Goal: Task Accomplishment & Management: Use online tool/utility

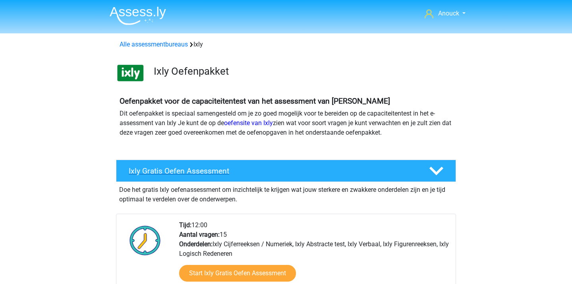
click at [241, 173] on h4 "Ixly Gratis Oefen Assessment" at bounding box center [272, 170] width 287 height 9
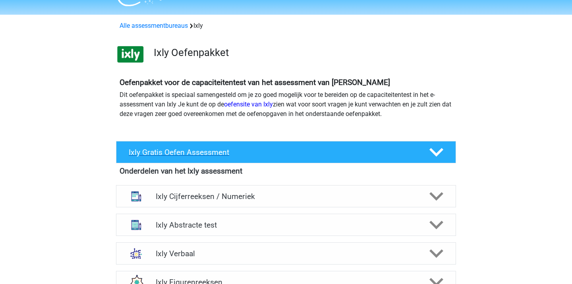
scroll to position [20, 0]
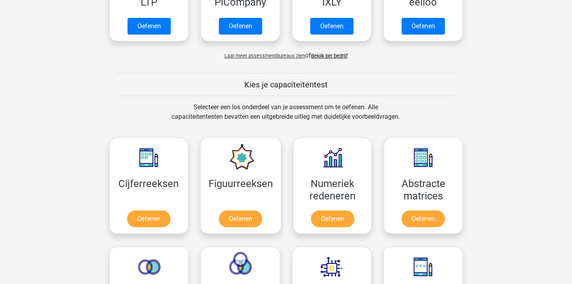
scroll to position [206, 0]
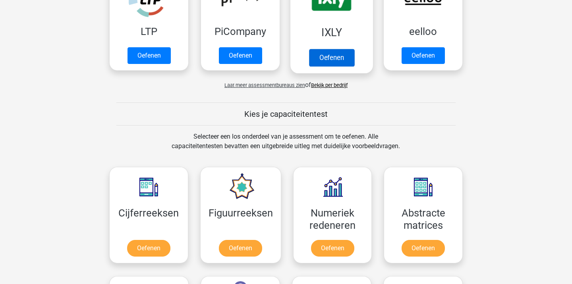
click at [322, 57] on link "Oefenen" at bounding box center [331, 57] width 45 height 17
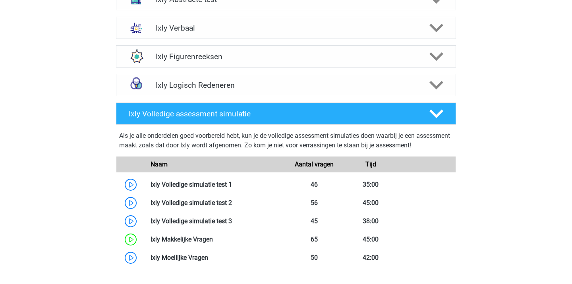
scroll to position [401, 0]
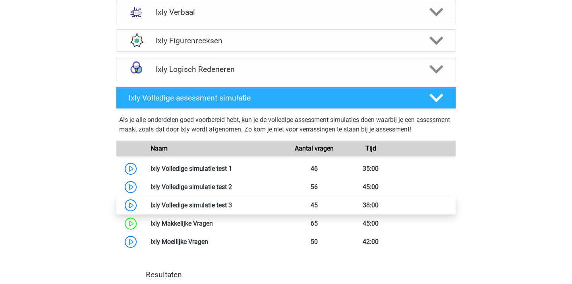
click at [232, 204] on link at bounding box center [232, 205] width 0 height 8
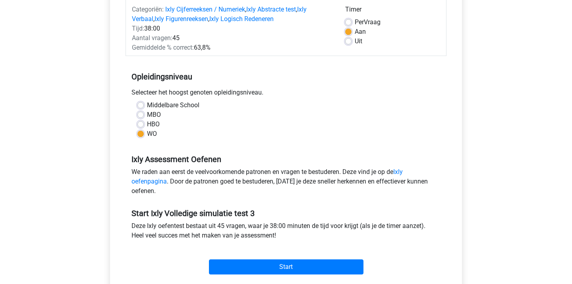
scroll to position [118, 0]
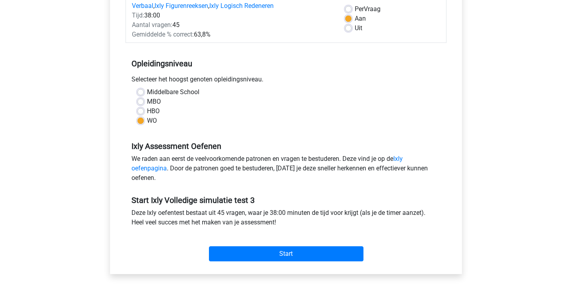
drag, startPoint x: 355, startPoint y: 2, endPoint x: 529, endPoint y: 46, distance: 179.8
click at [529, 46] on div "Anouck anouckdl@gmail.com" at bounding box center [286, 194] width 572 height 624
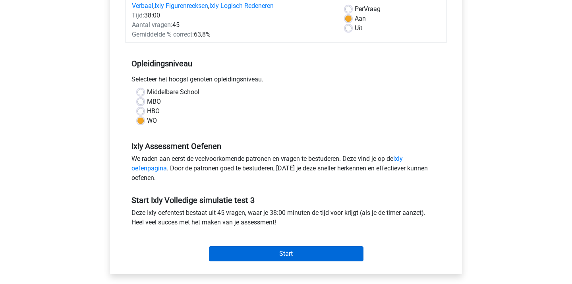
click at [319, 250] on input "Start" at bounding box center [286, 253] width 154 height 15
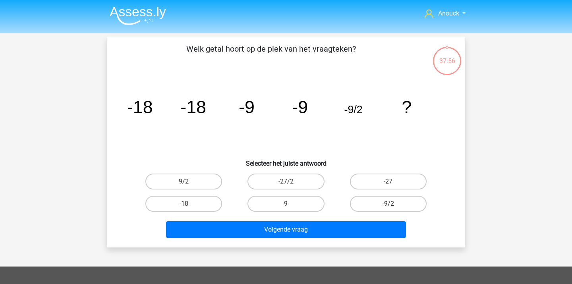
click at [376, 208] on label "-9/2" at bounding box center [388, 204] width 77 height 16
click at [388, 208] on input "-9/2" at bounding box center [390, 206] width 5 height 5
radio input "true"
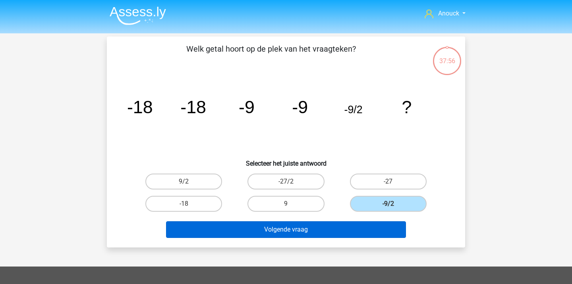
click at [356, 223] on button "Volgende vraag" at bounding box center [286, 229] width 240 height 17
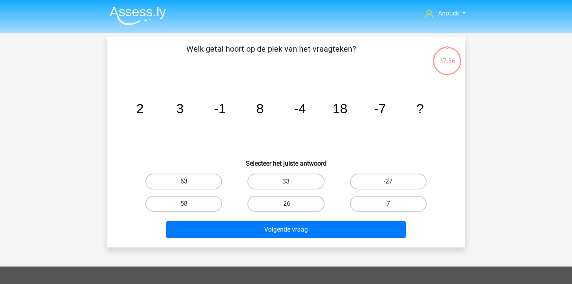
scroll to position [37, 0]
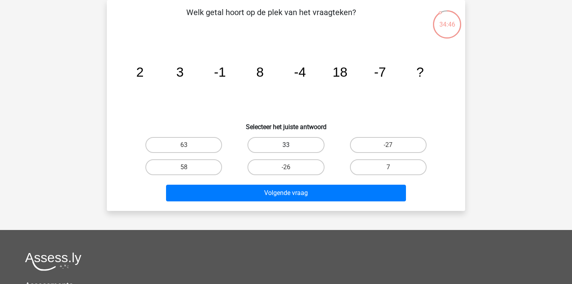
click at [294, 142] on label "33" at bounding box center [285, 145] width 77 height 16
click at [291, 145] on input "33" at bounding box center [288, 147] width 5 height 5
radio input "true"
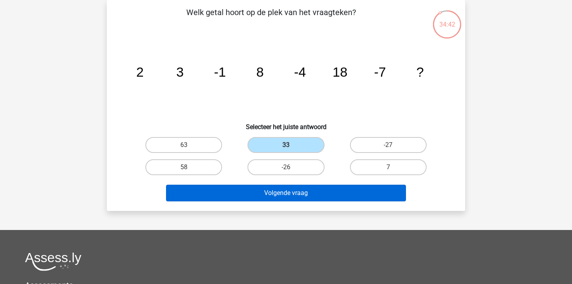
click at [302, 196] on button "Volgende vraag" at bounding box center [286, 193] width 240 height 17
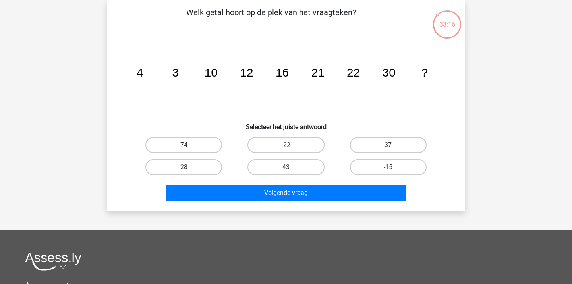
click at [209, 166] on label "28" at bounding box center [183, 167] width 77 height 16
click at [189, 167] on input "28" at bounding box center [186, 169] width 5 height 5
radio input "true"
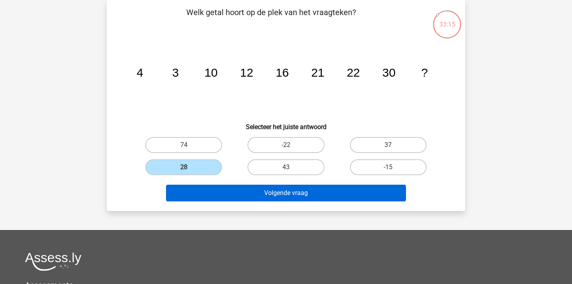
click at [209, 189] on button "Volgende vraag" at bounding box center [286, 193] width 240 height 17
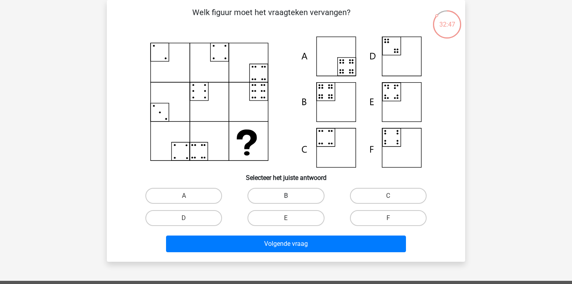
click at [312, 200] on label "B" at bounding box center [285, 196] width 77 height 16
click at [291, 200] on input "B" at bounding box center [288, 198] width 5 height 5
radio input "true"
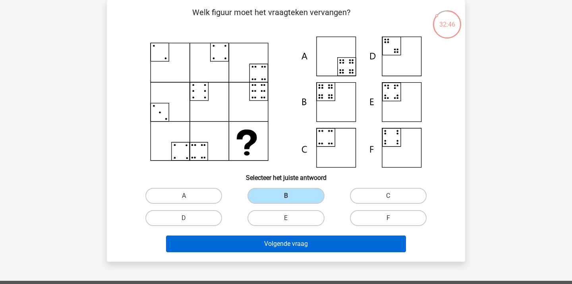
click at [295, 246] on button "Volgende vraag" at bounding box center [286, 243] width 240 height 17
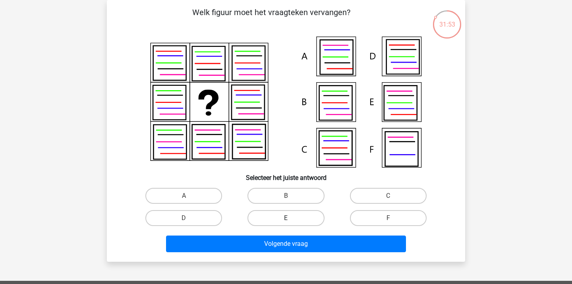
click at [271, 219] on label "E" at bounding box center [285, 218] width 77 height 16
click at [286, 219] on input "E" at bounding box center [288, 220] width 5 height 5
radio input "true"
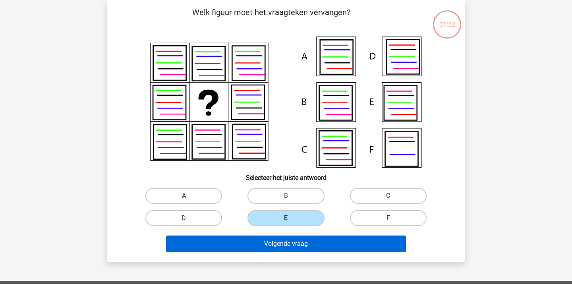
click at [262, 245] on button "Volgende vraag" at bounding box center [286, 243] width 240 height 17
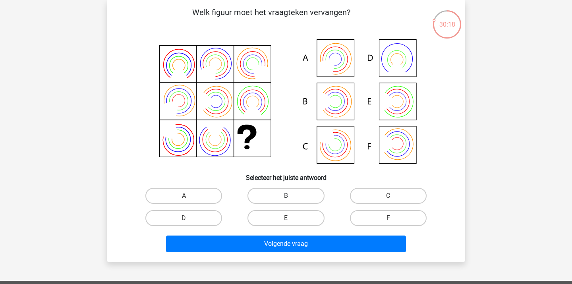
click at [296, 195] on label "B" at bounding box center [285, 196] width 77 height 16
click at [291, 196] on input "B" at bounding box center [288, 198] width 5 height 5
radio input "true"
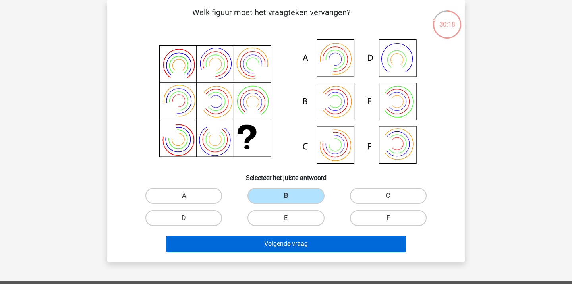
click at [281, 247] on button "Volgende vraag" at bounding box center [286, 243] width 240 height 17
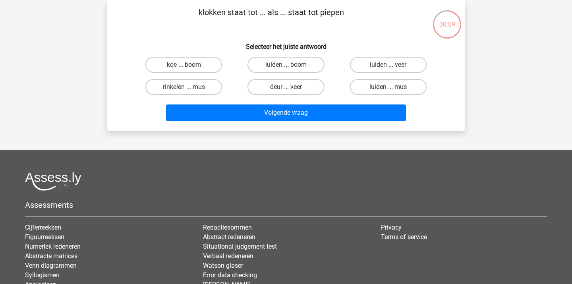
click at [362, 90] on label "luiden ... mus" at bounding box center [388, 87] width 77 height 16
click at [388, 90] on input "luiden ... mus" at bounding box center [390, 89] width 5 height 5
radio input "true"
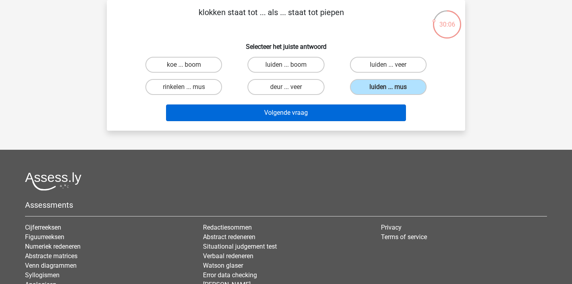
click at [328, 114] on button "Volgende vraag" at bounding box center [286, 112] width 240 height 17
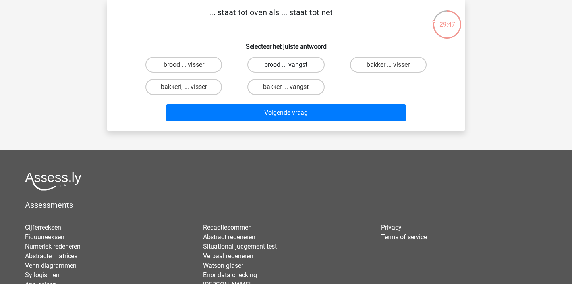
click at [266, 65] on label "brood ... vangst" at bounding box center [285, 65] width 77 height 16
click at [286, 65] on input "brood ... vangst" at bounding box center [288, 67] width 5 height 5
radio input "true"
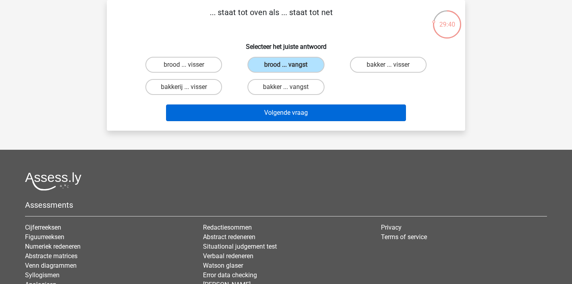
click at [264, 111] on button "Volgende vraag" at bounding box center [286, 112] width 240 height 17
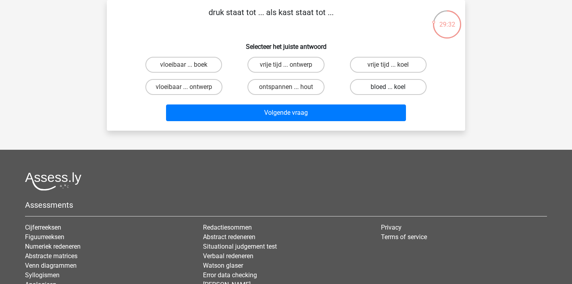
click at [370, 89] on label "bloed ... koel" at bounding box center [388, 87] width 77 height 16
click at [388, 89] on input "bloed ... koel" at bounding box center [390, 89] width 5 height 5
radio input "true"
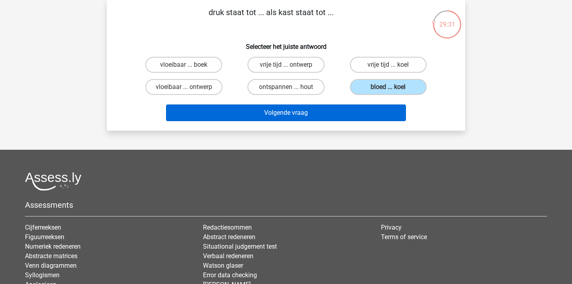
click at [341, 111] on button "Volgende vraag" at bounding box center [286, 112] width 240 height 17
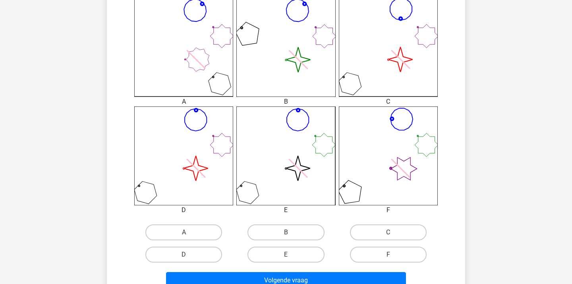
scroll to position [233, 0]
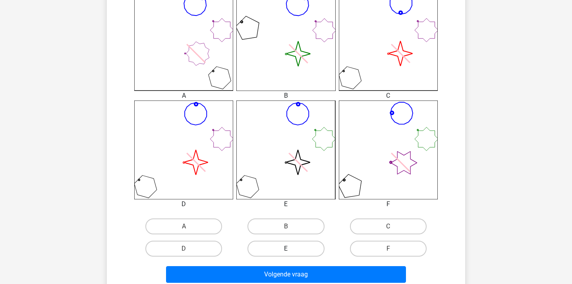
click at [262, 246] on label "E" at bounding box center [285, 249] width 77 height 16
click at [286, 248] on input "E" at bounding box center [288, 250] width 5 height 5
radio input "true"
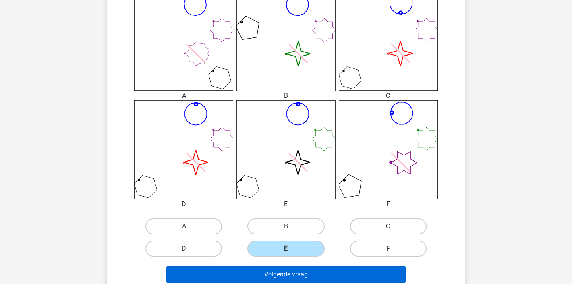
click at [257, 269] on button "Volgende vraag" at bounding box center [286, 274] width 240 height 17
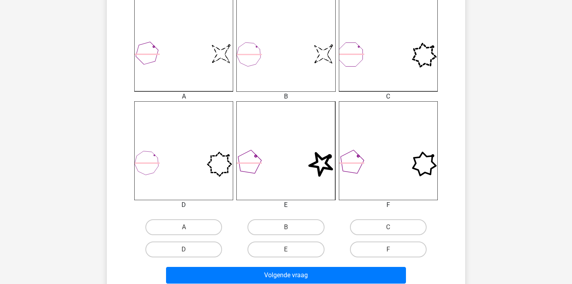
scroll to position [231, 0]
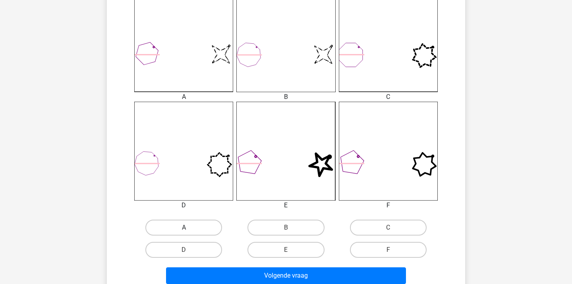
click at [175, 223] on label "A" at bounding box center [183, 227] width 77 height 16
click at [184, 227] on input "A" at bounding box center [186, 229] width 5 height 5
radio input "true"
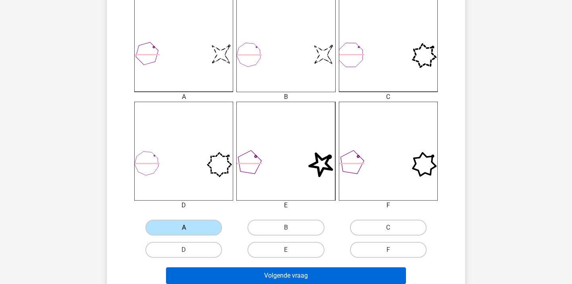
click at [246, 276] on button "Volgende vraag" at bounding box center [286, 275] width 240 height 17
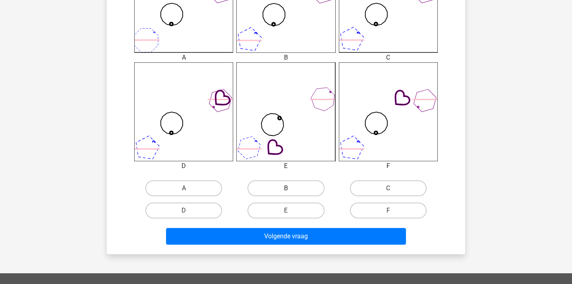
scroll to position [274, 0]
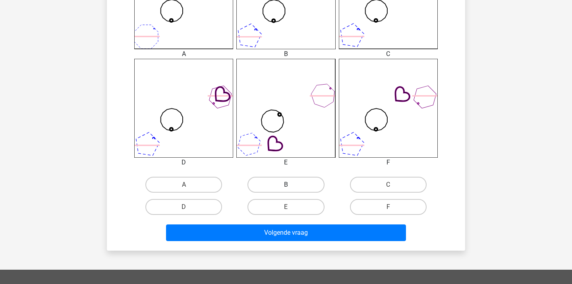
click at [284, 180] on label "B" at bounding box center [285, 185] width 77 height 16
click at [286, 185] on input "B" at bounding box center [288, 187] width 5 height 5
radio input "true"
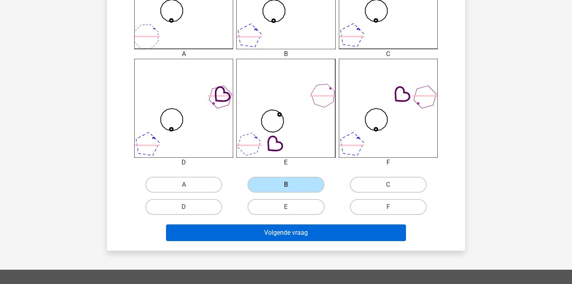
click at [264, 238] on button "Volgende vraag" at bounding box center [286, 232] width 240 height 17
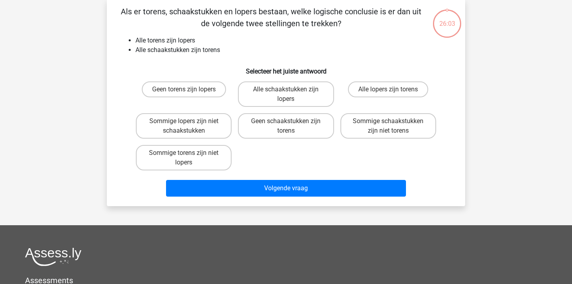
scroll to position [37, 0]
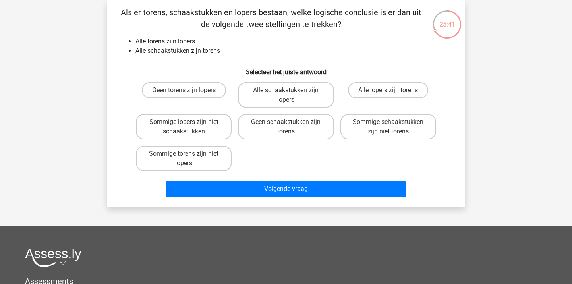
click at [289, 92] on input "Alle schaakstukken zijn lopers" at bounding box center [288, 92] width 5 height 5
radio input "true"
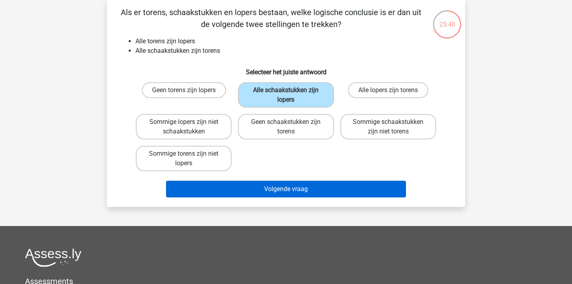
click at [258, 182] on button "Volgende vraag" at bounding box center [286, 189] width 240 height 17
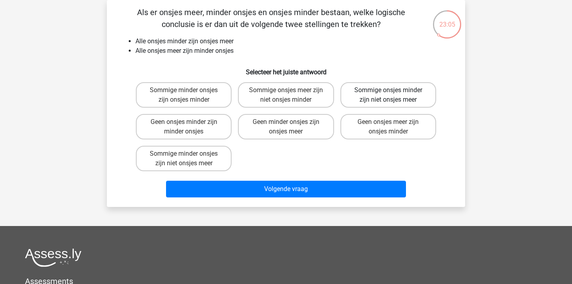
click at [381, 100] on label "Sommige onsjes minder zijn niet onsjes meer" at bounding box center [388, 94] width 96 height 25
click at [388, 95] on input "Sommige onsjes minder zijn niet onsjes meer" at bounding box center [390, 92] width 5 height 5
radio input "true"
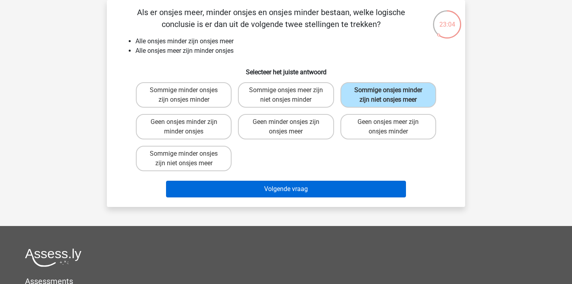
click at [310, 186] on button "Volgende vraag" at bounding box center [286, 189] width 240 height 17
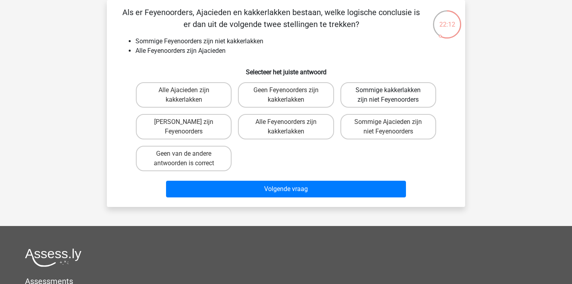
click at [402, 101] on label "Sommige kakkerlakken zijn niet Feyenoorders" at bounding box center [388, 94] width 96 height 25
click at [393, 95] on input "Sommige kakkerlakken zijn niet Feyenoorders" at bounding box center [390, 92] width 5 height 5
radio input "true"
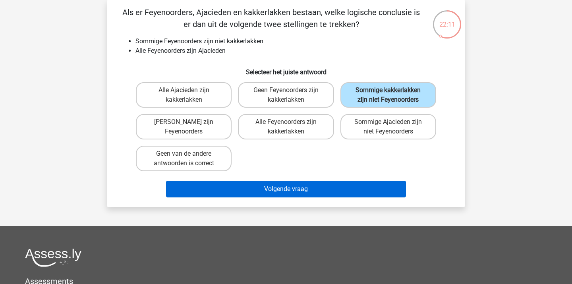
click at [351, 193] on button "Volgende vraag" at bounding box center [286, 189] width 240 height 17
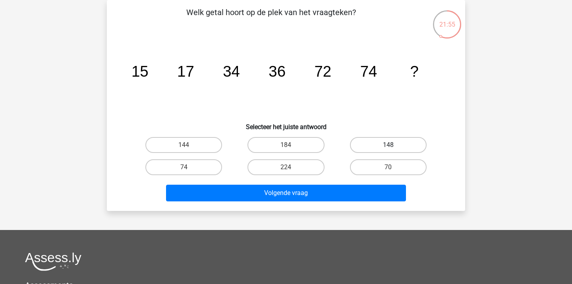
click at [396, 144] on label "148" at bounding box center [388, 145] width 77 height 16
click at [393, 145] on input "148" at bounding box center [390, 147] width 5 height 5
radio input "true"
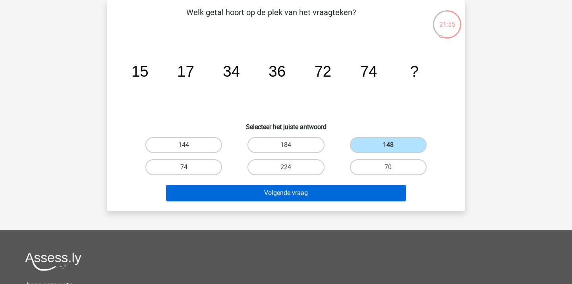
click at [327, 194] on button "Volgende vraag" at bounding box center [286, 193] width 240 height 17
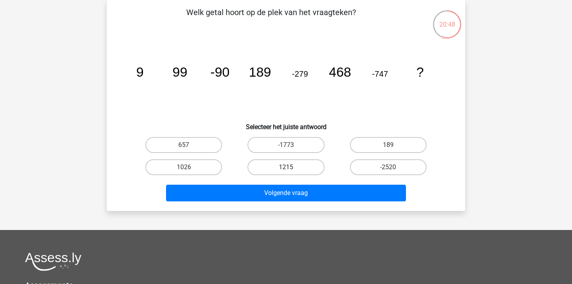
click at [291, 166] on label "1215" at bounding box center [285, 167] width 77 height 16
click at [291, 167] on input "1215" at bounding box center [288, 169] width 5 height 5
radio input "true"
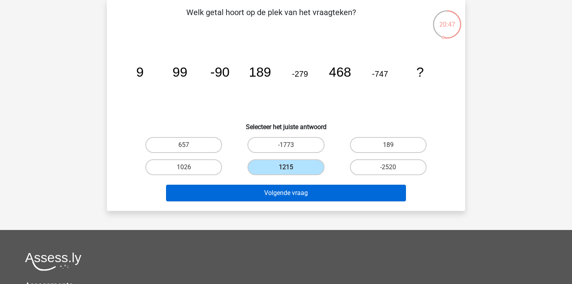
click at [282, 194] on button "Volgende vraag" at bounding box center [286, 193] width 240 height 17
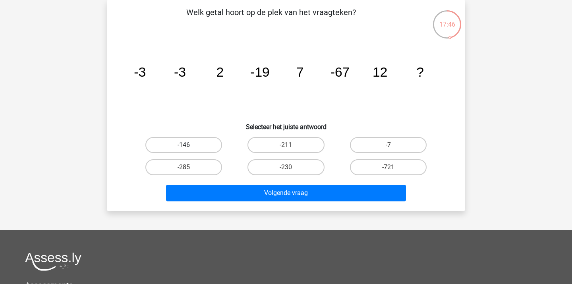
click at [197, 144] on label "-146" at bounding box center [183, 145] width 77 height 16
click at [189, 145] on input "-146" at bounding box center [186, 147] width 5 height 5
radio input "true"
click at [193, 170] on label "-285" at bounding box center [183, 167] width 77 height 16
click at [189, 170] on input "-285" at bounding box center [186, 169] width 5 height 5
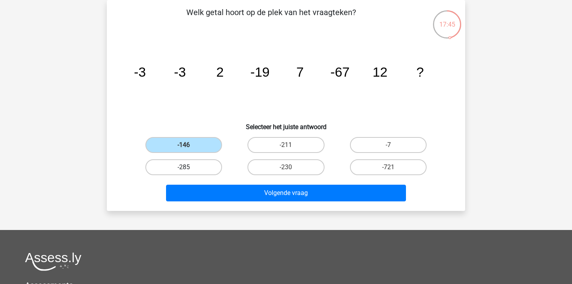
radio input "true"
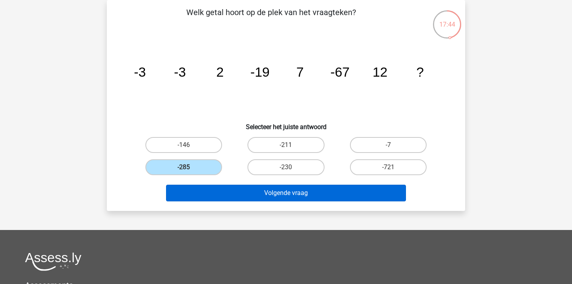
click at [192, 198] on button "Volgende vraag" at bounding box center [286, 193] width 240 height 17
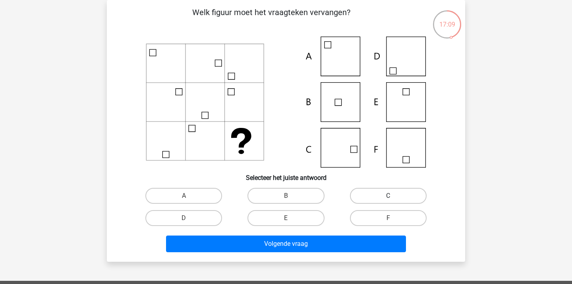
click at [366, 195] on label "C" at bounding box center [388, 196] width 77 height 16
click at [388, 196] on input "C" at bounding box center [390, 198] width 5 height 5
radio input "true"
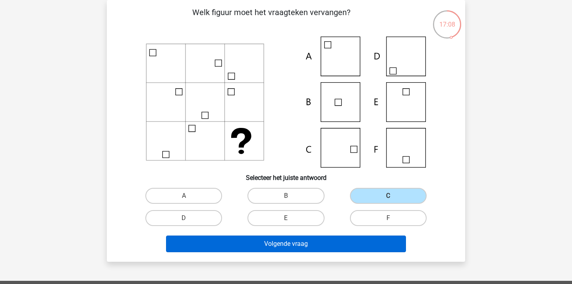
click at [312, 244] on button "Volgende vraag" at bounding box center [286, 243] width 240 height 17
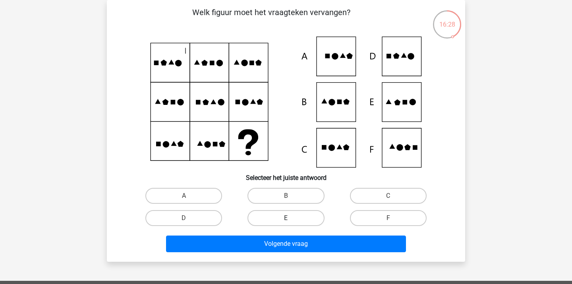
click at [287, 216] on label "E" at bounding box center [285, 218] width 77 height 16
click at [287, 218] on input "E" at bounding box center [288, 220] width 5 height 5
radio input "true"
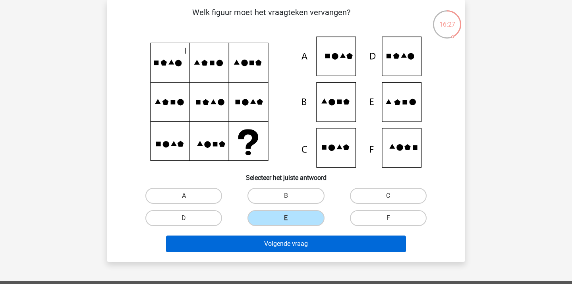
click at [269, 242] on button "Volgende vraag" at bounding box center [286, 243] width 240 height 17
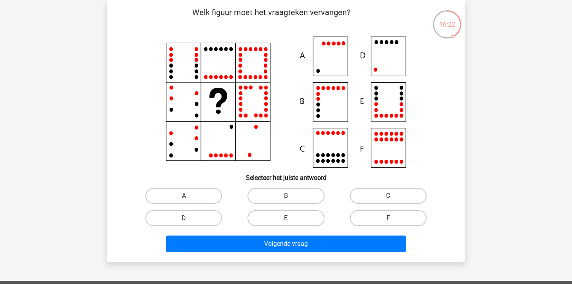
click at [298, 192] on label "B" at bounding box center [285, 196] width 77 height 16
click at [291, 196] on input "B" at bounding box center [288, 198] width 5 height 5
radio input "true"
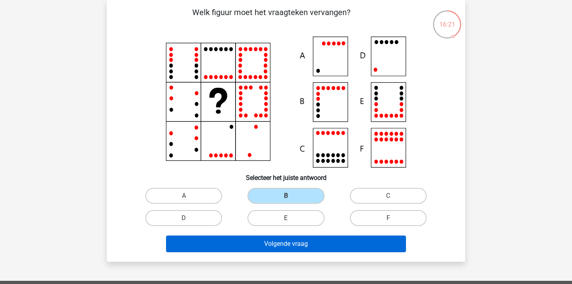
click at [262, 241] on button "Volgende vraag" at bounding box center [286, 243] width 240 height 17
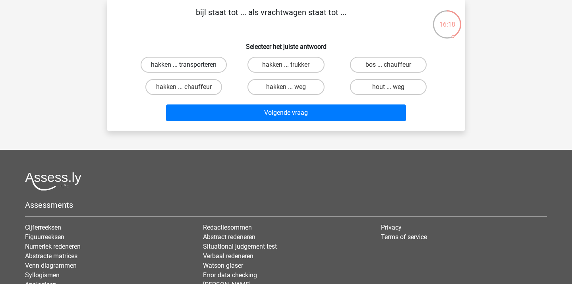
click at [160, 64] on label "hakken ... transporteren" at bounding box center [183, 65] width 86 height 16
click at [184, 65] on input "hakken ... transporteren" at bounding box center [186, 67] width 5 height 5
radio input "true"
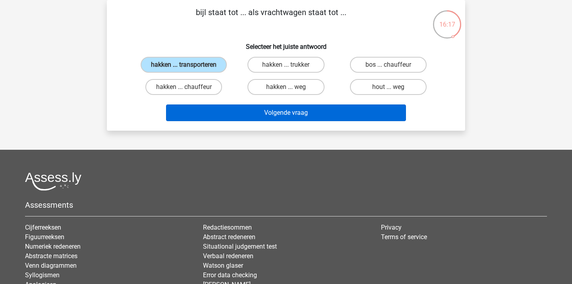
click at [204, 111] on button "Volgende vraag" at bounding box center [286, 112] width 240 height 17
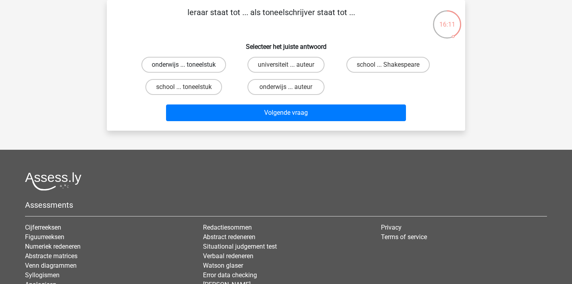
click at [210, 67] on label "onderwijs ... toneelstuk" at bounding box center [183, 65] width 85 height 16
click at [189, 67] on input "onderwijs ... toneelstuk" at bounding box center [186, 67] width 5 height 5
radio input "true"
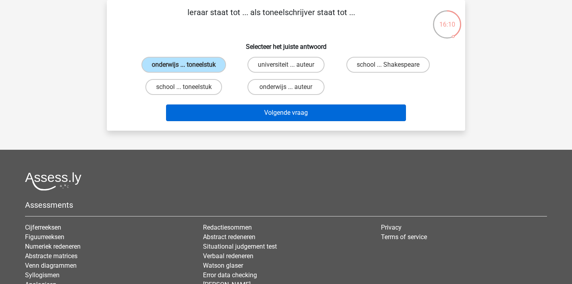
click at [227, 112] on button "Volgende vraag" at bounding box center [286, 112] width 240 height 17
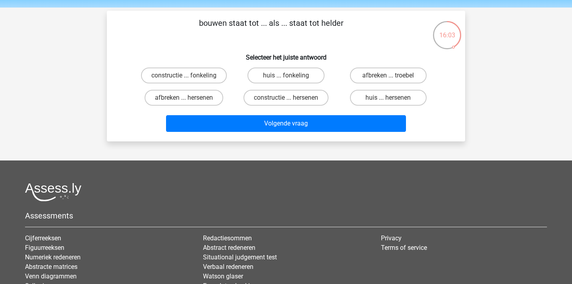
scroll to position [25, 0]
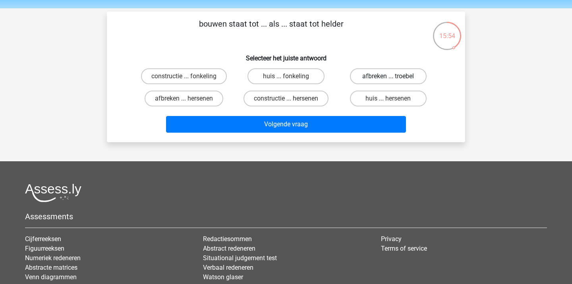
click at [363, 76] on label "afbreken ... troebel" at bounding box center [388, 76] width 77 height 16
click at [388, 76] on input "afbreken ... troebel" at bounding box center [390, 78] width 5 height 5
radio input "true"
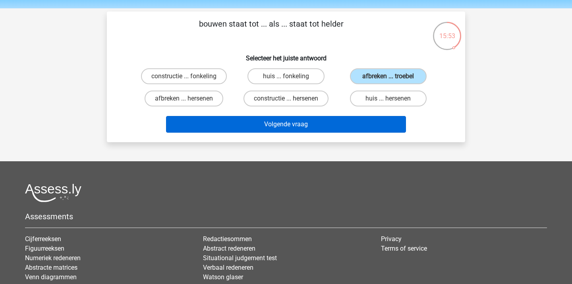
click at [318, 130] on button "Volgende vraag" at bounding box center [286, 124] width 240 height 17
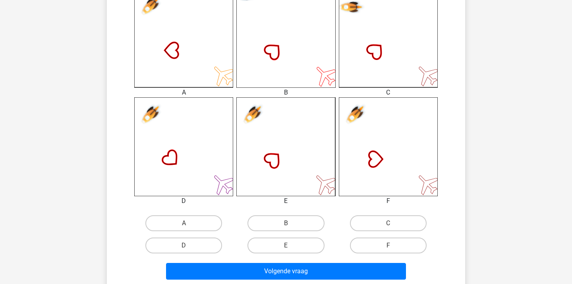
scroll to position [254, 0]
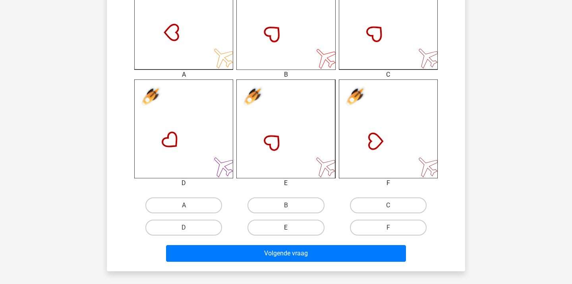
click at [282, 229] on label "E" at bounding box center [285, 227] width 77 height 16
click at [286, 229] on input "E" at bounding box center [288, 229] width 5 height 5
radio input "true"
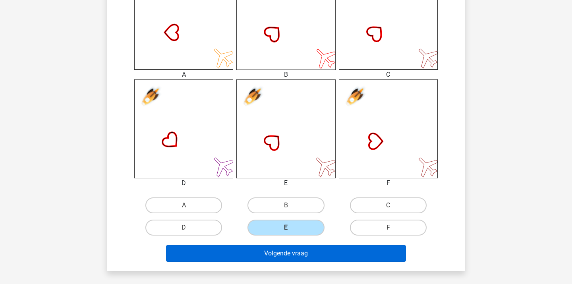
click at [277, 246] on button "Volgende vraag" at bounding box center [286, 253] width 240 height 17
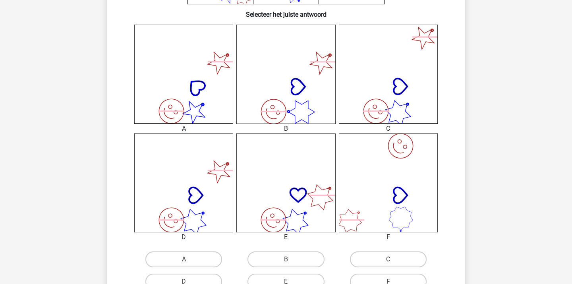
scroll to position [264, 0]
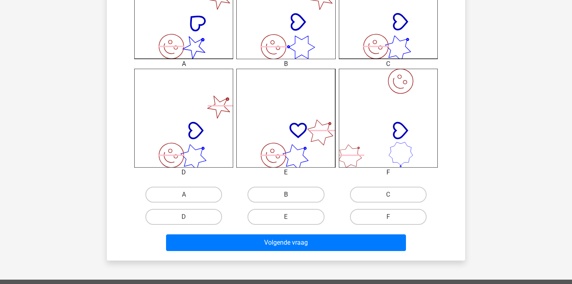
click at [284, 189] on label "B" at bounding box center [285, 195] width 77 height 16
click at [286, 194] on input "B" at bounding box center [288, 196] width 5 height 5
radio input "true"
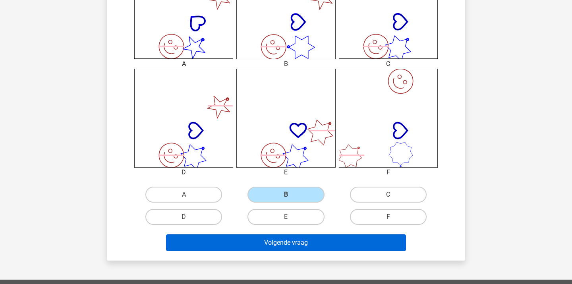
click at [270, 246] on button "Volgende vraag" at bounding box center [286, 242] width 240 height 17
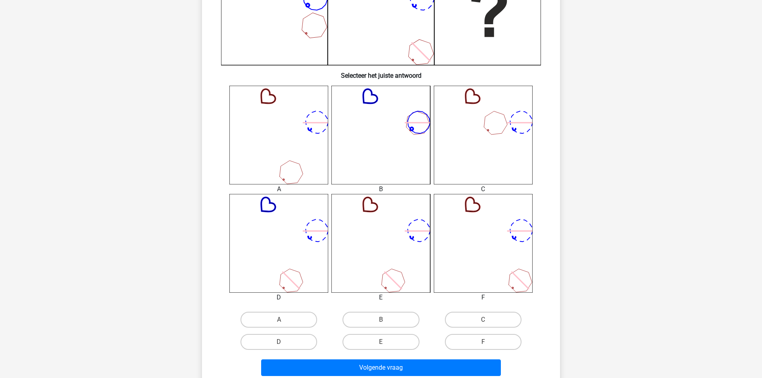
scroll to position [258, 0]
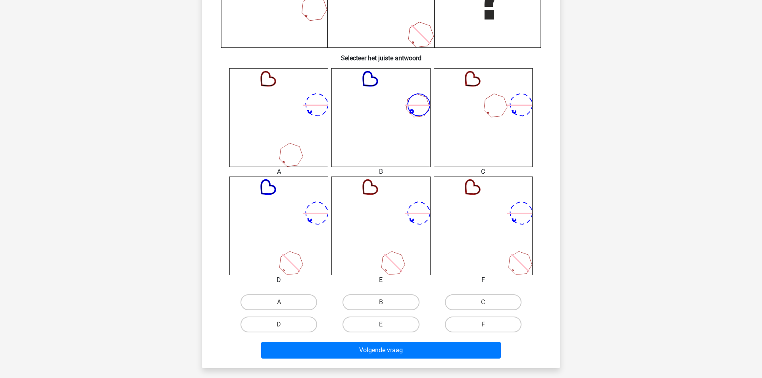
click at [370, 283] on label "E" at bounding box center [381, 325] width 77 height 16
click at [381, 283] on input "E" at bounding box center [383, 327] width 5 height 5
radio input "true"
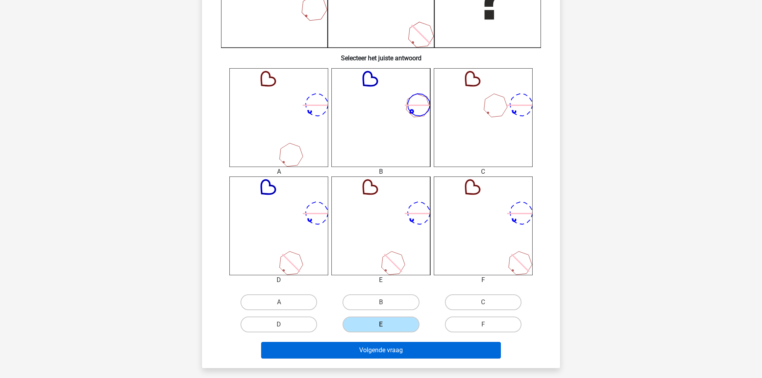
click at [364, 283] on button "Volgende vraag" at bounding box center [381, 350] width 240 height 17
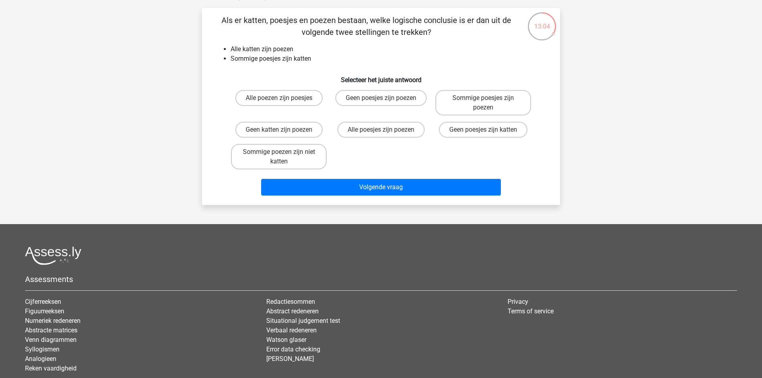
scroll to position [40, 0]
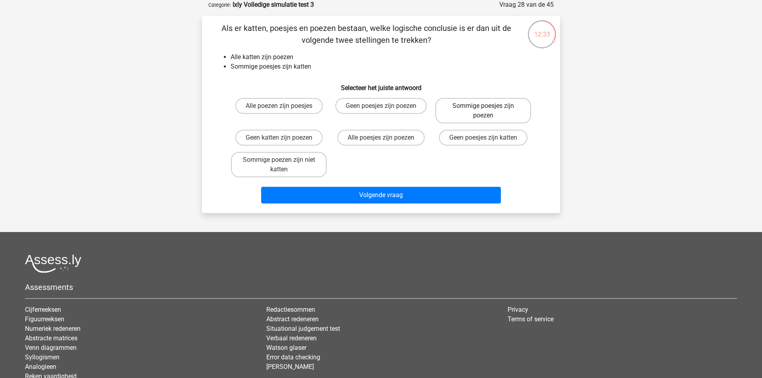
click at [507, 108] on label "Sommige poesjes zijn poezen" at bounding box center [483, 110] width 96 height 25
click at [488, 108] on input "Sommige poesjes zijn poezen" at bounding box center [485, 108] width 5 height 5
radio input "true"
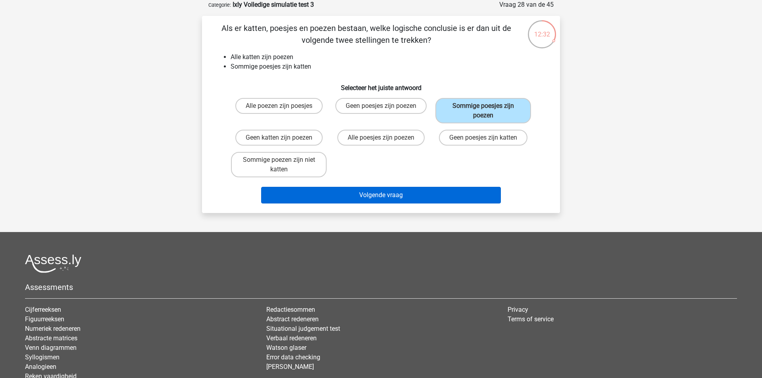
click at [455, 194] on button "Volgende vraag" at bounding box center [381, 195] width 240 height 17
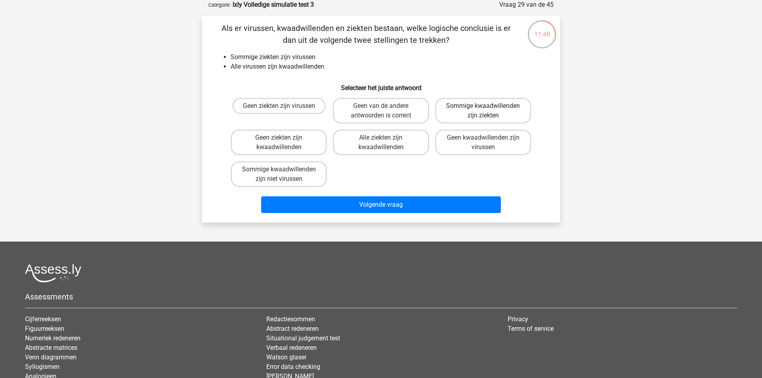
click at [471, 107] on label "Sommige kwaadwillenden zijn ziekten" at bounding box center [483, 110] width 96 height 25
click at [483, 107] on input "Sommige kwaadwillenden zijn ziekten" at bounding box center [485, 108] width 5 height 5
radio input "true"
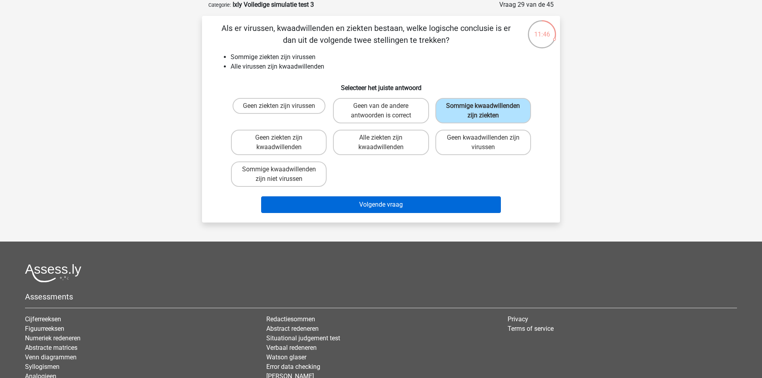
click at [423, 213] on button "Volgende vraag" at bounding box center [381, 204] width 240 height 17
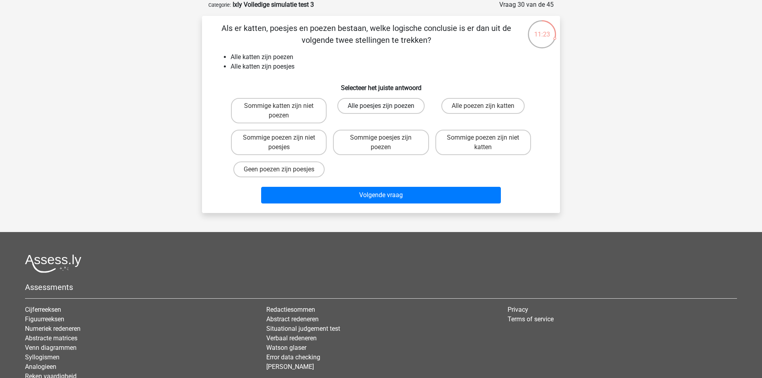
click at [359, 110] on label "Alle poesjes zijn poezen" at bounding box center [380, 106] width 87 height 16
click at [381, 110] on input "Alle poesjes zijn poezen" at bounding box center [383, 108] width 5 height 5
radio input "true"
click at [466, 108] on label "Alle poezen zijn katten" at bounding box center [482, 106] width 83 height 16
click at [483, 108] on input "Alle poezen zijn katten" at bounding box center [485, 108] width 5 height 5
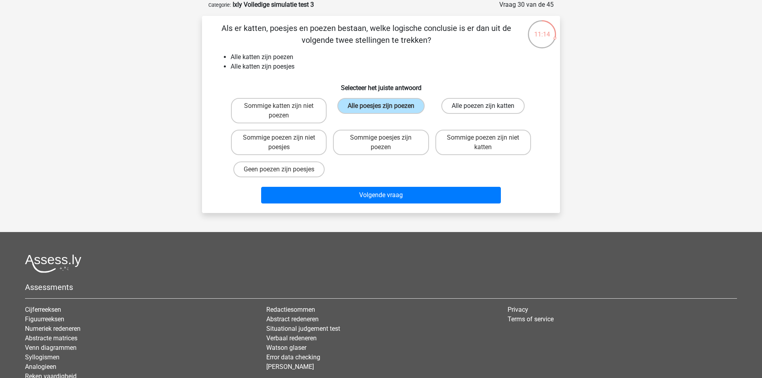
radio input "true"
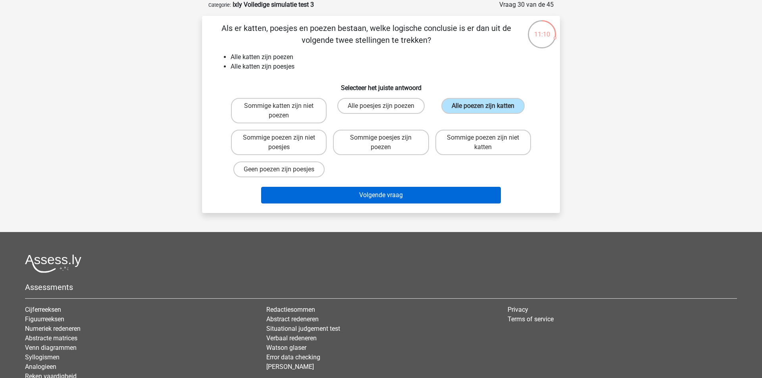
click at [413, 200] on button "Volgende vraag" at bounding box center [381, 195] width 240 height 17
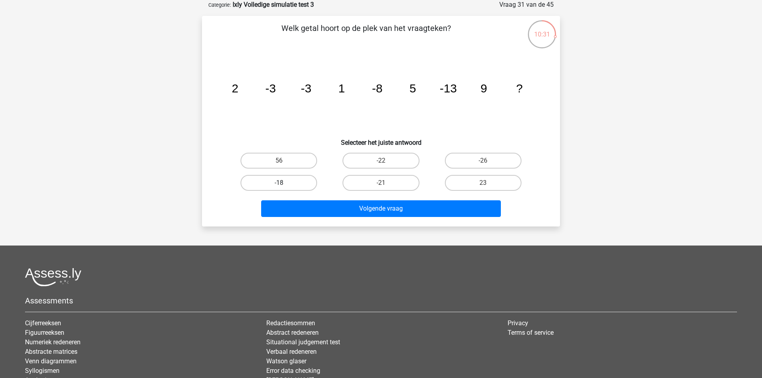
click at [306, 175] on label "-18" at bounding box center [279, 183] width 77 height 16
click at [284, 183] on input "-18" at bounding box center [281, 185] width 5 height 5
radio input "true"
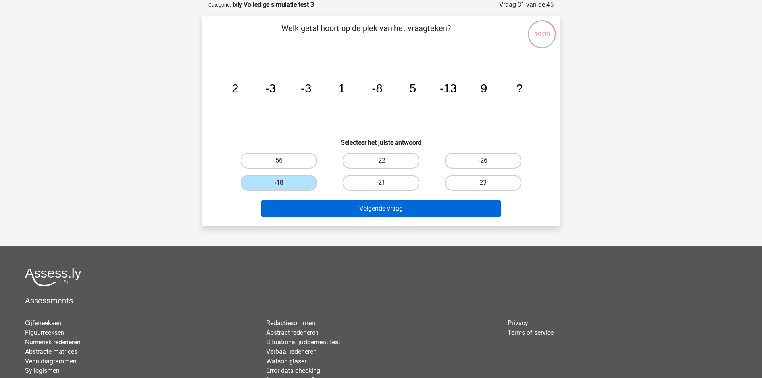
click at [306, 214] on button "Volgende vraag" at bounding box center [381, 208] width 240 height 17
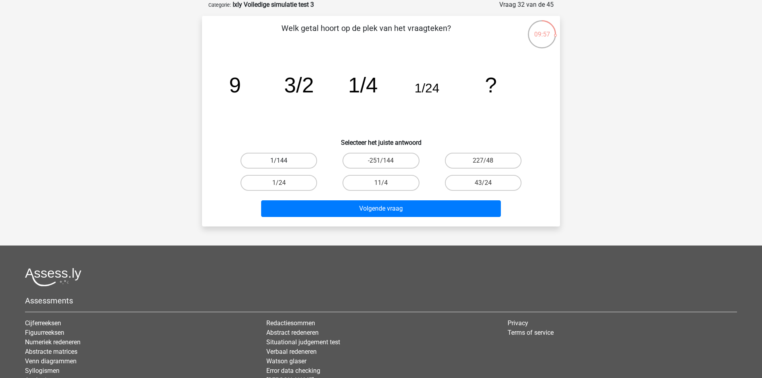
click at [304, 159] on label "1/144" at bounding box center [279, 161] width 77 height 16
click at [284, 161] on input "1/144" at bounding box center [281, 163] width 5 height 5
radio input "true"
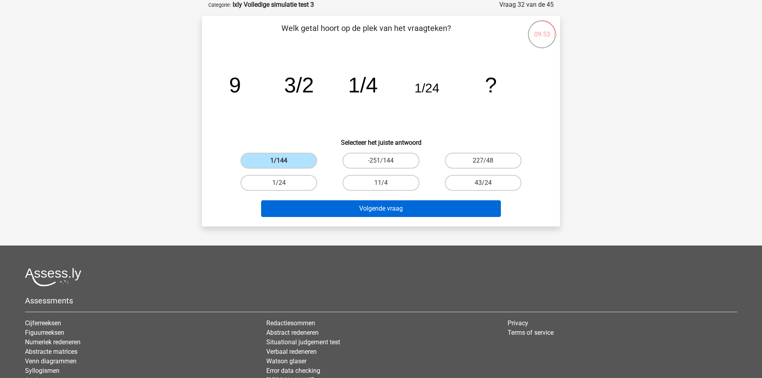
click at [315, 207] on button "Volgende vraag" at bounding box center [381, 208] width 240 height 17
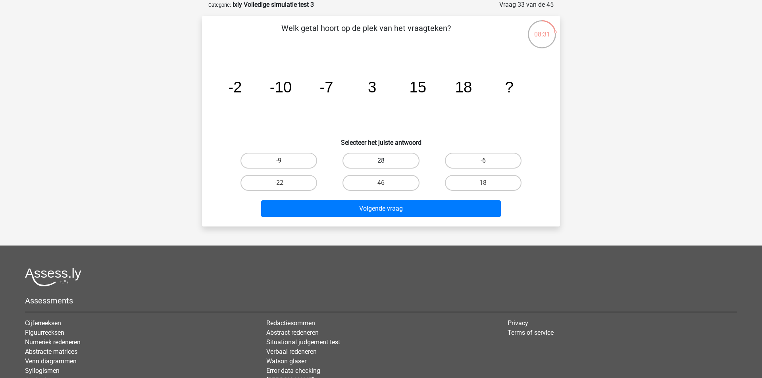
click at [371, 160] on label "28" at bounding box center [381, 161] width 77 height 16
click at [381, 161] on input "28" at bounding box center [383, 163] width 5 height 5
radio input "true"
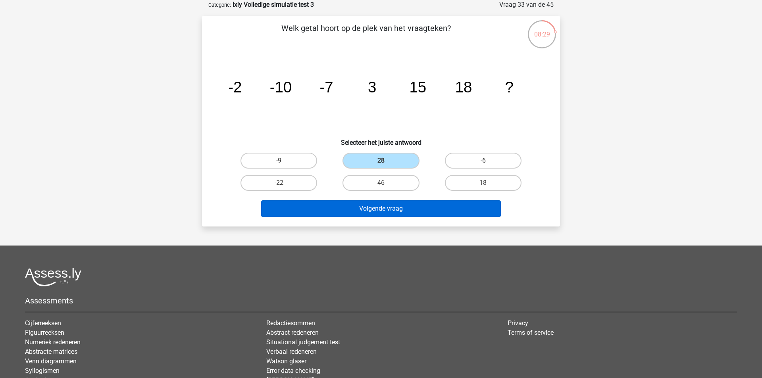
click at [373, 208] on button "Volgende vraag" at bounding box center [381, 208] width 240 height 17
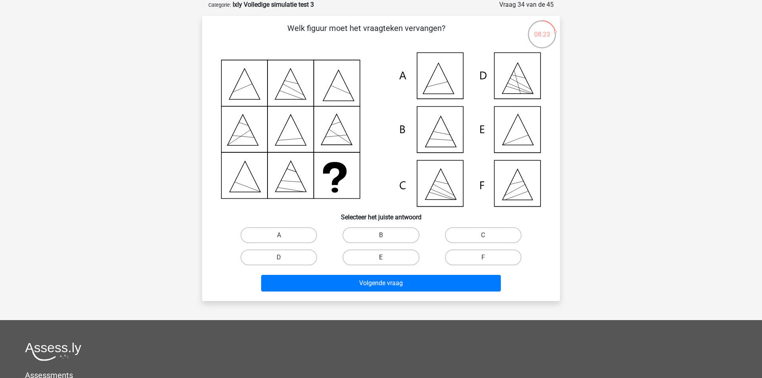
click at [383, 251] on label "E" at bounding box center [381, 258] width 77 height 16
click at [383, 258] on input "E" at bounding box center [383, 260] width 5 height 5
radio input "true"
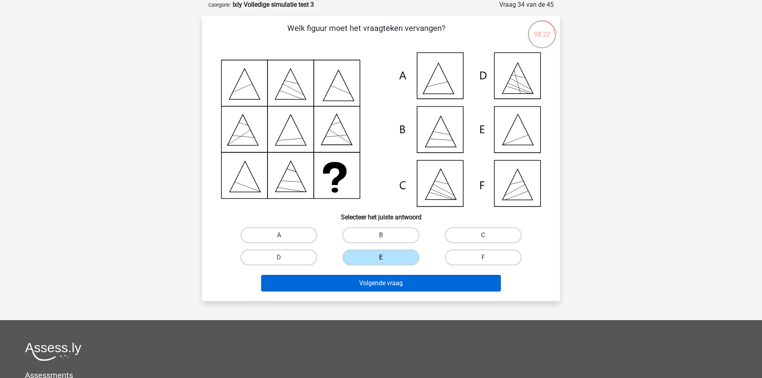
click at [368, 283] on button "Volgende vraag" at bounding box center [381, 283] width 240 height 17
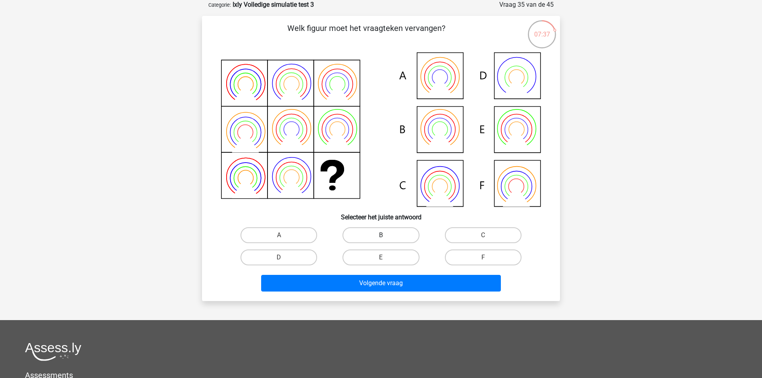
click at [386, 231] on label "B" at bounding box center [381, 235] width 77 height 16
click at [386, 235] on input "B" at bounding box center [383, 237] width 5 height 5
radio input "true"
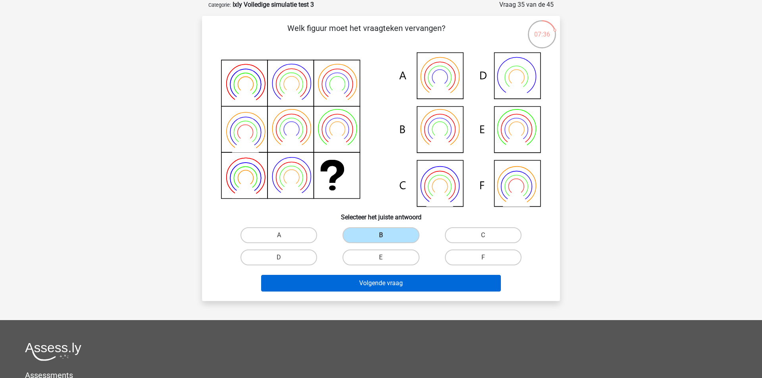
click at [348, 283] on button "Volgende vraag" at bounding box center [381, 283] width 240 height 17
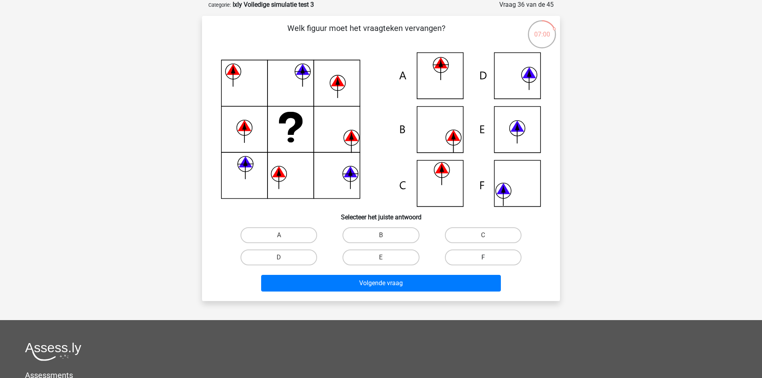
click at [479, 250] on label "F" at bounding box center [483, 258] width 77 height 16
click at [483, 258] on input "F" at bounding box center [485, 260] width 5 height 5
radio input "true"
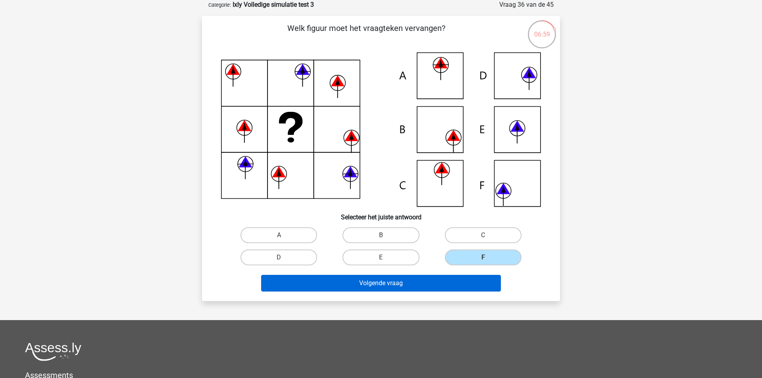
click at [448, 283] on button "Volgende vraag" at bounding box center [381, 283] width 240 height 17
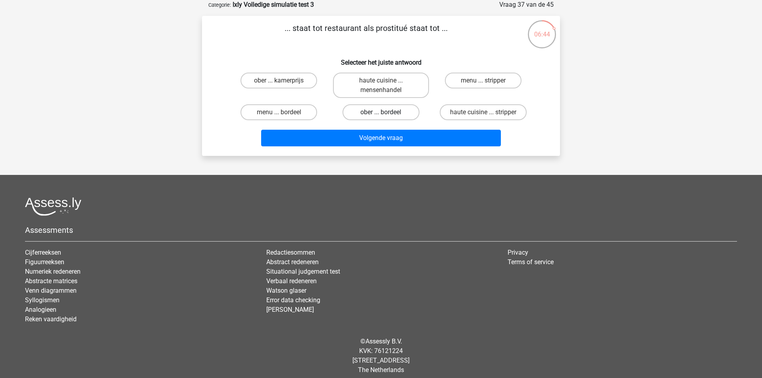
click at [399, 113] on label "ober ... bordeel" at bounding box center [381, 112] width 77 height 16
click at [386, 113] on input "ober ... bordeel" at bounding box center [383, 114] width 5 height 5
radio input "true"
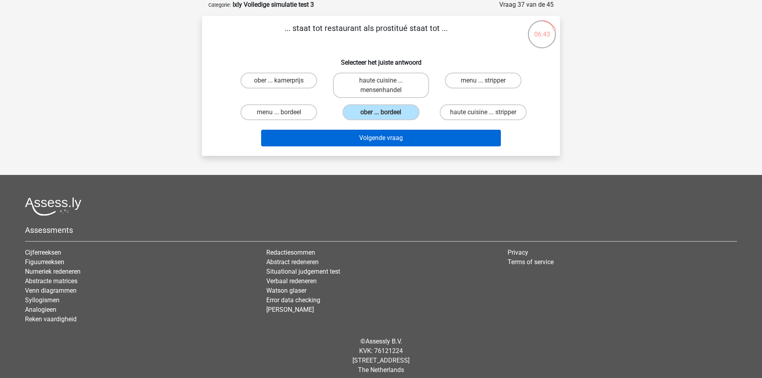
click at [389, 139] on button "Volgende vraag" at bounding box center [381, 138] width 240 height 17
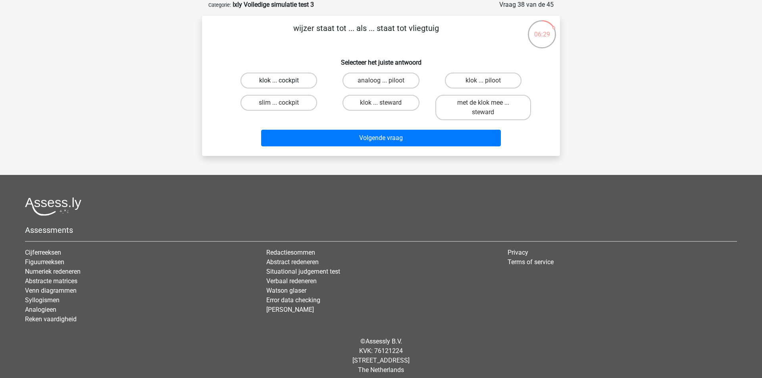
click at [298, 81] on label "klok ... cockpit" at bounding box center [279, 81] width 77 height 16
click at [284, 81] on input "klok ... cockpit" at bounding box center [281, 83] width 5 height 5
radio input "true"
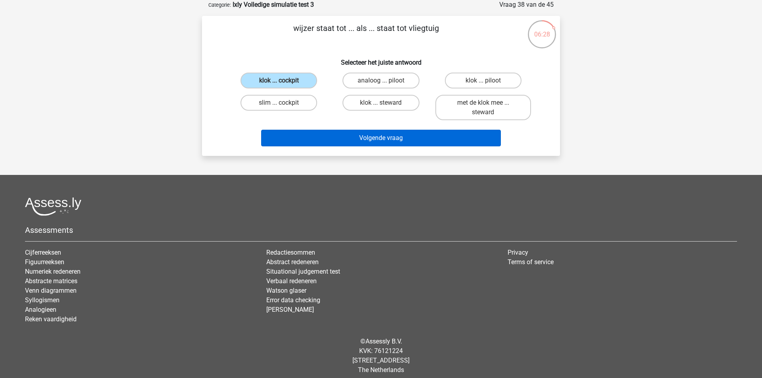
click at [312, 137] on button "Volgende vraag" at bounding box center [381, 138] width 240 height 17
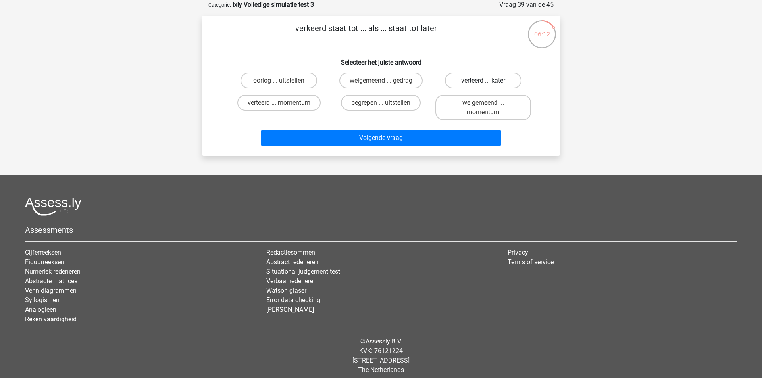
click at [507, 81] on label "verteerd ... kater" at bounding box center [483, 81] width 77 height 16
click at [488, 81] on input "verteerd ... kater" at bounding box center [485, 83] width 5 height 5
radio input "true"
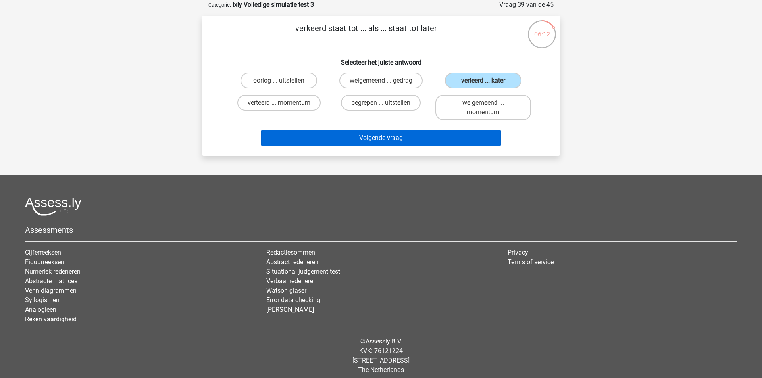
click at [446, 139] on button "Volgende vraag" at bounding box center [381, 138] width 240 height 17
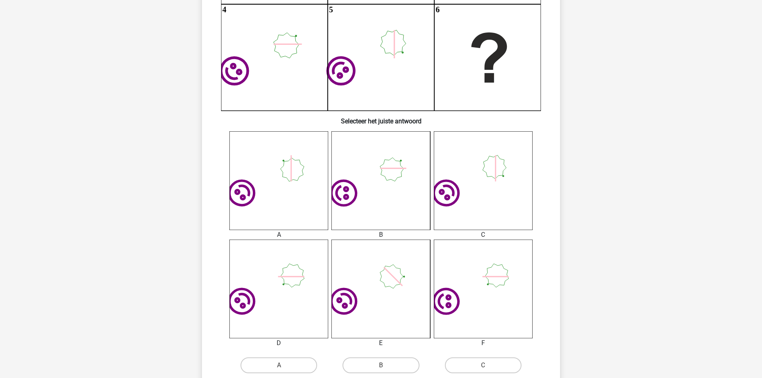
scroll to position [231, 0]
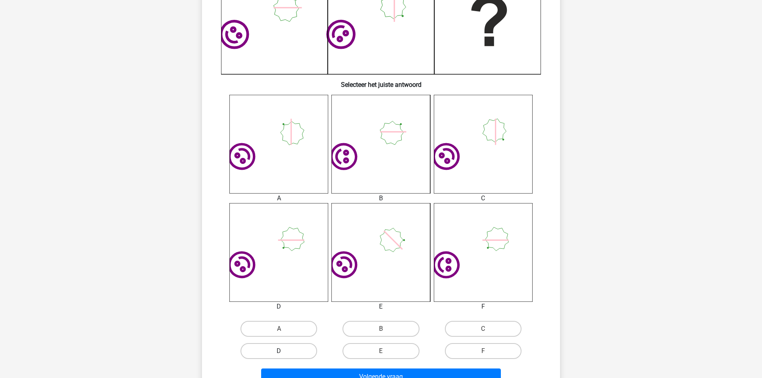
click at [294, 283] on label "D" at bounding box center [279, 351] width 77 height 16
click at [284, 283] on input "D" at bounding box center [281, 353] width 5 height 5
radio input "true"
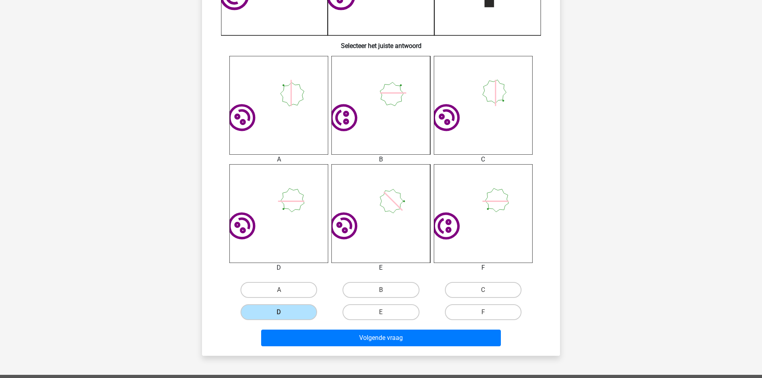
scroll to position [275, 0]
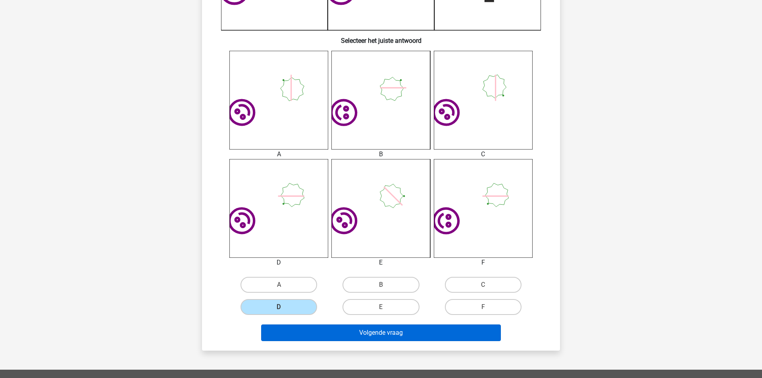
click at [356, 283] on button "Volgende vraag" at bounding box center [381, 333] width 240 height 17
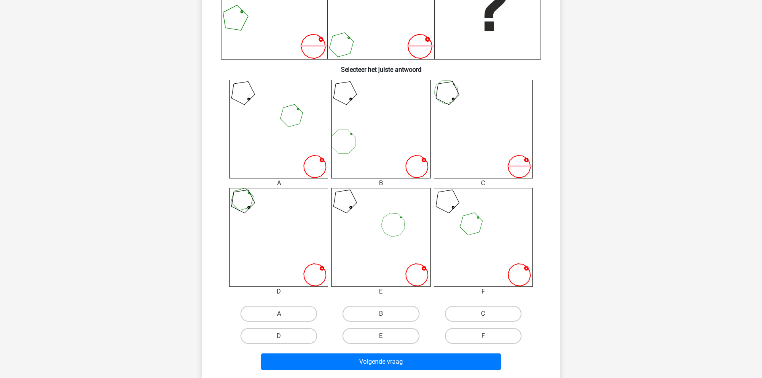
scroll to position [248, 0]
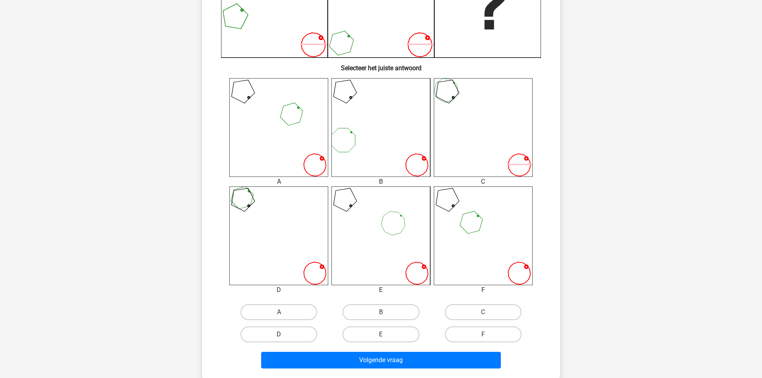
click at [296, 283] on label "D" at bounding box center [279, 335] width 77 height 16
click at [284, 283] on input "D" at bounding box center [281, 337] width 5 height 5
radio input "true"
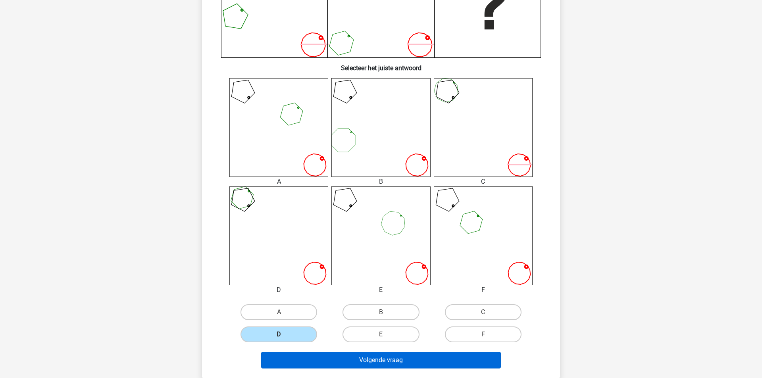
click at [285, 283] on button "Volgende vraag" at bounding box center [381, 360] width 240 height 17
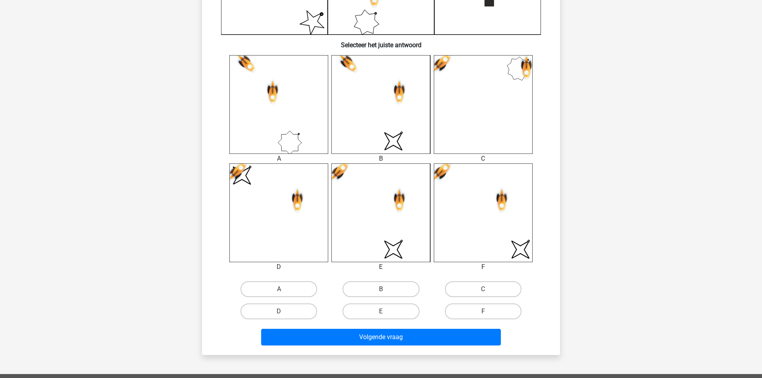
scroll to position [272, 0]
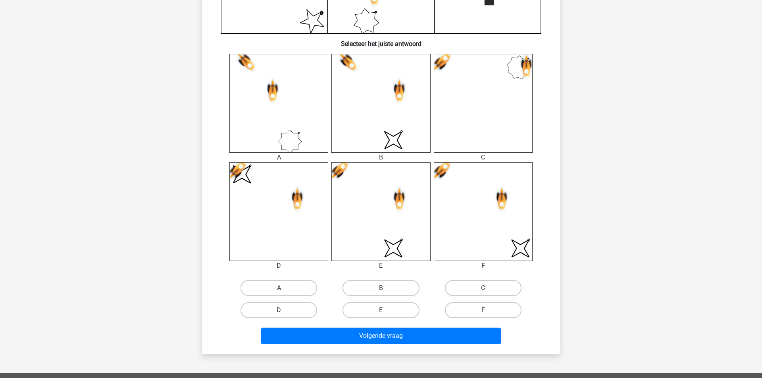
click at [375, 283] on label "B" at bounding box center [381, 288] width 77 height 16
click at [381, 283] on input "B" at bounding box center [383, 290] width 5 height 5
radio input "true"
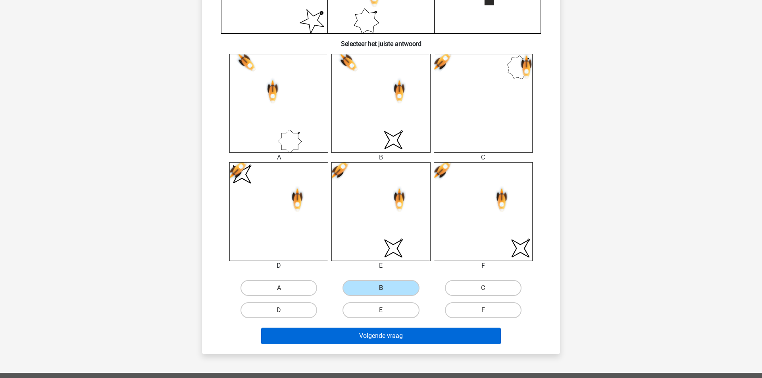
click at [371, 283] on button "Volgende vraag" at bounding box center [381, 336] width 240 height 17
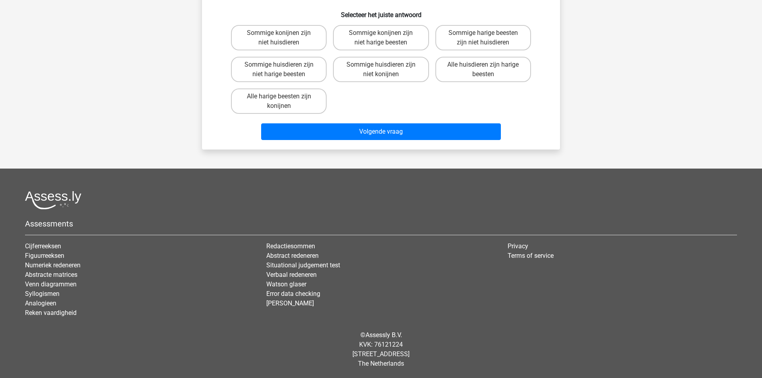
scroll to position [40, 0]
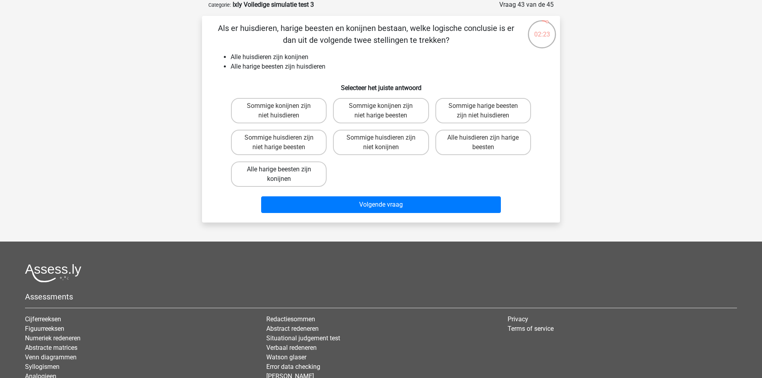
click at [300, 174] on label "Alle harige beesten zijn konijnen" at bounding box center [279, 174] width 96 height 25
click at [284, 174] on input "Alle harige beesten zijn konijnen" at bounding box center [281, 171] width 5 height 5
radio input "true"
click at [330, 214] on div "Volgende vraag" at bounding box center [381, 206] width 306 height 20
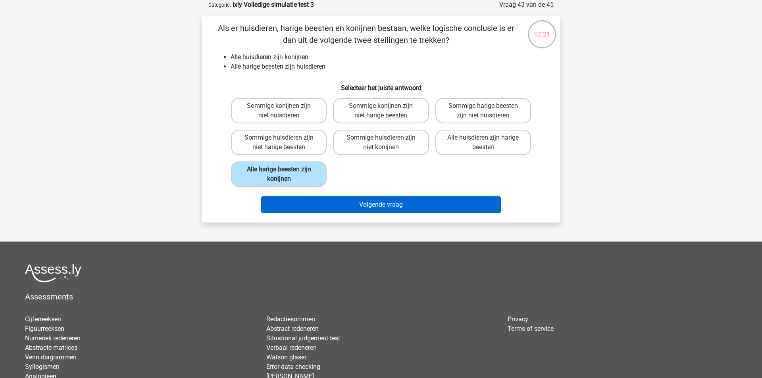
click at [321, 202] on button "Volgende vraag" at bounding box center [381, 204] width 240 height 17
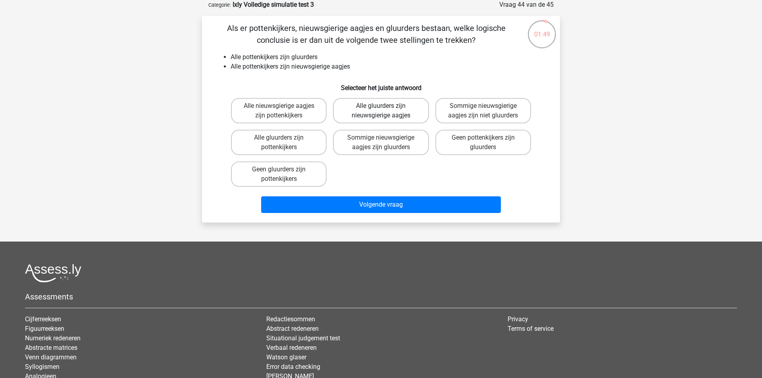
click at [367, 112] on label "Alle gluurders zijn nieuwsgierige aagjes" at bounding box center [381, 110] width 96 height 25
click at [381, 111] on input "Alle gluurders zijn nieuwsgierige aagjes" at bounding box center [383, 108] width 5 height 5
radio input "true"
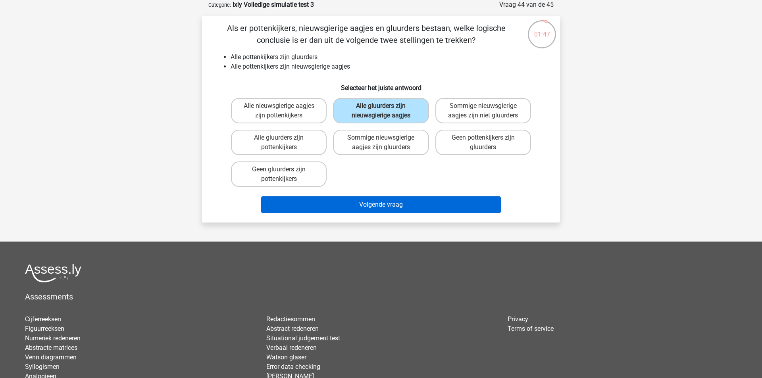
click at [450, 197] on button "Volgende vraag" at bounding box center [381, 204] width 240 height 17
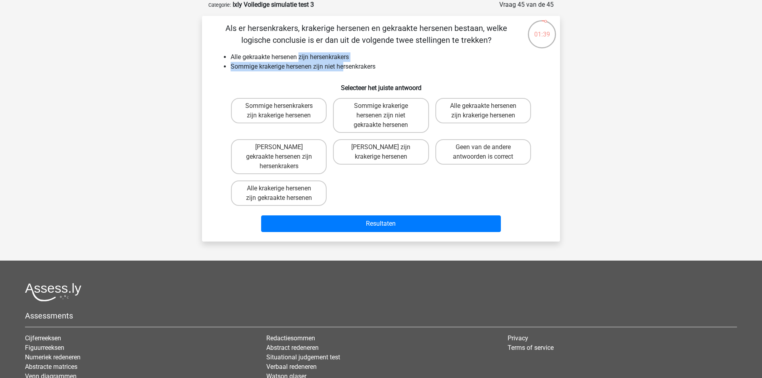
drag, startPoint x: 300, startPoint y: 58, endPoint x: 346, endPoint y: 69, distance: 47.0
click at [345, 69] on ul "Alle gekraakte hersenen zijn hersenkrakers Sommige krakerige hersenen zijn niet…" at bounding box center [381, 61] width 333 height 19
click at [346, 69] on li "Sommige krakerige hersenen zijn niet hersenkrakers" at bounding box center [389, 67] width 317 height 10
drag, startPoint x: 325, startPoint y: 59, endPoint x: 401, endPoint y: 78, distance: 77.8
click at [401, 80] on div "Als er hersenkrakers, krakerige hersenen en gekraakte hersenen bestaan, welke l…" at bounding box center [381, 128] width 352 height 213
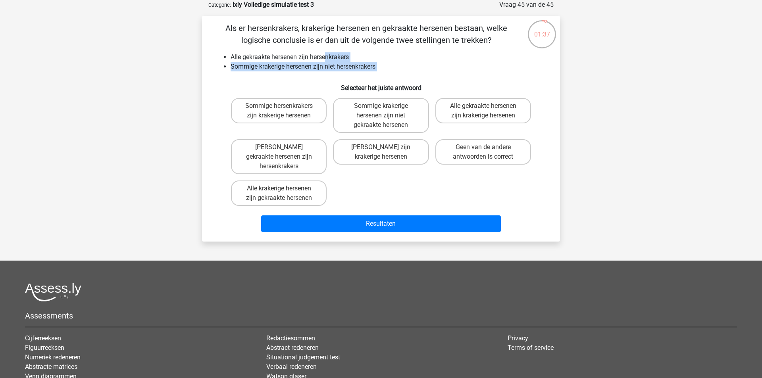
click at [346, 67] on li "Sommige krakerige hersenen zijn niet hersenkrakers" at bounding box center [389, 67] width 317 height 10
click at [411, 127] on label "Sommige krakerige hersenen zijn niet gekraakte hersenen" at bounding box center [381, 115] width 96 height 35
click at [386, 111] on input "Sommige krakerige hersenen zijn niet gekraakte hersenen" at bounding box center [383, 108] width 5 height 5
radio input "true"
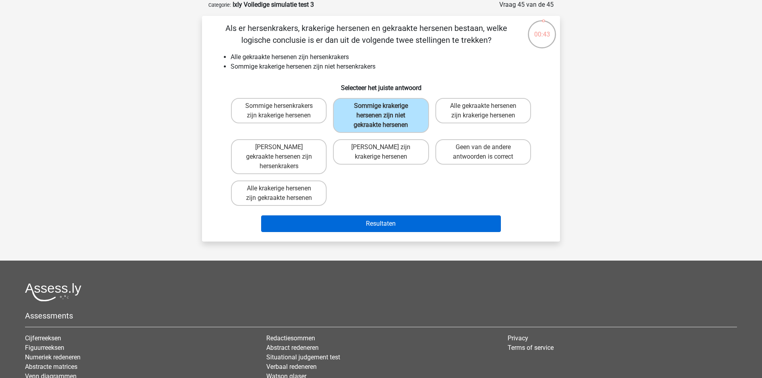
click at [380, 221] on button "Resultaten" at bounding box center [381, 224] width 240 height 17
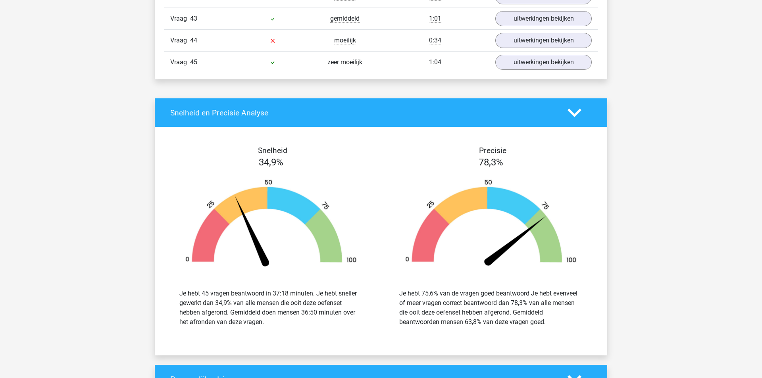
scroll to position [1659, 0]
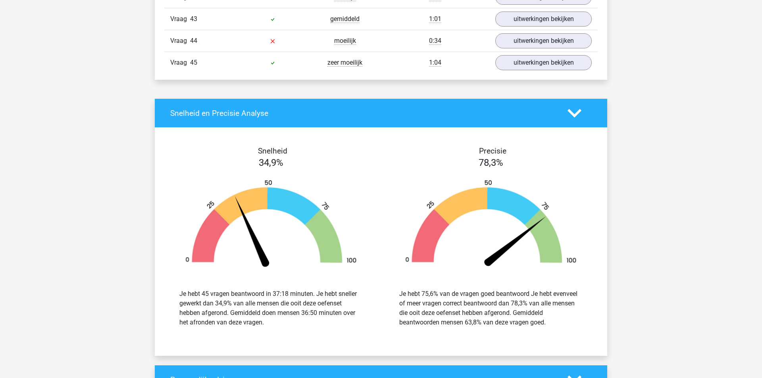
drag, startPoint x: 245, startPoint y: 314, endPoint x: 285, endPoint y: 345, distance: 49.8
click at [284, 337] on div "Je hebt 45 vragen beantwoord in 37:18 minuten. Je hebt sneller gewerkt dan 34,9…" at bounding box center [271, 308] width 208 height 57
click at [285, 337] on div "Je hebt 45 vragen beantwoord in 37:18 minuten. Je hebt sneller gewerkt dan 34,9…" at bounding box center [271, 308] width 208 height 57
drag, startPoint x: 240, startPoint y: 307, endPoint x: 288, endPoint y: 337, distance: 56.9
click at [287, 327] on div "Je hebt 45 vragen beantwoord in 37:18 minuten. Je hebt sneller gewerkt dan 34,9…" at bounding box center [270, 308] width 183 height 38
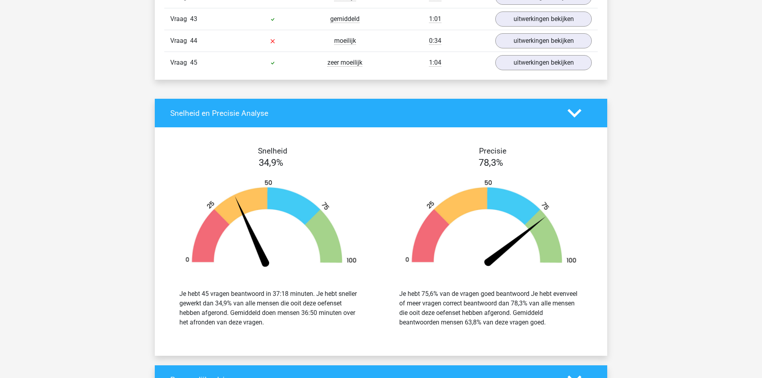
click at [288, 327] on div "Je hebt 45 vragen beantwoord in 37:18 minuten. Je hebt sneller gewerkt dan 34,9…" at bounding box center [270, 308] width 183 height 38
drag, startPoint x: 446, startPoint y: 319, endPoint x: 526, endPoint y: 352, distance: 86.1
click at [526, 337] on div "Je hebt 75,6% van de vragen goed beantwoord Je hebt evenveel of meer vragen cor…" at bounding box center [491, 308] width 208 height 57
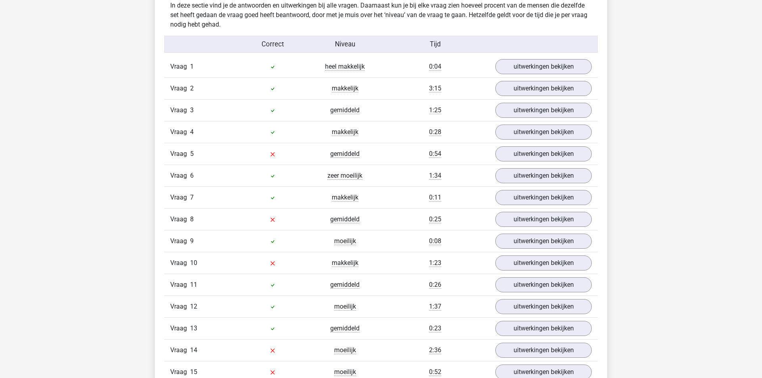
scroll to position [693, 0]
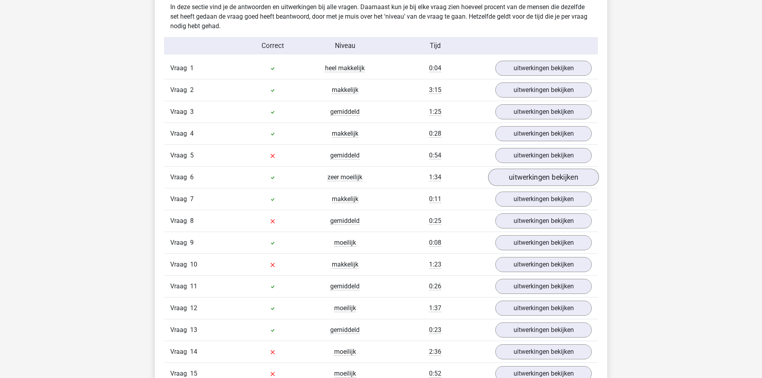
click at [529, 179] on link "uitwerkingen bekijken" at bounding box center [543, 177] width 111 height 17
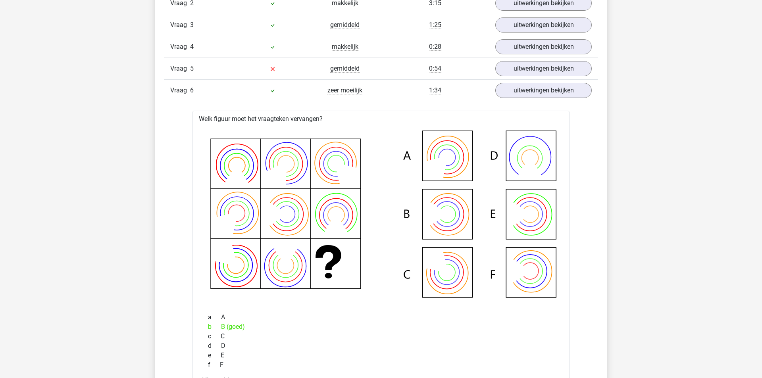
scroll to position [764, 0]
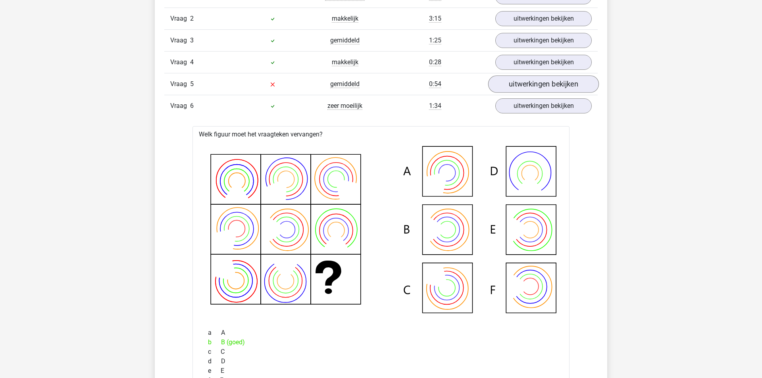
click at [534, 83] on link "uitwerkingen bekijken" at bounding box center [543, 83] width 111 height 17
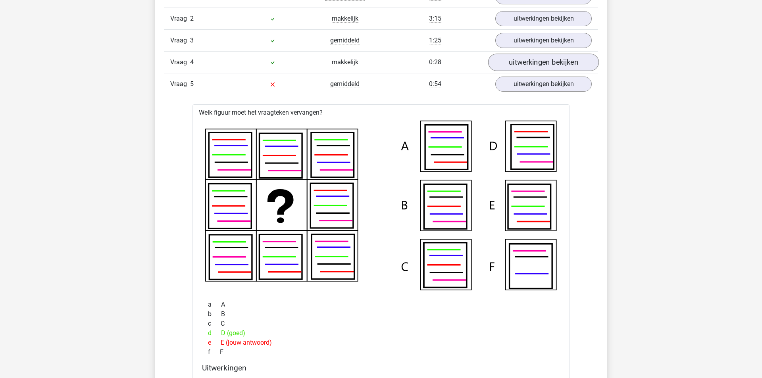
click at [534, 63] on link "uitwerkingen bekijken" at bounding box center [543, 62] width 111 height 17
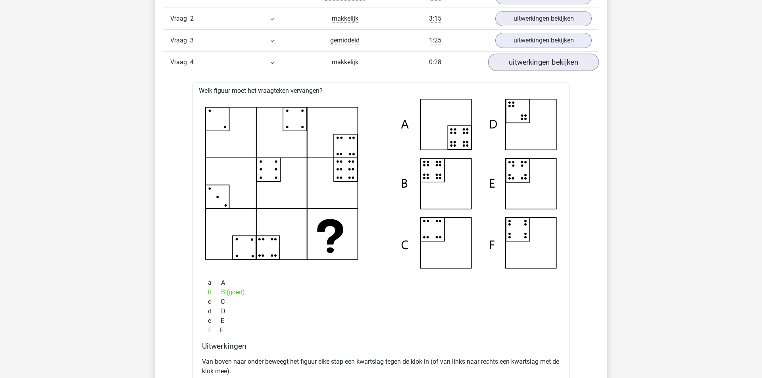
click at [534, 63] on link "uitwerkingen bekijken" at bounding box center [543, 62] width 111 height 17
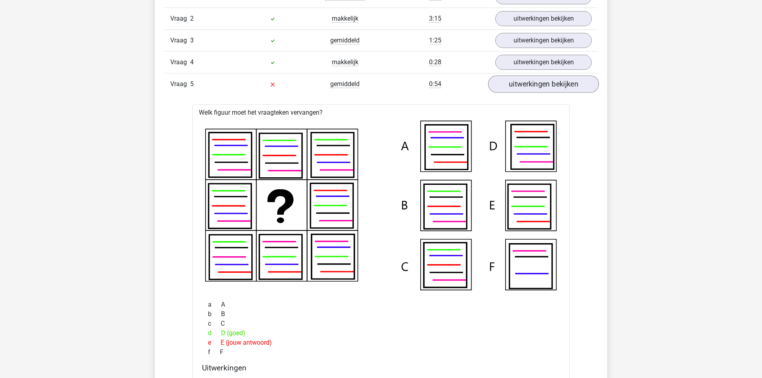
click at [529, 85] on link "uitwerkingen bekijken" at bounding box center [543, 83] width 111 height 17
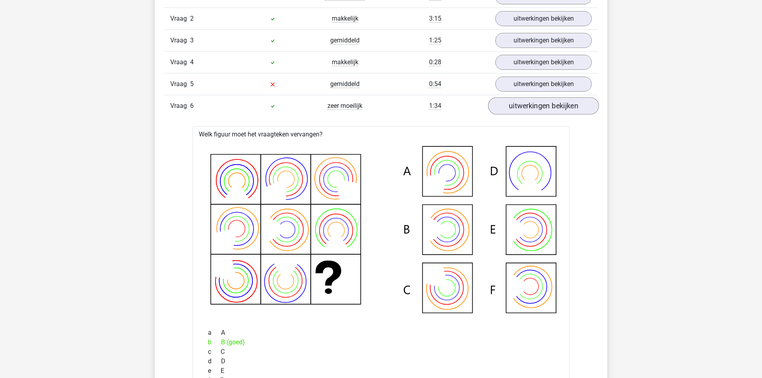
click at [525, 107] on link "uitwerkingen bekijken" at bounding box center [543, 105] width 111 height 17
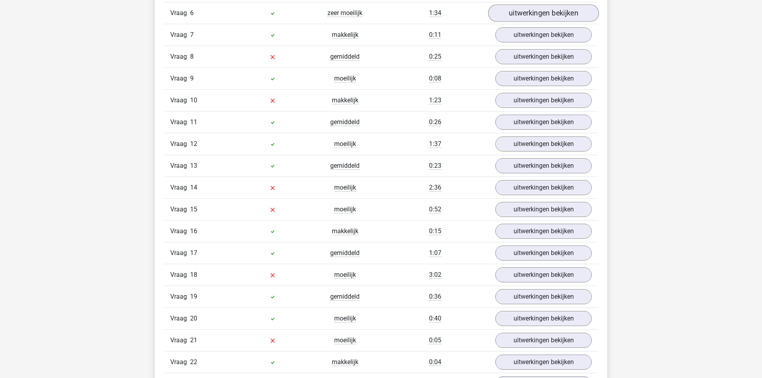
scroll to position [859, 0]
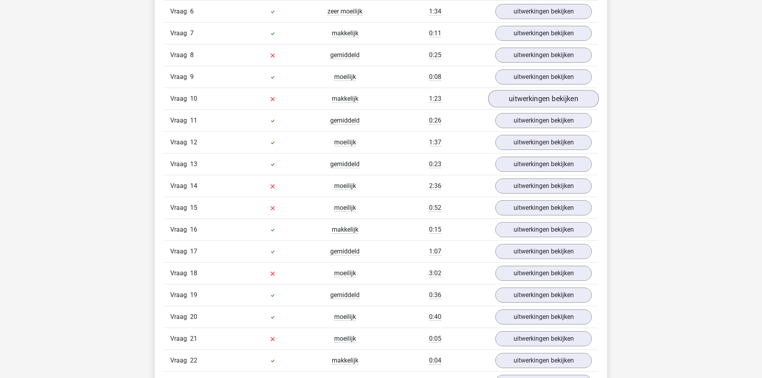
click at [526, 101] on link "uitwerkingen bekijken" at bounding box center [543, 98] width 111 height 17
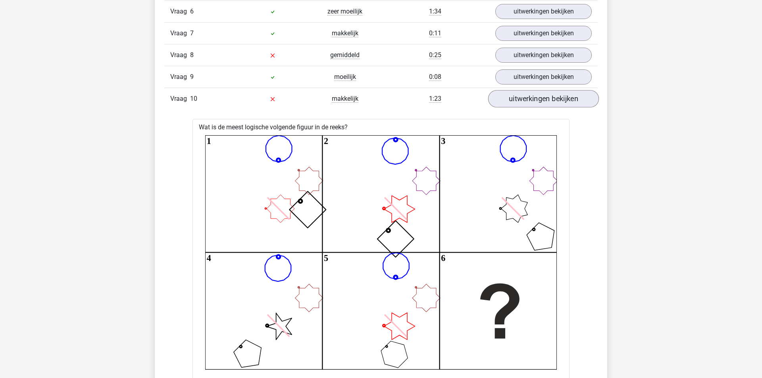
scroll to position [872, 0]
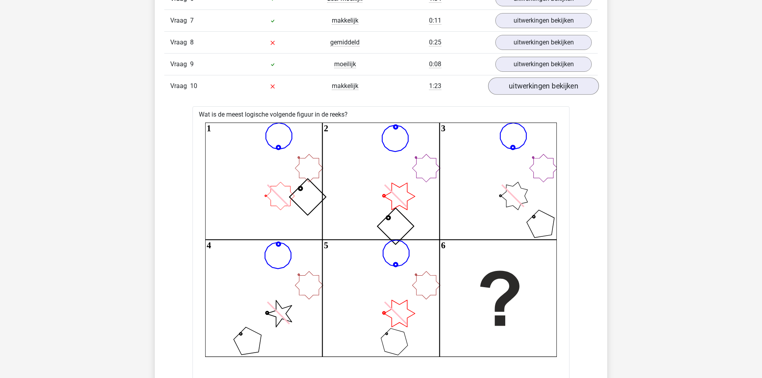
click at [523, 89] on link "uitwerkingen bekijken" at bounding box center [543, 85] width 111 height 17
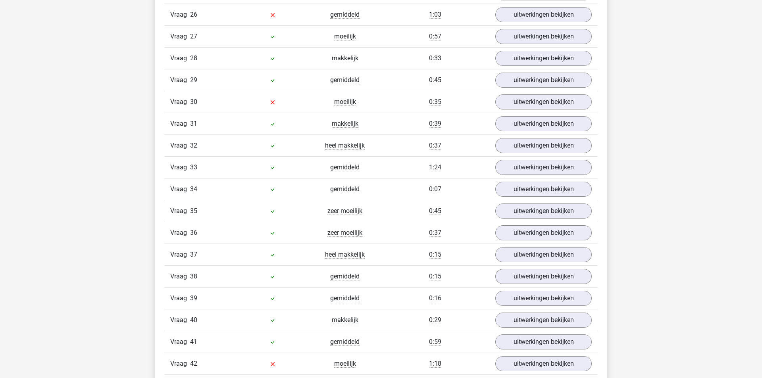
scroll to position [1309, 0]
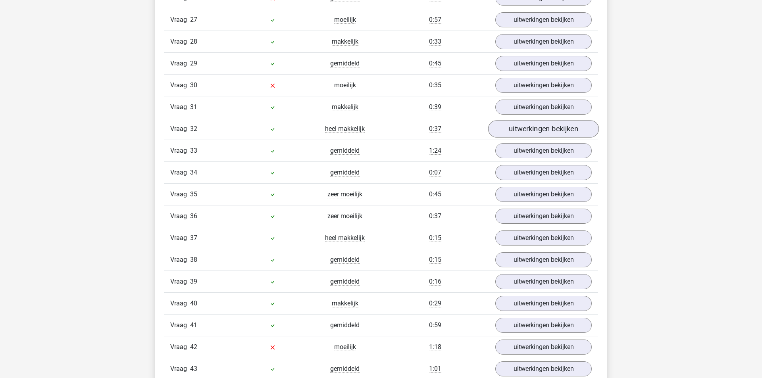
click at [518, 138] on link "uitwerkingen bekijken" at bounding box center [543, 128] width 111 height 17
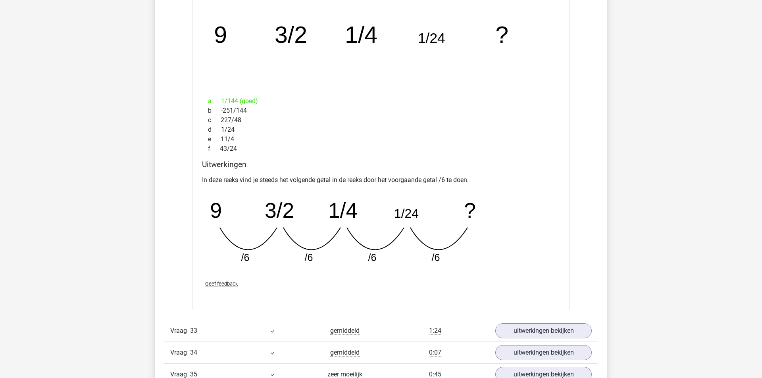
scroll to position [1476, 0]
click at [380, 223] on icon "image/svg+xml 9 3/2 1/4 1/24 ? /6 /6 /6 /6" at bounding box center [361, 230] width 318 height 79
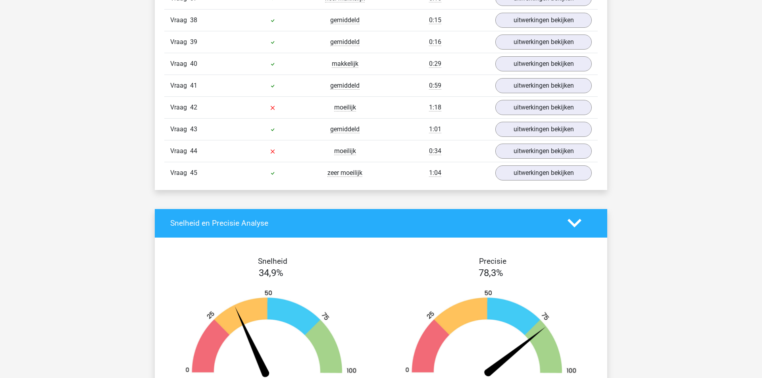
scroll to position [1893, 0]
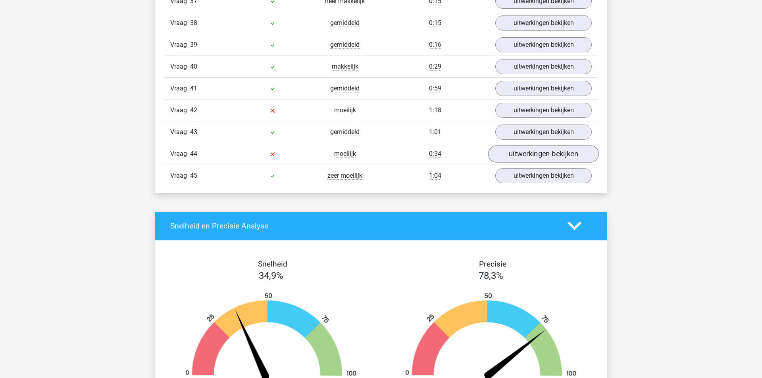
click at [528, 163] on link "uitwerkingen bekijken" at bounding box center [543, 153] width 111 height 17
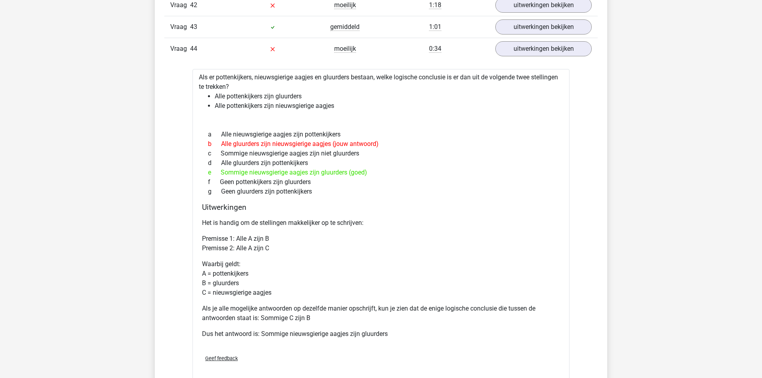
scroll to position [2007, 0]
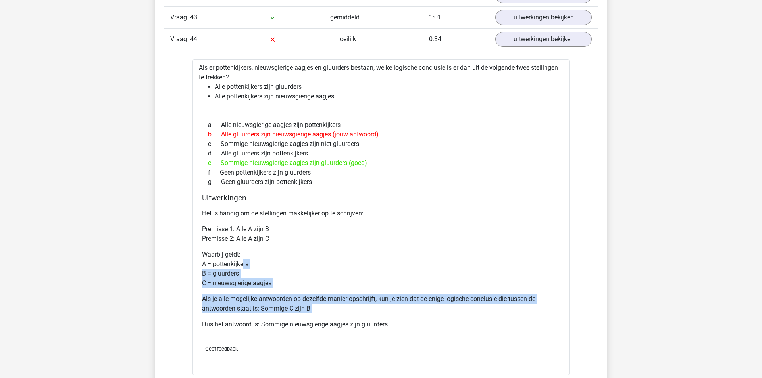
drag, startPoint x: 244, startPoint y: 280, endPoint x: 340, endPoint y: 341, distance: 114.2
click at [340, 339] on div "Het is handig om de stellingen makkelijker op te schrijven: Premisse 1: Alle A …" at bounding box center [381, 272] width 358 height 133
click at [340, 329] on p "Dus het antwoord is: Sommige nieuwsgierige aagjes zijn gluurders" at bounding box center [381, 325] width 358 height 10
drag, startPoint x: 231, startPoint y: 272, endPoint x: 394, endPoint y: 356, distance: 183.9
click at [393, 356] on div "Als er pottenkijkers, nieuwsgierige aagjes en gluurders bestaan, welke logische…" at bounding box center [380, 218] width 377 height 316
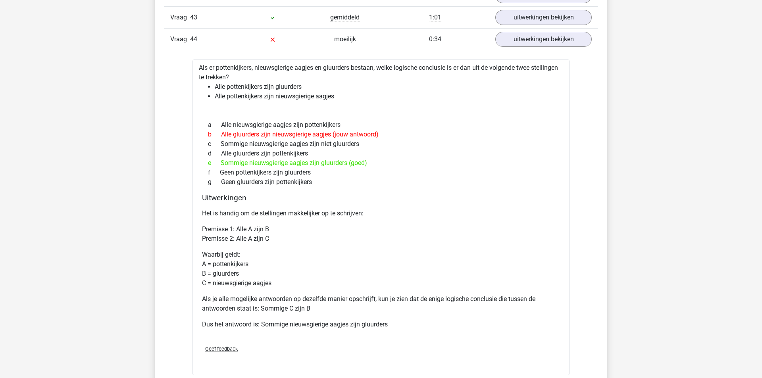
click at [394, 356] on div "Geef feedback" at bounding box center [381, 349] width 364 height 20
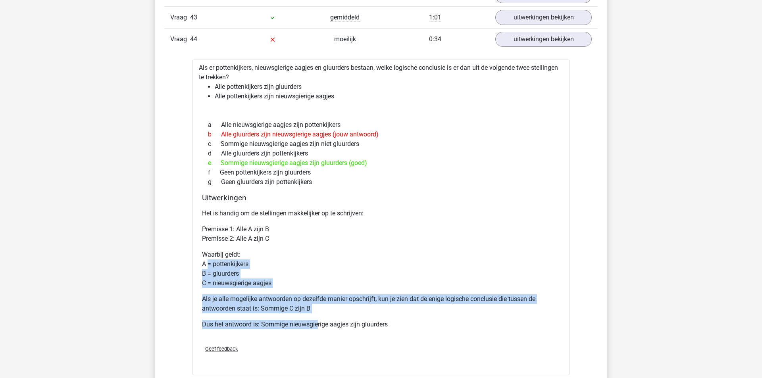
drag, startPoint x: 207, startPoint y: 277, endPoint x: 321, endPoint y: 339, distance: 129.6
click at [319, 338] on div "Het is handig om de stellingen makkelijker op te schrijven: Premisse 1: Alle A …" at bounding box center [381, 272] width 358 height 133
click at [321, 329] on p "Dus het antwoord is: Sommige nieuwsgierige aagjes zijn gluurders" at bounding box center [381, 325] width 358 height 10
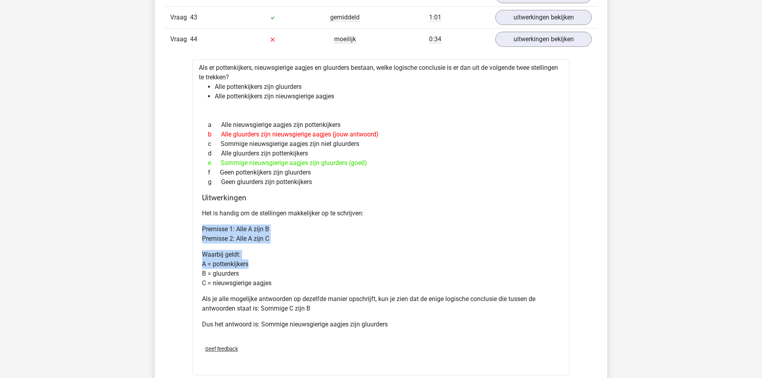
drag, startPoint x: 224, startPoint y: 236, endPoint x: 289, endPoint y: 282, distance: 80.0
click at [289, 282] on div "Het is handig om de stellingen makkelijker op te schrijven: Premisse 1: Alle A …" at bounding box center [381, 272] width 358 height 133
click at [289, 282] on p "Waarbij geldt: A = pottenkijkers B = gluurders C = nieuwsgierige aagjes" at bounding box center [381, 269] width 358 height 38
drag, startPoint x: 229, startPoint y: 246, endPoint x: 287, endPoint y: 299, distance: 79.5
click at [287, 299] on div "Het is handig om de stellingen makkelijker op te schrijven: Premisse 1: Alle A …" at bounding box center [381, 272] width 358 height 133
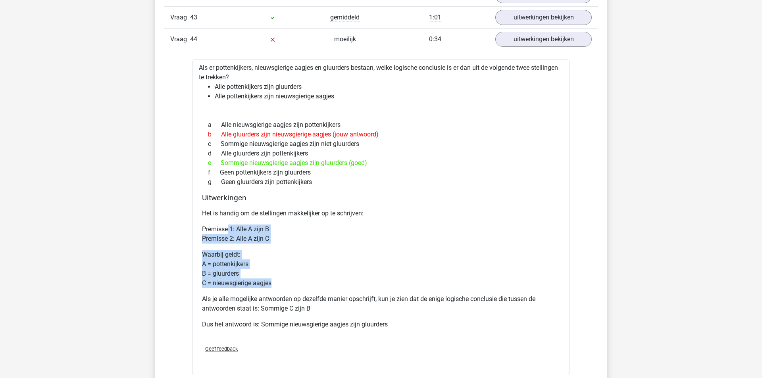
click at [287, 288] on p "Waarbij geldt: A = pottenkijkers B = gluurders C = nieuwsgierige aagjes" at bounding box center [381, 269] width 358 height 38
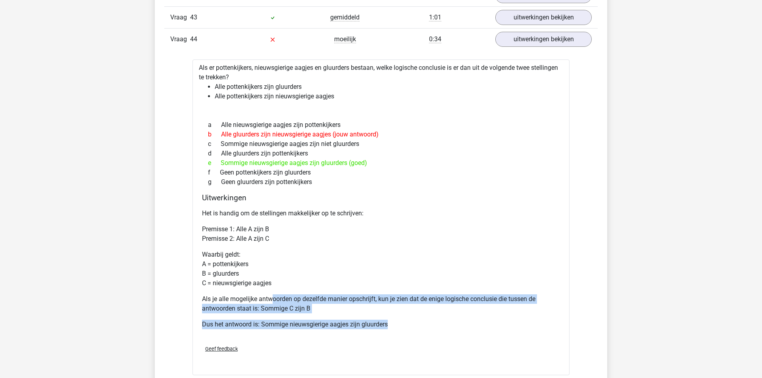
drag, startPoint x: 274, startPoint y: 313, endPoint x: 324, endPoint y: 348, distance: 61.0
click at [324, 339] on div "Het is handig om de stellingen makkelijker op te schrijven: Premisse 1: Alle A …" at bounding box center [381, 272] width 358 height 133
drag, startPoint x: 264, startPoint y: 310, endPoint x: 305, endPoint y: 340, distance: 50.2
click at [304, 339] on div "Het is handig om de stellingen makkelijker op te schrijven: Premisse 1: Alle A …" at bounding box center [381, 272] width 358 height 133
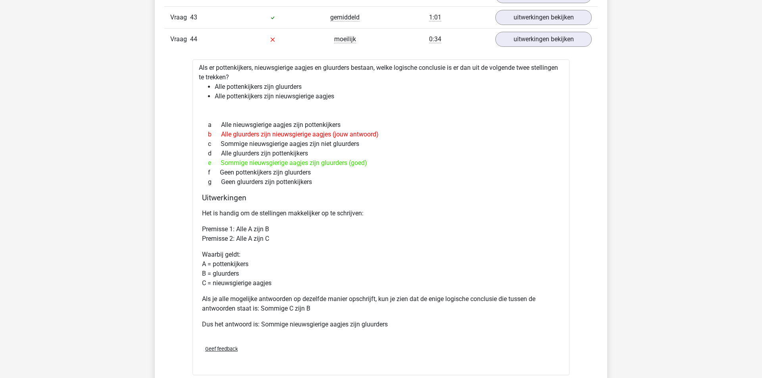
click at [305, 329] on p "Dus het antwoord is: Sommige nieuwsgierige aagjes zijn gluurders" at bounding box center [381, 325] width 358 height 10
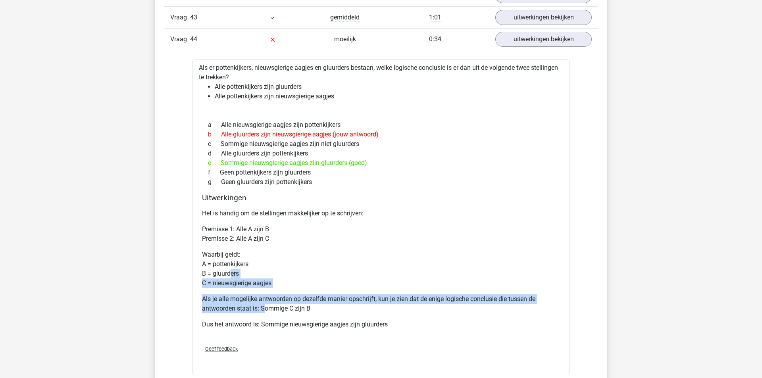
drag, startPoint x: 229, startPoint y: 285, endPoint x: 273, endPoint y: 323, distance: 57.7
click at [272, 323] on div "Het is handig om de stellingen makkelijker op te schrijven: Premisse 1: Alle A …" at bounding box center [381, 272] width 358 height 133
click at [273, 314] on p "Als je alle mogelijke antwoorden op dezelfde manier opschrijft, kun je zien dat…" at bounding box center [381, 303] width 358 height 19
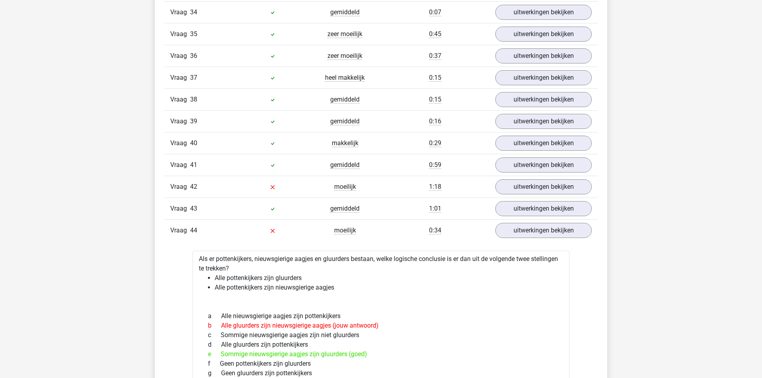
scroll to position [1838, 0]
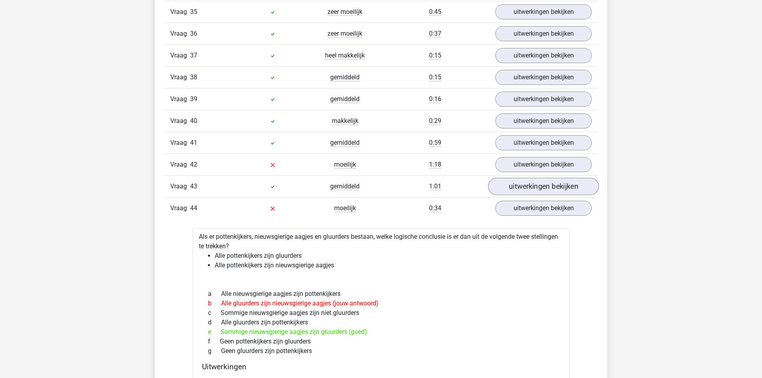
click at [515, 195] on link "uitwerkingen bekijken" at bounding box center [543, 186] width 111 height 17
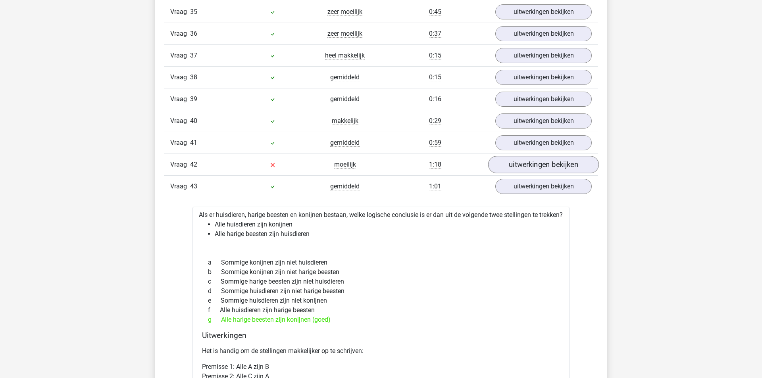
click at [518, 173] on link "uitwerkingen bekijken" at bounding box center [543, 164] width 111 height 17
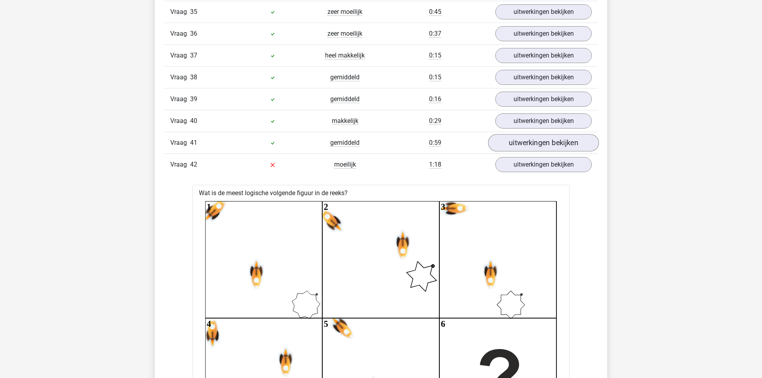
click at [519, 152] on link "uitwerkingen bekijken" at bounding box center [543, 142] width 111 height 17
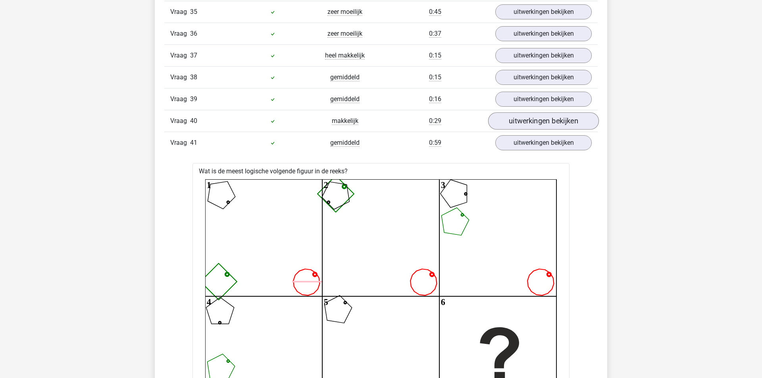
click at [521, 130] on link "uitwerkingen bekijken" at bounding box center [543, 120] width 111 height 17
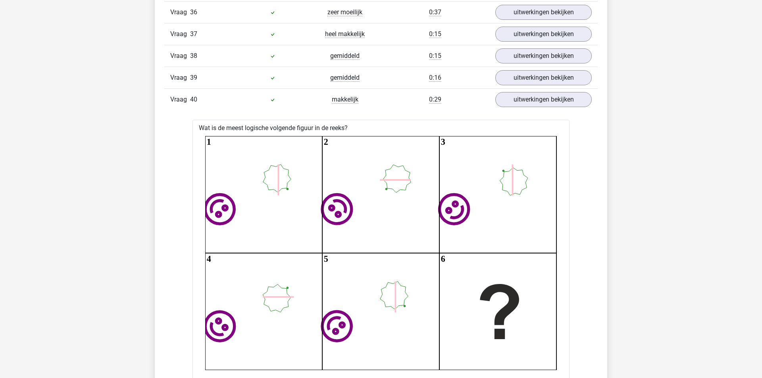
scroll to position [1859, 0]
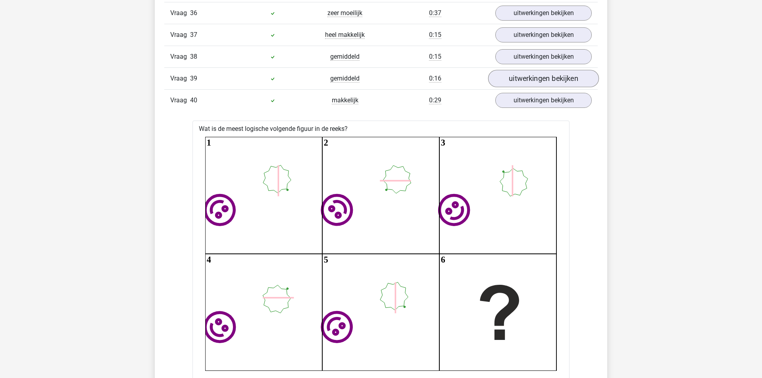
click at [540, 87] on link "uitwerkingen bekijken" at bounding box center [543, 78] width 111 height 17
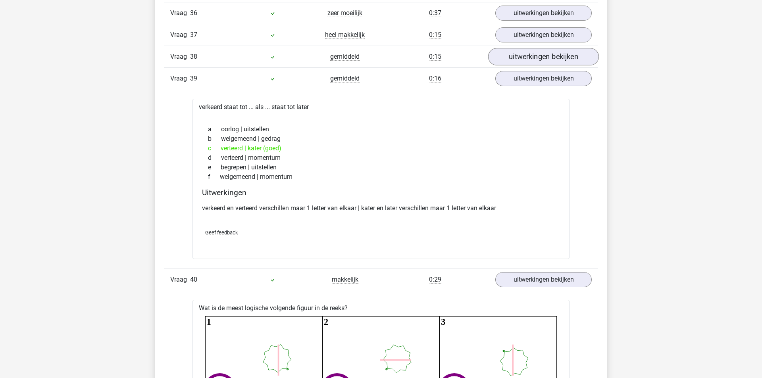
click at [523, 65] on link "uitwerkingen bekijken" at bounding box center [543, 56] width 111 height 17
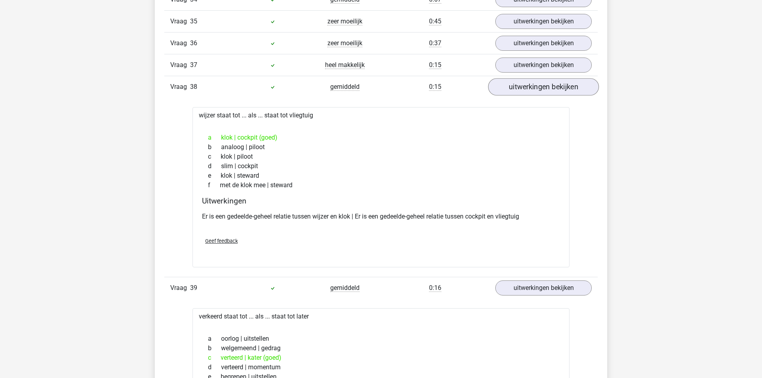
scroll to position [1828, 0]
click at [513, 75] on link "uitwerkingen bekijken" at bounding box center [543, 65] width 111 height 17
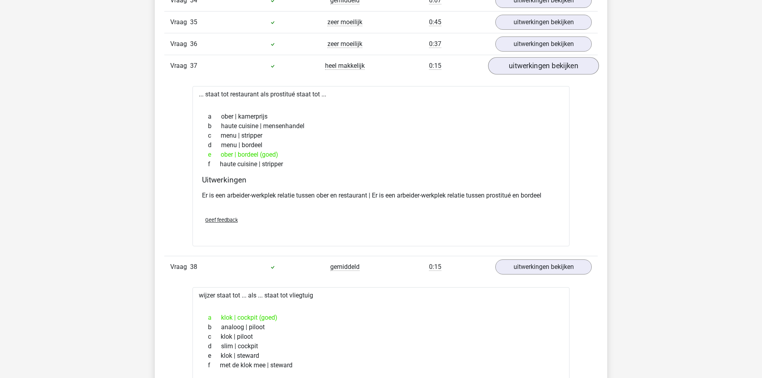
scroll to position [1804, 0]
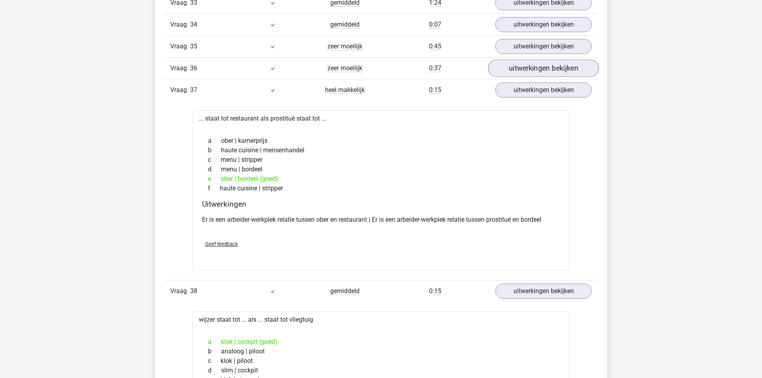
click at [510, 77] on link "uitwerkingen bekijken" at bounding box center [543, 68] width 111 height 17
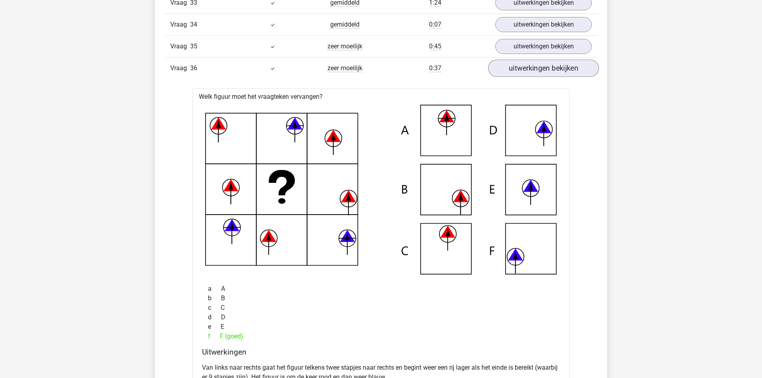
scroll to position [1786, 0]
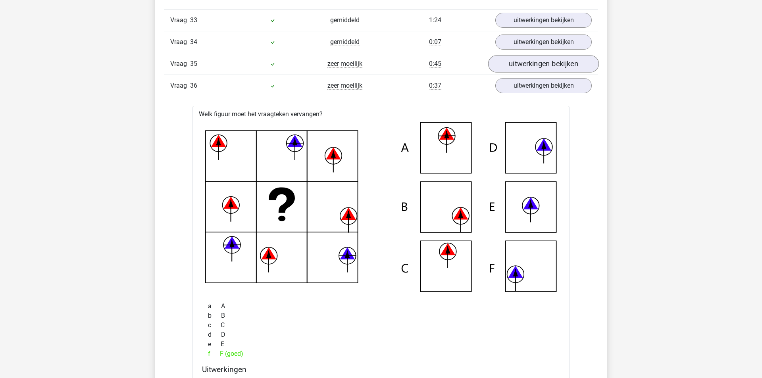
click at [507, 73] on link "uitwerkingen bekijken" at bounding box center [543, 63] width 111 height 17
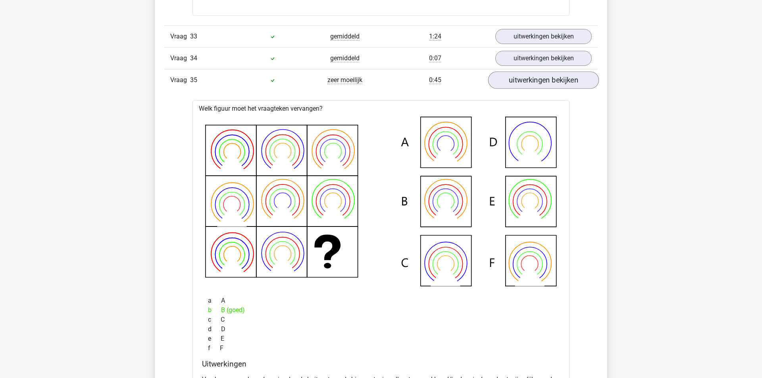
scroll to position [1766, 0]
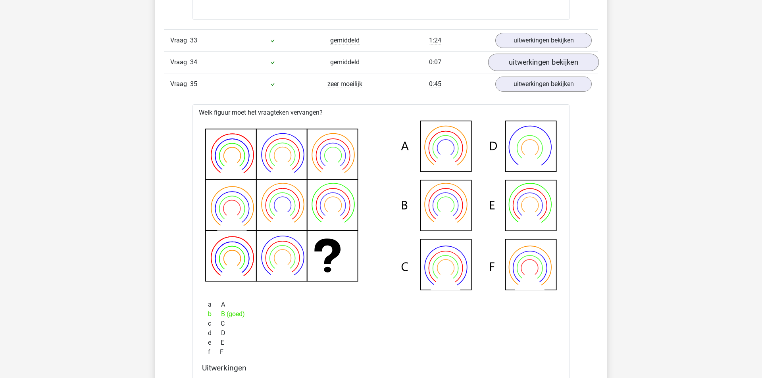
click at [505, 69] on link "uitwerkingen bekijken" at bounding box center [543, 62] width 111 height 17
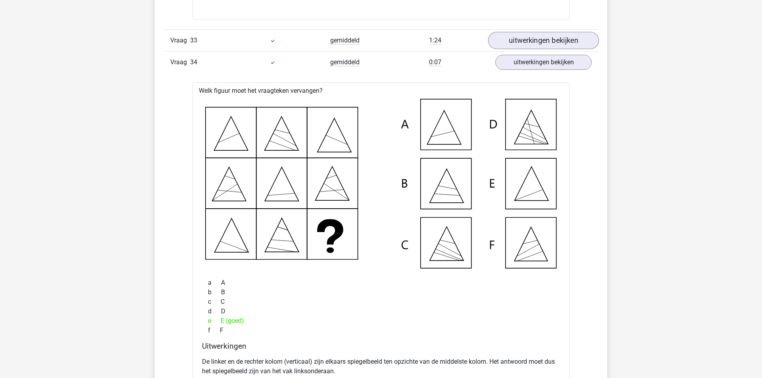
click at [507, 49] on link "uitwerkingen bekijken" at bounding box center [543, 40] width 111 height 17
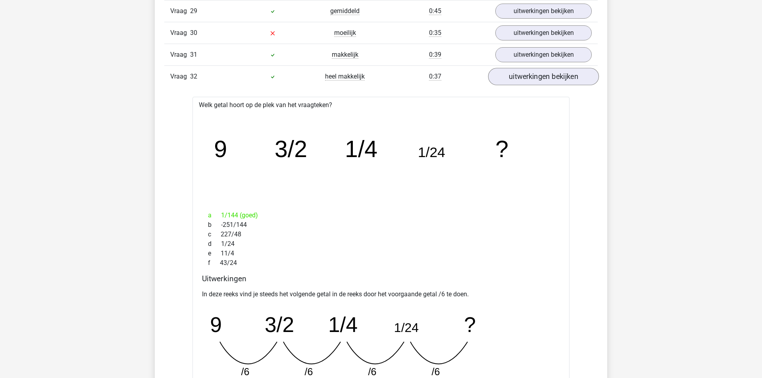
scroll to position [1345, 0]
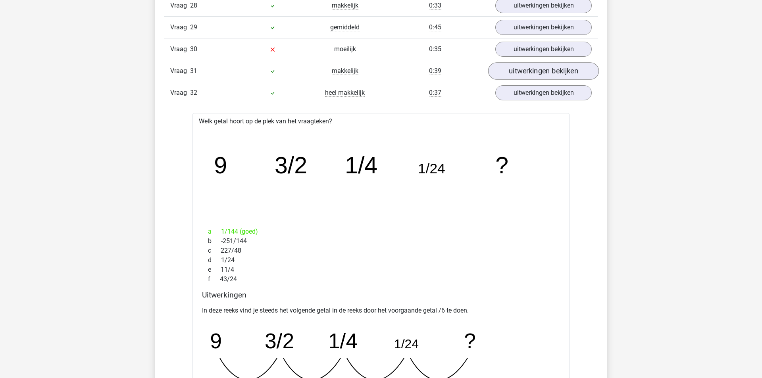
click at [526, 77] on link "uitwerkingen bekijken" at bounding box center [543, 70] width 111 height 17
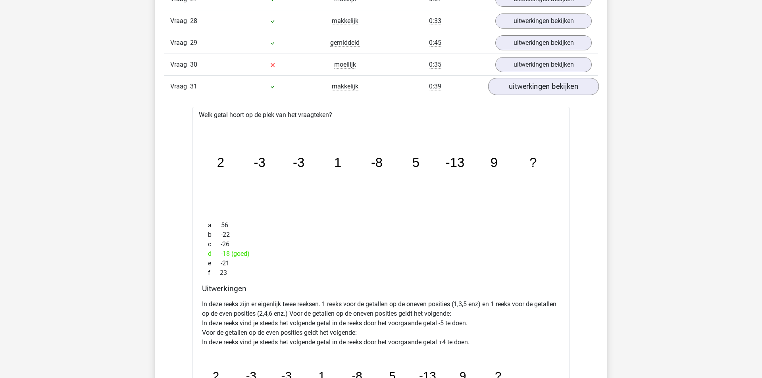
scroll to position [1322, 0]
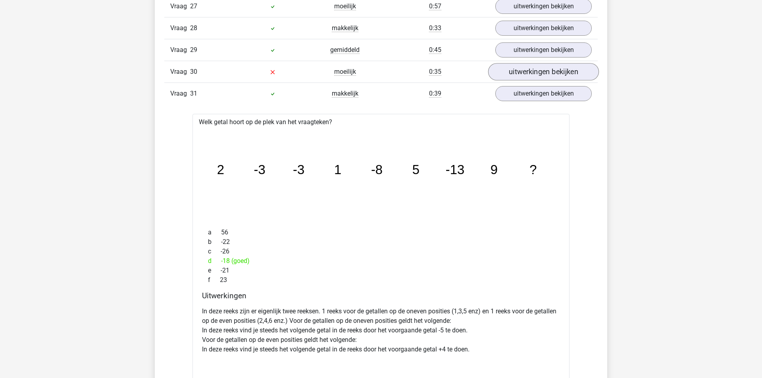
click at [510, 81] on link "uitwerkingen bekijken" at bounding box center [543, 71] width 111 height 17
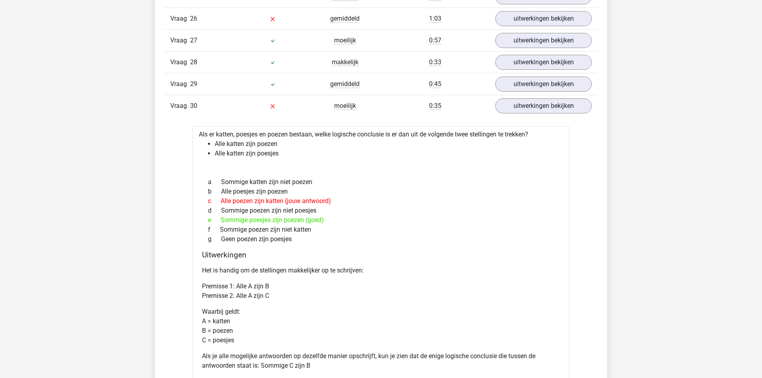
scroll to position [1286, 0]
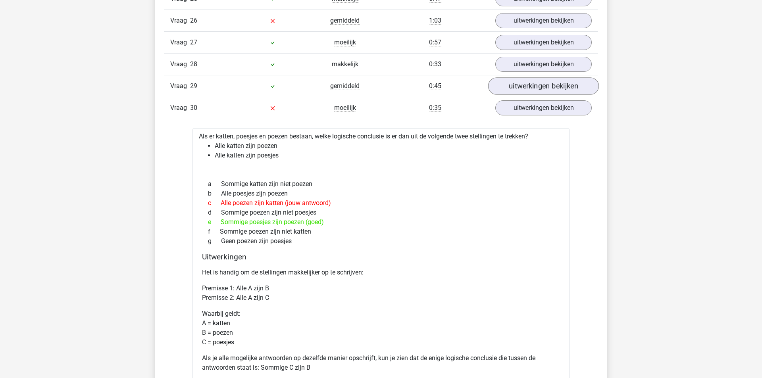
click at [534, 95] on link "uitwerkingen bekijken" at bounding box center [543, 85] width 111 height 17
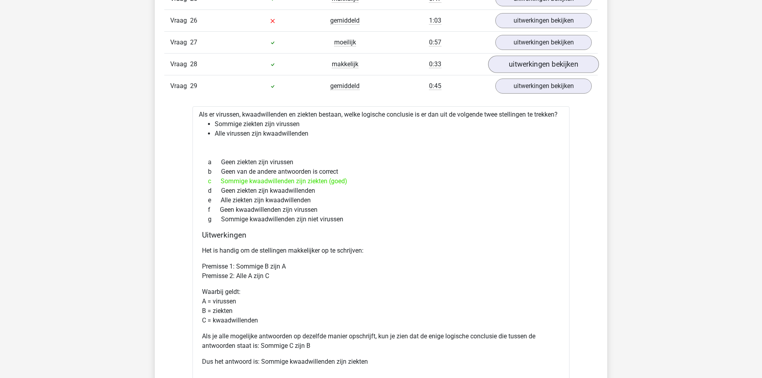
click at [533, 73] on link "uitwerkingen bekijken" at bounding box center [543, 64] width 111 height 17
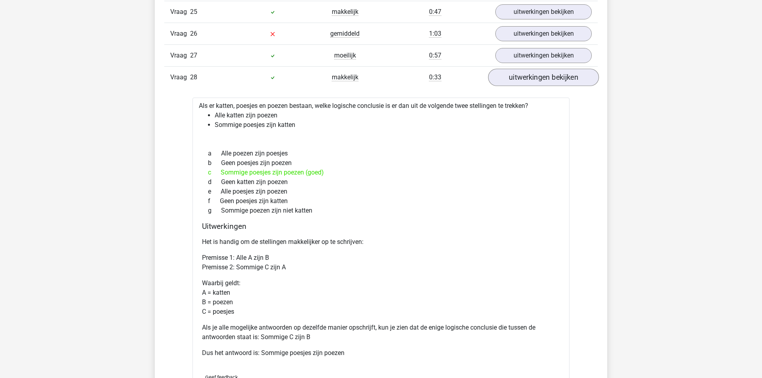
scroll to position [1270, 0]
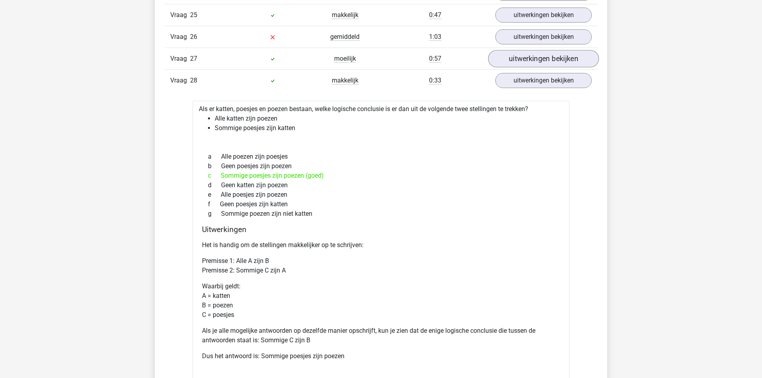
click at [527, 64] on link "uitwerkingen bekijken" at bounding box center [543, 58] width 111 height 17
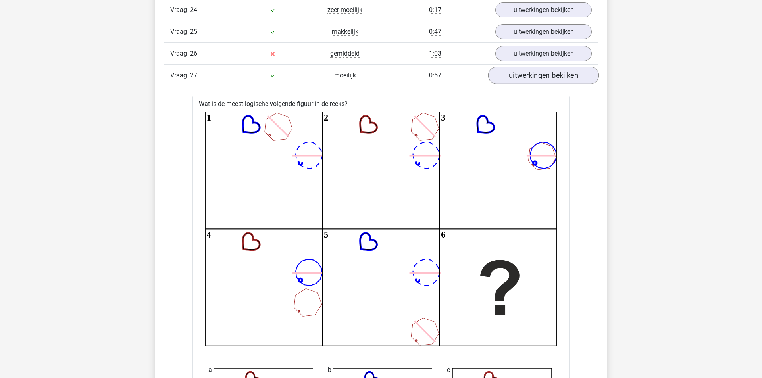
scroll to position [1251, 0]
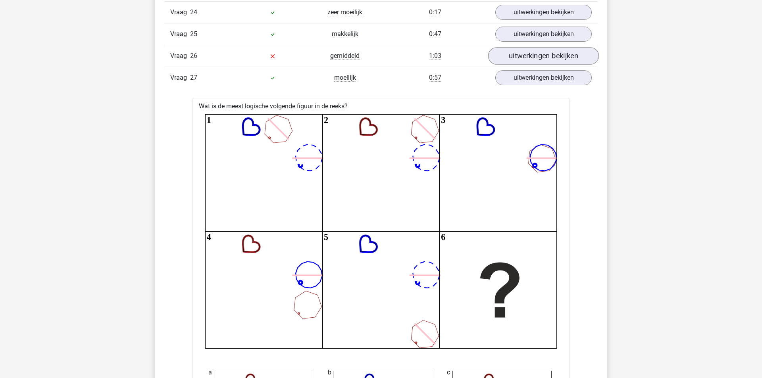
click at [520, 64] on link "uitwerkingen bekijken" at bounding box center [543, 55] width 111 height 17
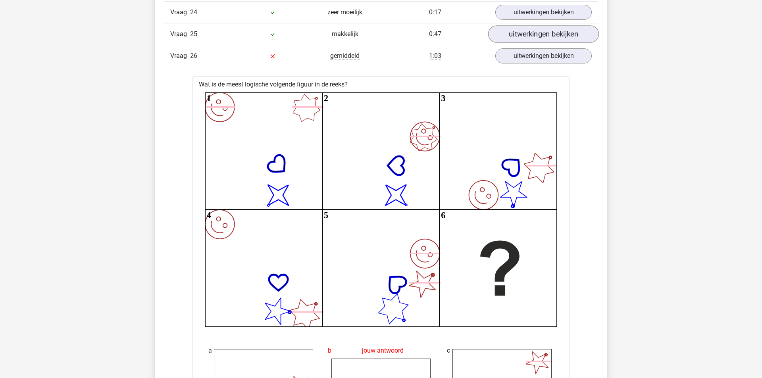
click at [518, 37] on link "uitwerkingen bekijken" at bounding box center [543, 33] width 111 height 17
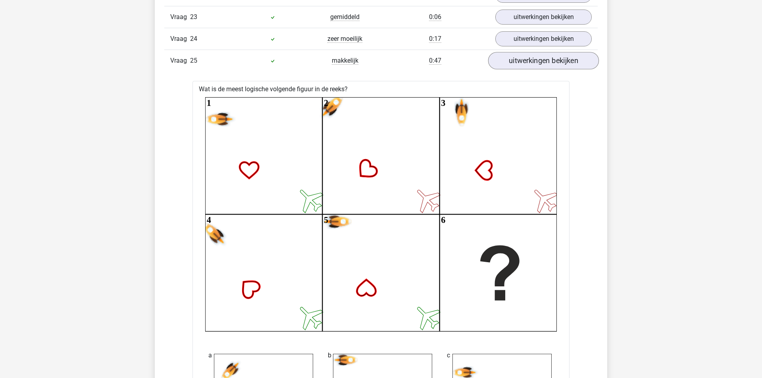
scroll to position [1224, 0]
click at [521, 45] on link "uitwerkingen bekijken" at bounding box center [543, 39] width 111 height 17
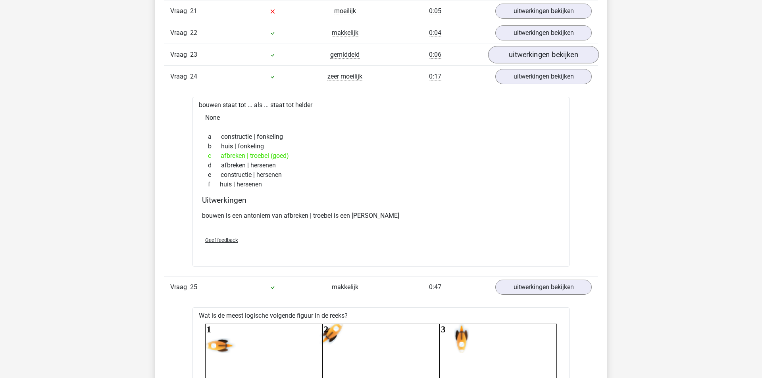
scroll to position [1180, 0]
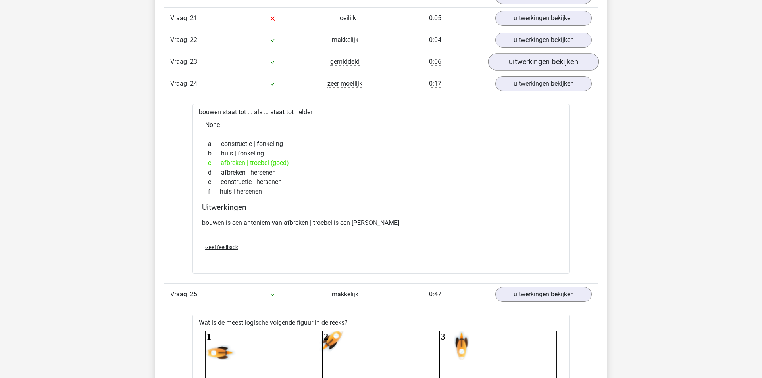
click at [516, 62] on link "uitwerkingen bekijken" at bounding box center [543, 61] width 111 height 17
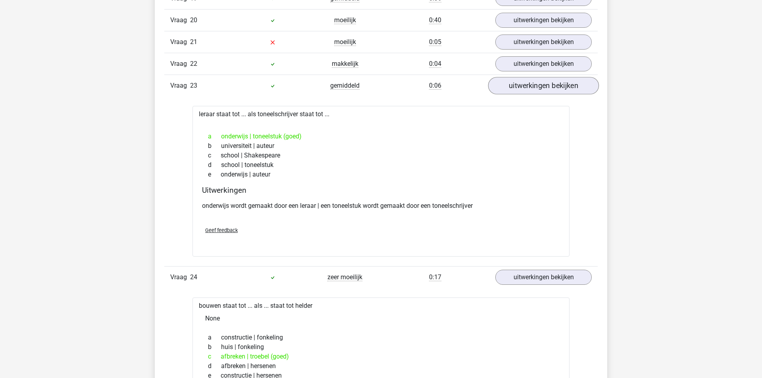
scroll to position [1155, 0]
click at [517, 70] on link "uitwerkingen bekijken" at bounding box center [543, 64] width 111 height 17
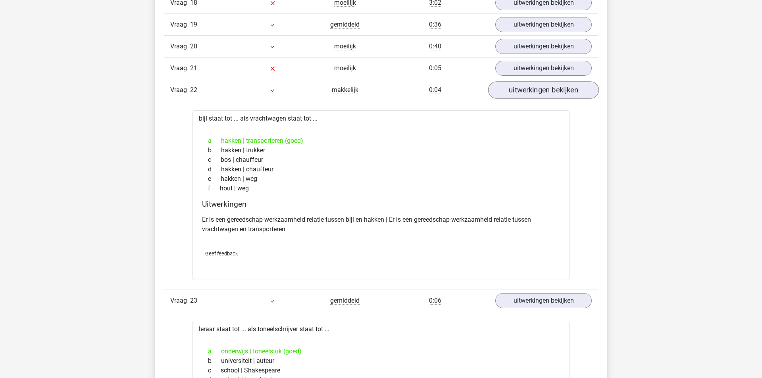
scroll to position [1118, 0]
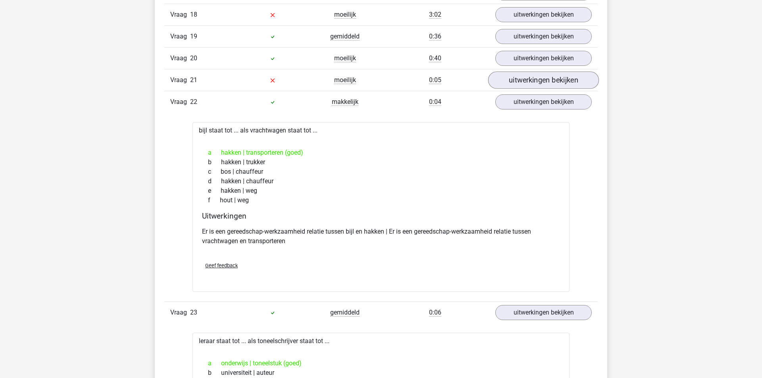
click at [516, 87] on link "uitwerkingen bekijken" at bounding box center [543, 79] width 111 height 17
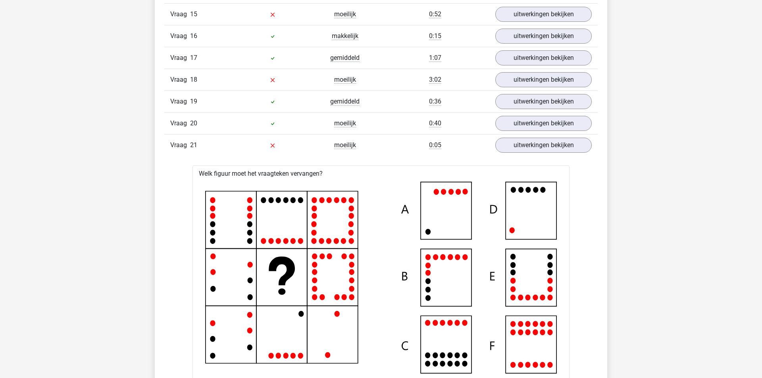
scroll to position [1048, 0]
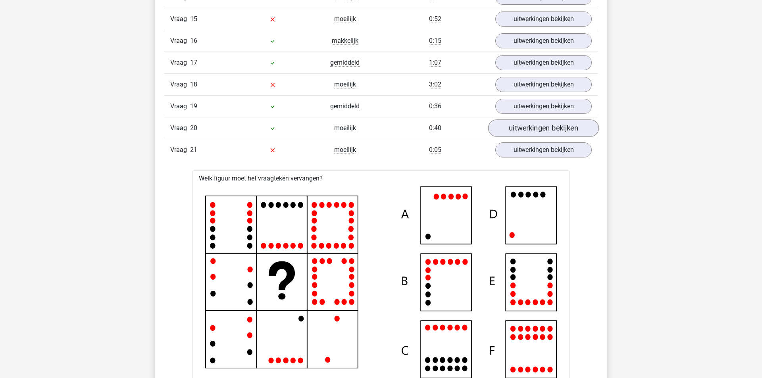
click at [529, 134] on link "uitwerkingen bekijken" at bounding box center [543, 127] width 111 height 17
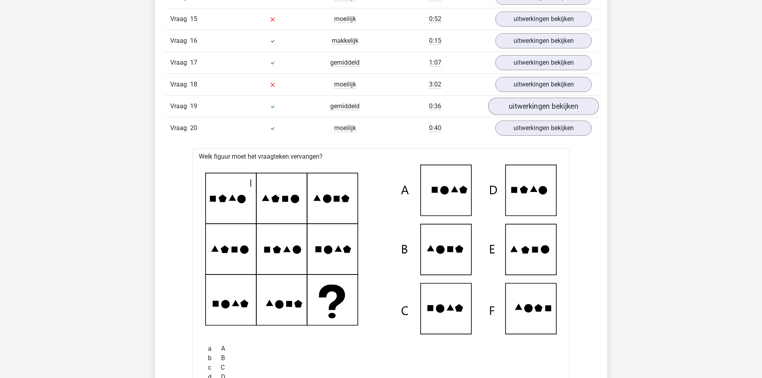
click at [529, 110] on link "uitwerkingen bekijken" at bounding box center [543, 106] width 111 height 17
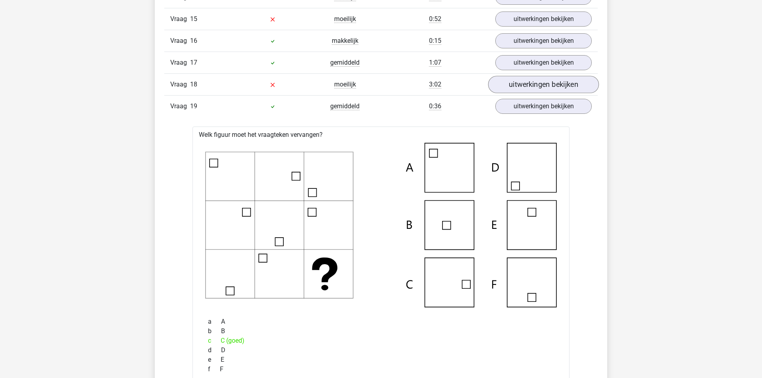
click at [527, 89] on link "uitwerkingen bekijken" at bounding box center [543, 84] width 111 height 17
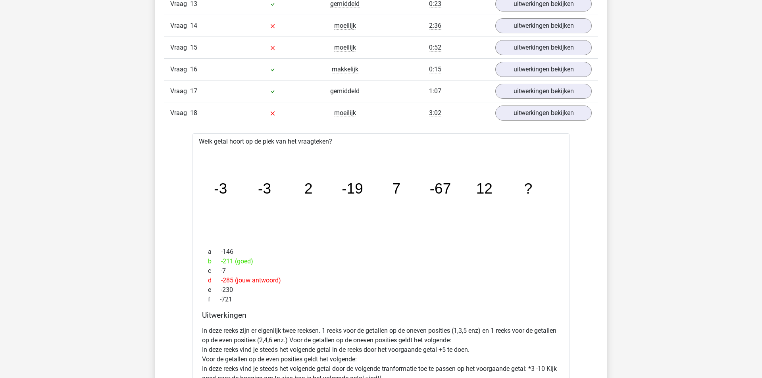
scroll to position [1003, 0]
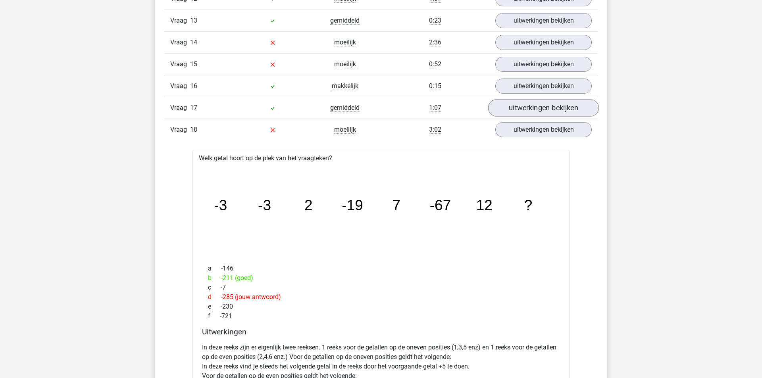
click at [512, 113] on link "uitwerkingen bekijken" at bounding box center [543, 107] width 111 height 17
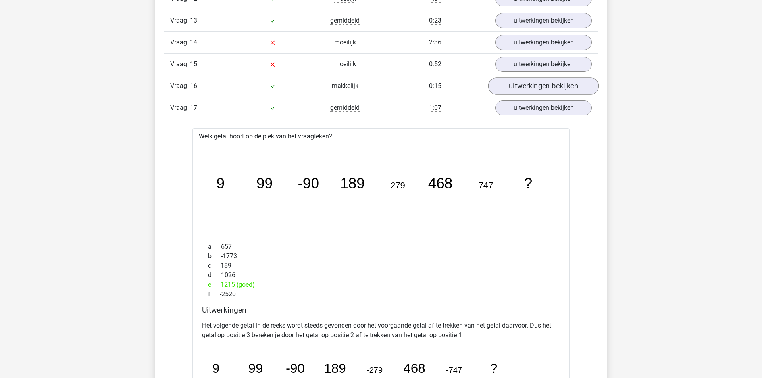
click at [518, 94] on link "uitwerkingen bekijken" at bounding box center [543, 85] width 111 height 17
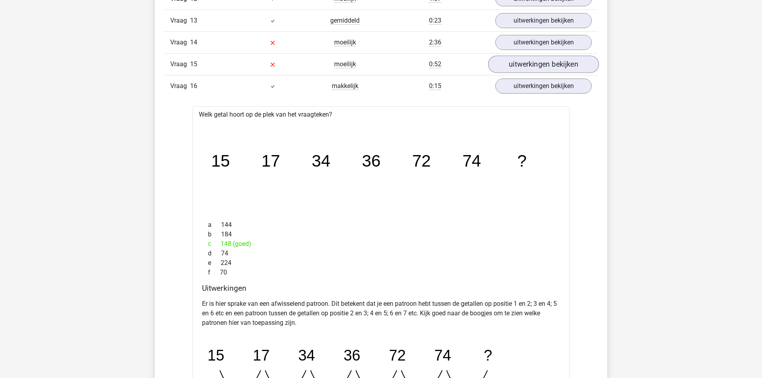
click at [521, 67] on link "uitwerkingen bekijken" at bounding box center [543, 64] width 111 height 17
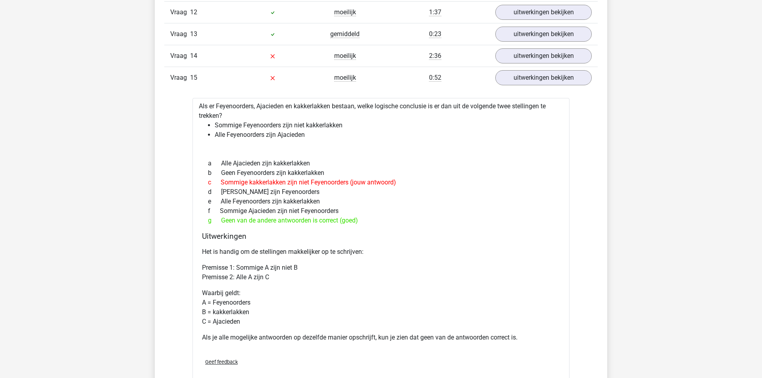
scroll to position [1018, 0]
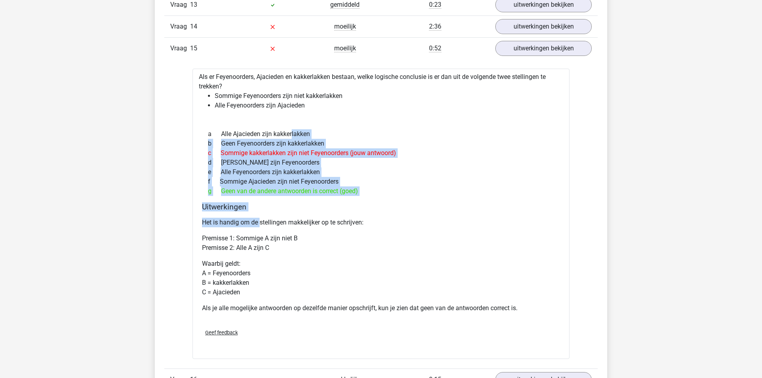
drag, startPoint x: 256, startPoint y: 139, endPoint x: 261, endPoint y: 225, distance: 85.5
click at [261, 225] on div "Als er Feyenoorders, Ajacieden en kakkerlakken bestaan, welke logische conclusi…" at bounding box center [380, 214] width 377 height 291
click at [261, 225] on p "Het is handig om de stellingen makkelijker op te schrijven:" at bounding box center [381, 223] width 358 height 10
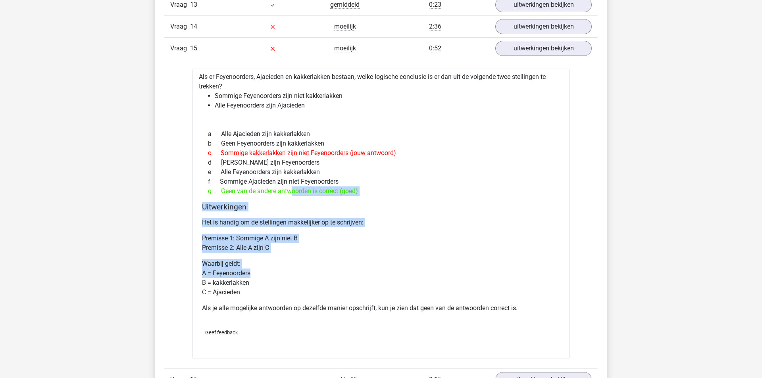
drag, startPoint x: 251, startPoint y: 196, endPoint x: 268, endPoint y: 274, distance: 79.3
click at [268, 274] on div "Als er Feyenoorders, Ajacieden en kakkerlakken bestaan, welke logische conclusi…" at bounding box center [380, 214] width 377 height 291
click at [268, 274] on p "Waarbij geldt: A = Feyenoorders B = kakkerlakken C = Ajacieden" at bounding box center [381, 278] width 358 height 38
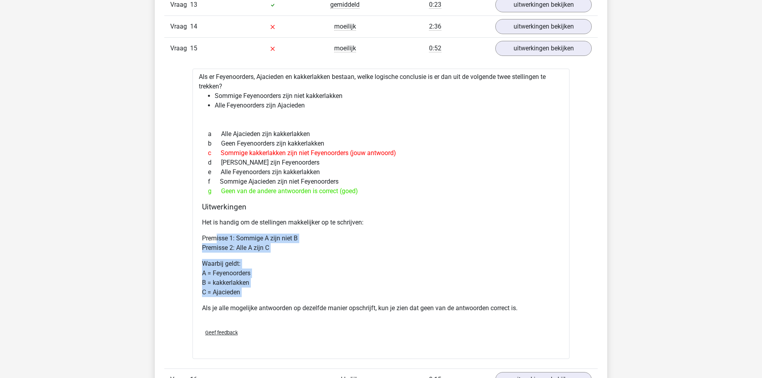
drag, startPoint x: 217, startPoint y: 237, endPoint x: 271, endPoint y: 304, distance: 86.3
click at [271, 304] on div "Het is handig om de stellingen makkelijker op te schrijven: Premisse 1: Sommige…" at bounding box center [381, 269] width 358 height 108
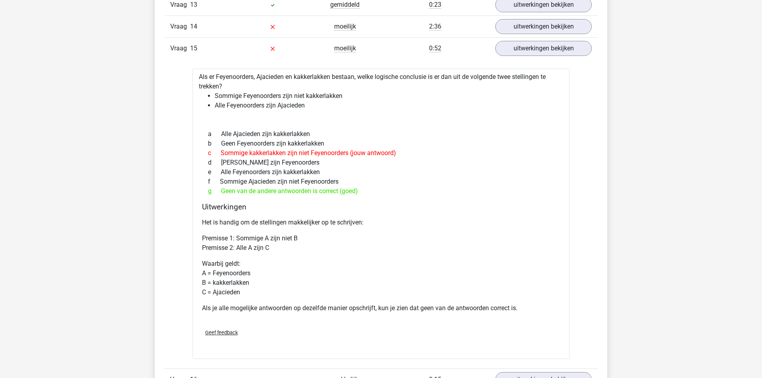
click at [271, 304] on div "Het is handig om de stellingen makkelijker op te schrijven: Premisse 1: Sommige…" at bounding box center [381, 269] width 358 height 108
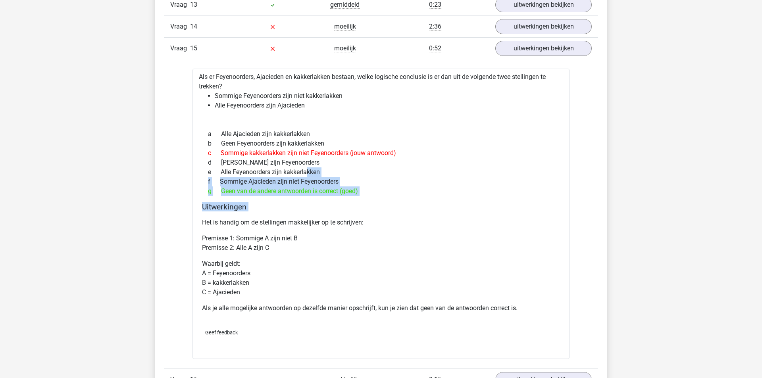
drag, startPoint x: 273, startPoint y: 172, endPoint x: 314, endPoint y: 220, distance: 63.6
click at [314, 220] on div "Als er Feyenoorders, Ajacieden en kakkerlakken bestaan, welke logische conclusi…" at bounding box center [380, 214] width 377 height 291
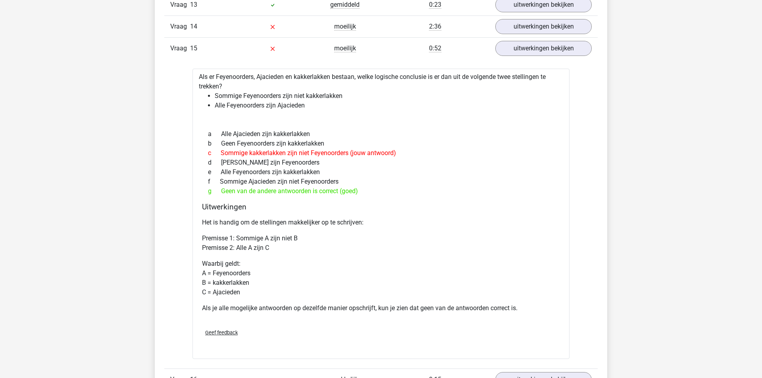
click at [314, 220] on div "Het is handig om de stellingen makkelijker op te schrijven: Premisse 1: Sommige…" at bounding box center [381, 269] width 358 height 108
drag, startPoint x: 292, startPoint y: 179, endPoint x: 308, endPoint y: 225, distance: 48.8
click at [308, 224] on div "Als er Feyenoorders, Ajacieden en kakkerlakken bestaan, welke logische conclusi…" at bounding box center [380, 214] width 377 height 291
click at [308, 225] on p "Het is handig om de stellingen makkelijker op te schrijven:" at bounding box center [381, 223] width 358 height 10
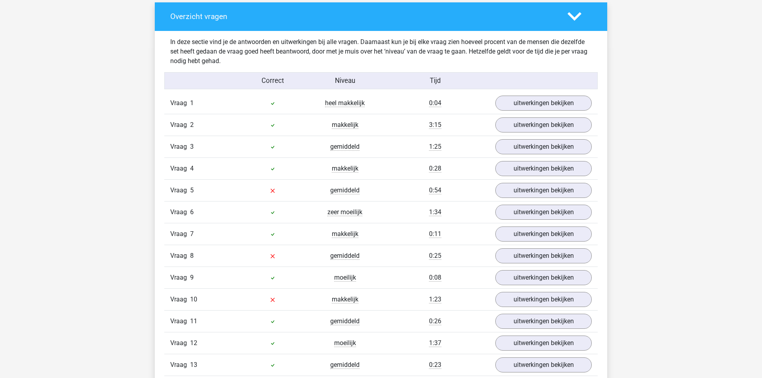
scroll to position [663, 0]
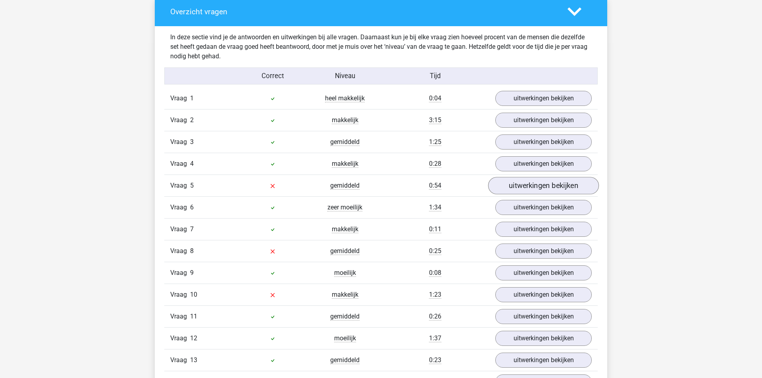
click at [513, 187] on link "uitwerkingen bekijken" at bounding box center [543, 185] width 111 height 17
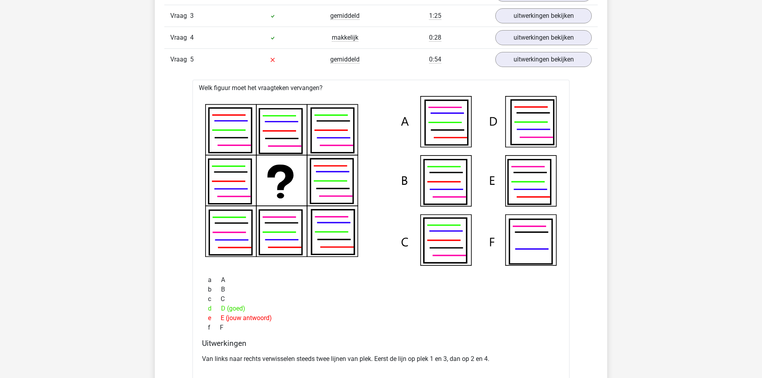
scroll to position [790, 0]
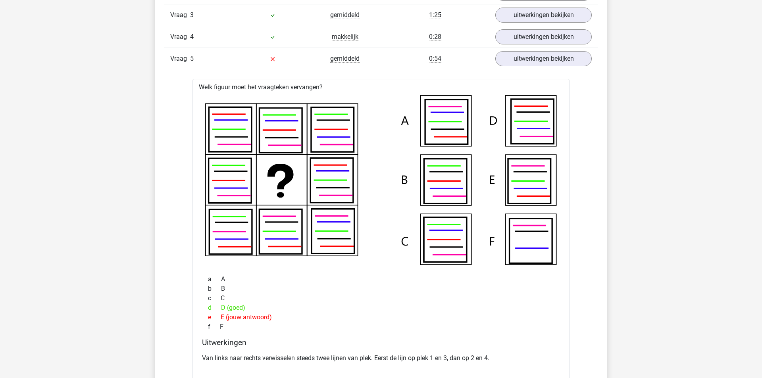
drag, startPoint x: 675, startPoint y: 13, endPoint x: 657, endPoint y: 73, distance: 61.8
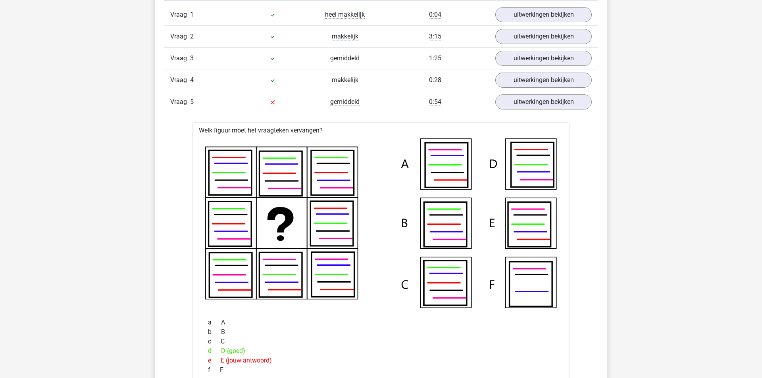
scroll to position [737, 0]
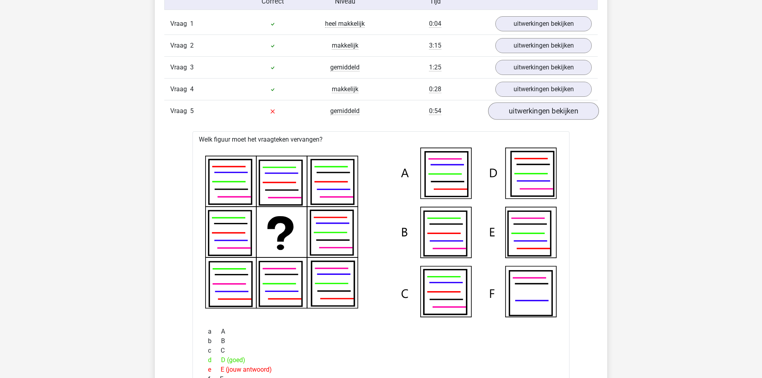
click at [531, 116] on link "uitwerkingen bekijken" at bounding box center [543, 110] width 111 height 17
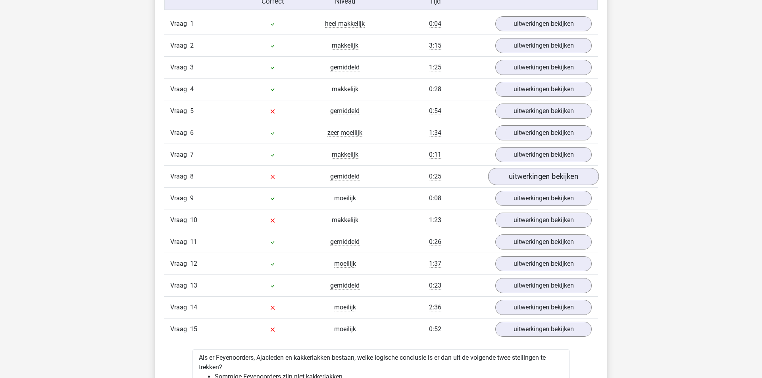
click at [537, 180] on link "uitwerkingen bekijken" at bounding box center [543, 176] width 111 height 17
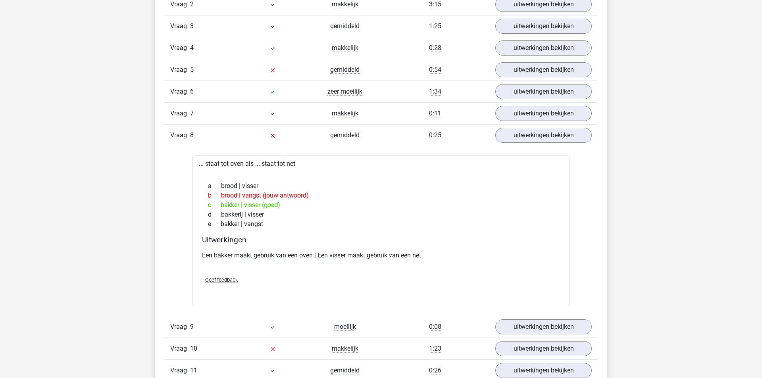
scroll to position [780, 0]
click at [545, 135] on link "uitwerkingen bekijken" at bounding box center [543, 133] width 111 height 17
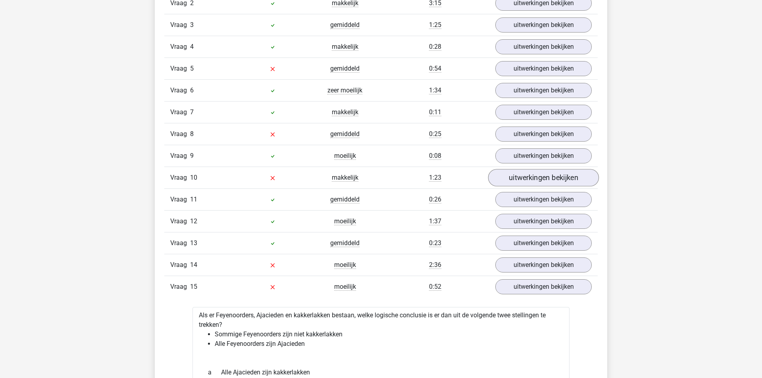
click at [539, 178] on link "uitwerkingen bekijken" at bounding box center [543, 177] width 111 height 17
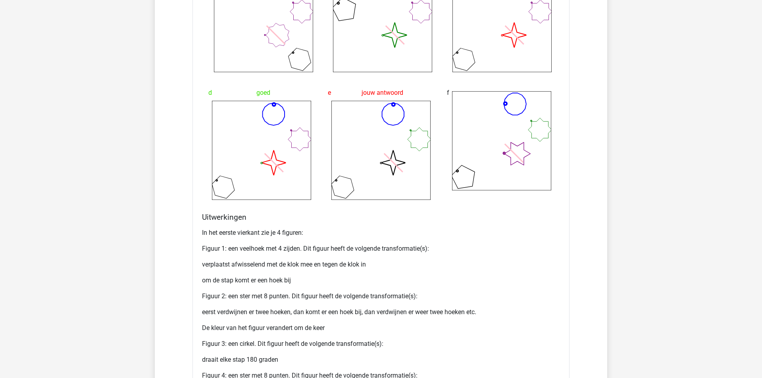
scroll to position [1281, 0]
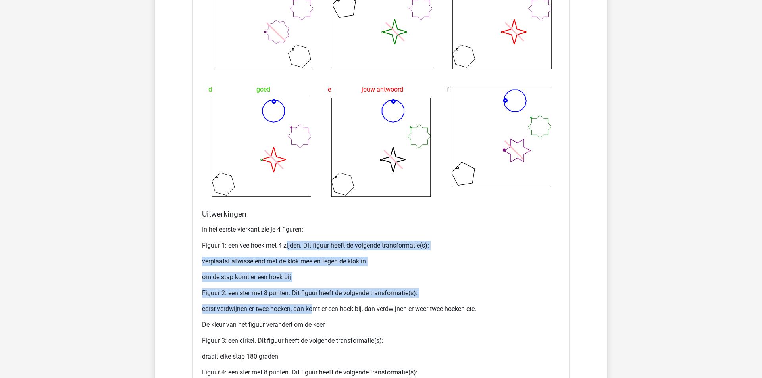
drag, startPoint x: 286, startPoint y: 255, endPoint x: 317, endPoint y: 327, distance: 78.4
click at [317, 325] on div "In het eerste vierkant zie je 4 figuren: Figuur 1: een veelhoek met 4 zijden. D…" at bounding box center [381, 312] width 358 height 181
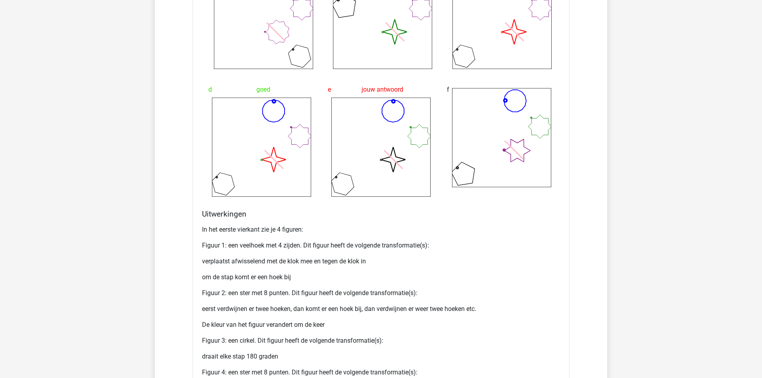
click at [317, 327] on div "In het eerste vierkant zie je 4 figuren: Figuur 1: een veelhoek met 4 zijden. D…" at bounding box center [381, 312] width 358 height 181
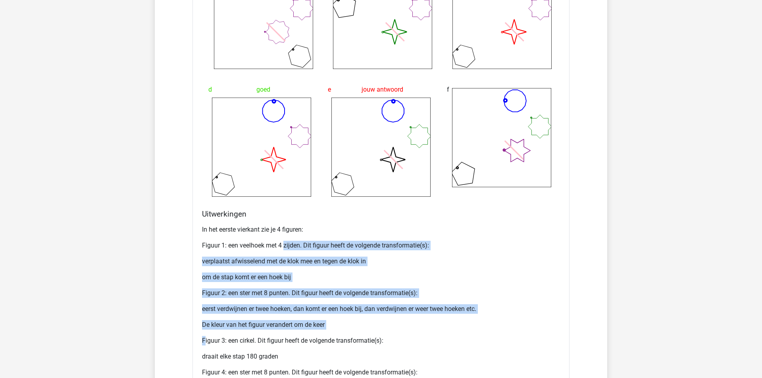
drag, startPoint x: 286, startPoint y: 256, endPoint x: 345, endPoint y: 348, distance: 109.1
click at [344, 345] on div "In het eerste vierkant zie je 4 figuren: Figuur 1: een veelhoek met 4 zijden. D…" at bounding box center [381, 312] width 358 height 181
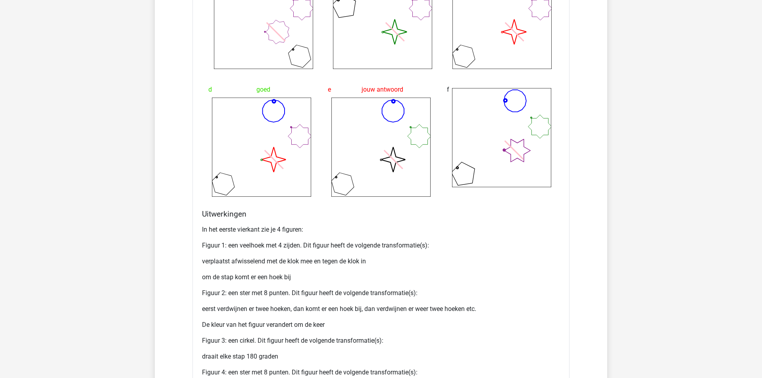
click at [345, 346] on p "Figuur 3: een cirkel. Dit figuur heeft de volgende transformatie(s):" at bounding box center [381, 341] width 358 height 10
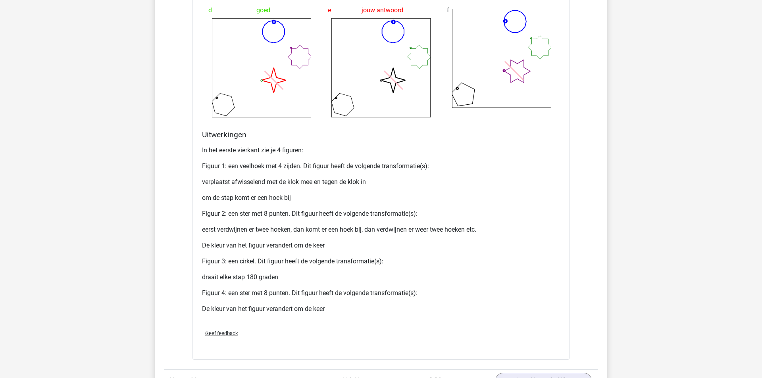
scroll to position [1363, 0]
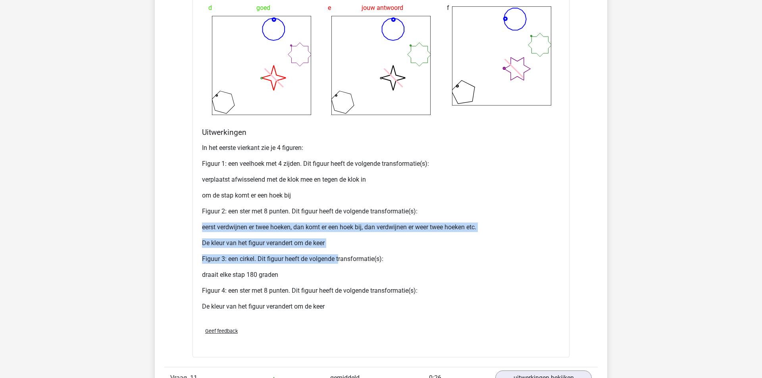
drag, startPoint x: 305, startPoint y: 232, endPoint x: 352, endPoint y: 293, distance: 76.8
click at [351, 290] on div "In het eerste vierkant zie je 4 figuren: Figuur 1: een veelhoek met 4 zijden. D…" at bounding box center [381, 230] width 358 height 181
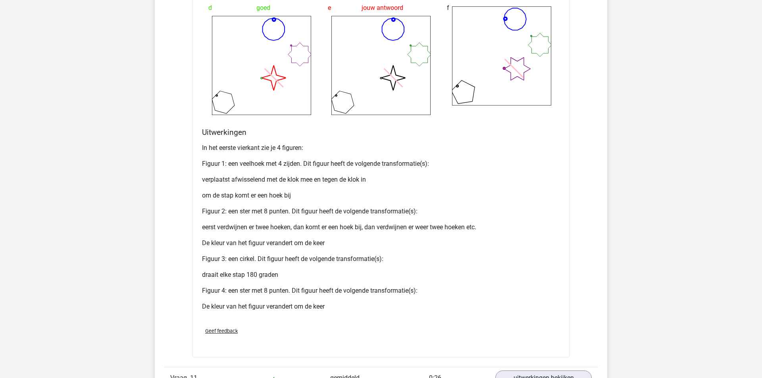
click at [352, 293] on div "In het eerste vierkant zie je 4 figuren: Figuur 1: een veelhoek met 4 zijden. D…" at bounding box center [381, 230] width 358 height 181
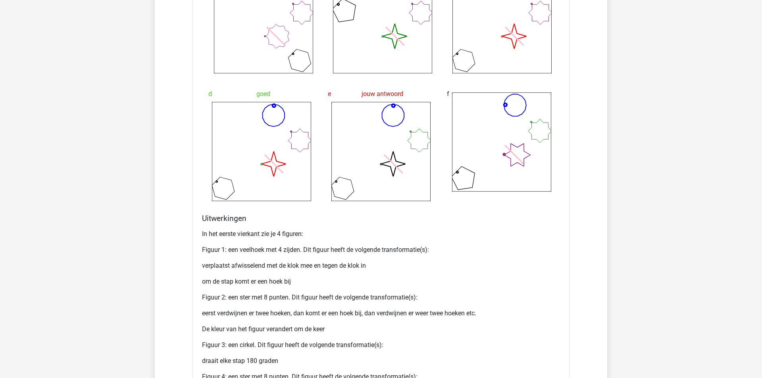
scroll to position [1278, 0]
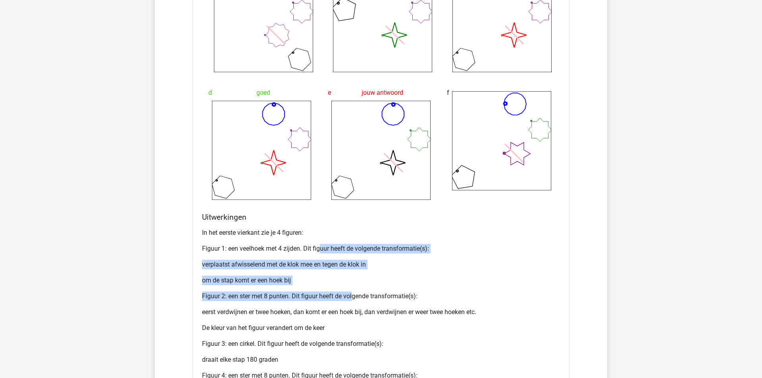
drag, startPoint x: 321, startPoint y: 260, endPoint x: 354, endPoint y: 312, distance: 61.3
click at [354, 312] on div "In het eerste vierkant zie je 4 figuren: Figuur 1: een veelhoek met 4 zijden. D…" at bounding box center [381, 315] width 358 height 181
click at [354, 301] on p "Figuur 2: een ster met 8 punten. Dit figuur heeft de volgende transformatie(s):" at bounding box center [381, 297] width 358 height 10
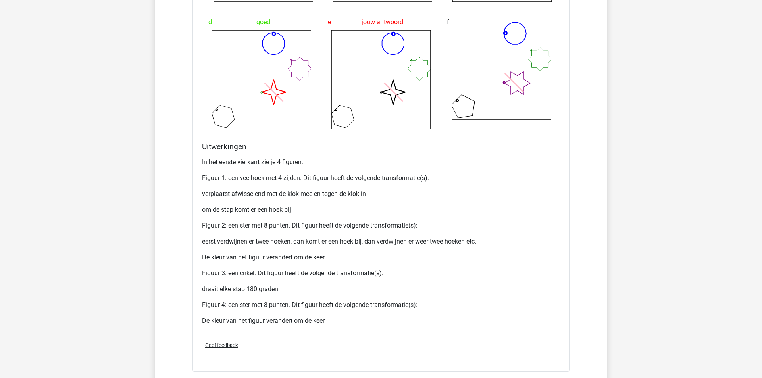
scroll to position [1349, 0]
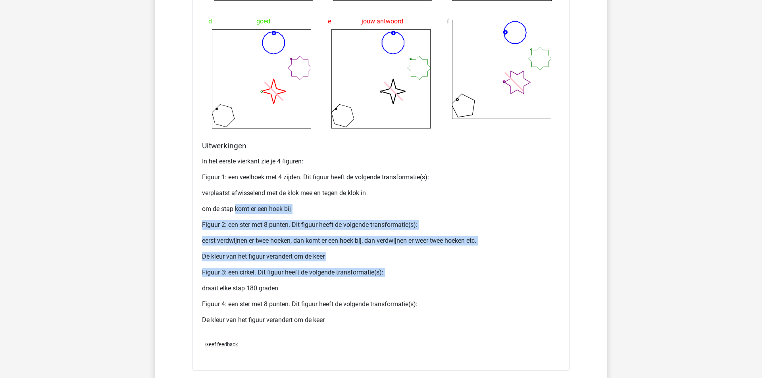
drag, startPoint x: 237, startPoint y: 216, endPoint x: 324, endPoint y: 291, distance: 115.4
click at [324, 291] on div "In het eerste vierkant zie je 4 figuren: Figuur 1: een veelhoek met 4 zijden. D…" at bounding box center [381, 244] width 358 height 181
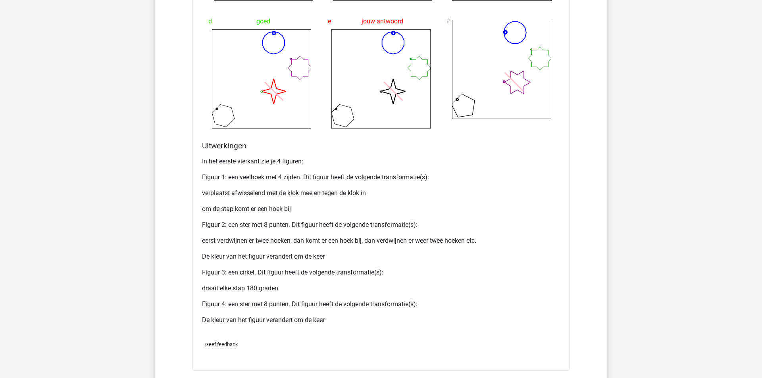
click at [324, 291] on div "In het eerste vierkant zie je 4 figuren: Figuur 1: een veelhoek met 4 zijden. D…" at bounding box center [381, 244] width 358 height 181
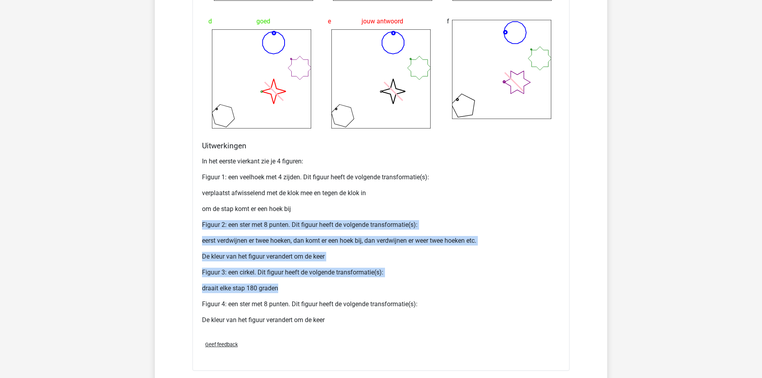
drag, startPoint x: 291, startPoint y: 224, endPoint x: 316, endPoint y: 308, distance: 88.2
click at [317, 306] on div "In het eerste vierkant zie je 4 figuren: Figuur 1: een veelhoek met 4 zijden. D…" at bounding box center [381, 244] width 358 height 181
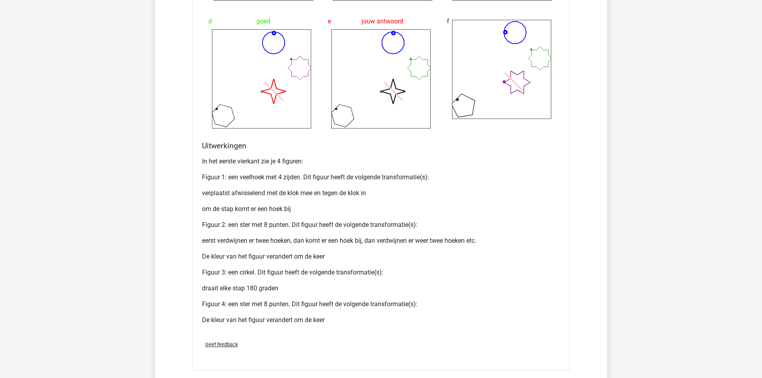
click at [316, 308] on div "In het eerste vierkant zie je 4 figuren: Figuur 1: een veelhoek met 4 zijden. D…" at bounding box center [381, 244] width 358 height 181
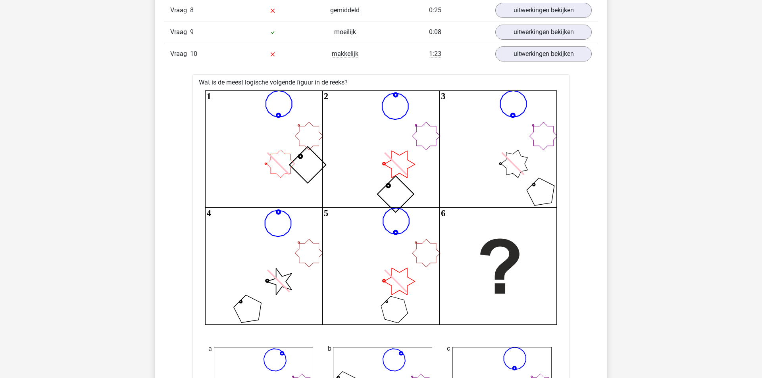
scroll to position [899, 0]
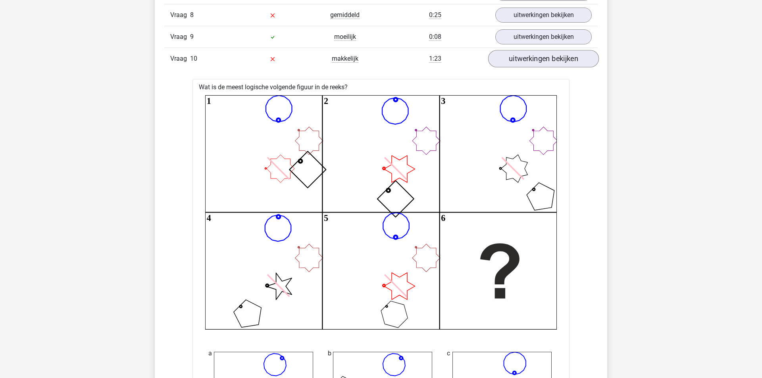
click at [516, 61] on link "uitwerkingen bekijken" at bounding box center [543, 58] width 111 height 17
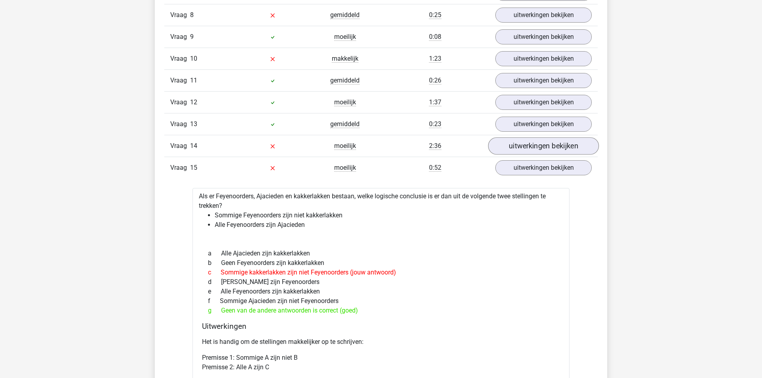
click at [510, 154] on link "uitwerkingen bekijken" at bounding box center [543, 145] width 111 height 17
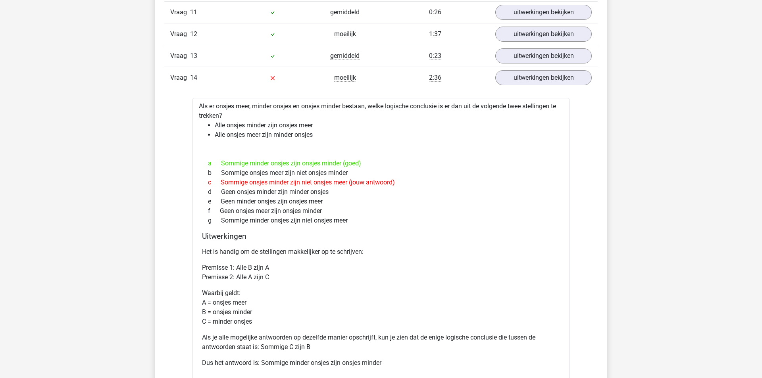
scroll to position [991, 0]
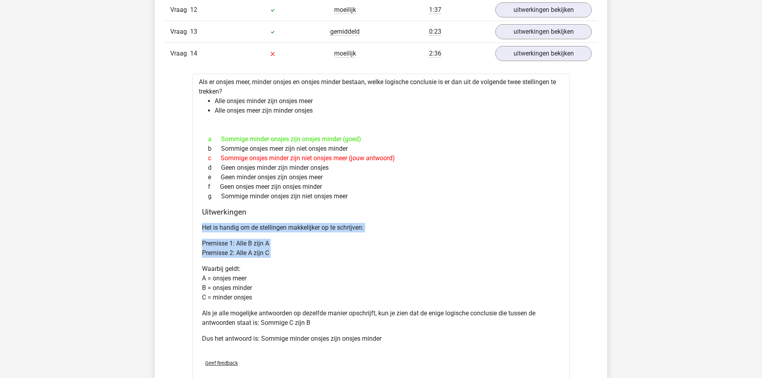
drag, startPoint x: 206, startPoint y: 220, endPoint x: 262, endPoint y: 273, distance: 77.2
click at [262, 272] on div "Uitwerkingen Het is handig om de stellingen makkelijker op te schrijven: Premis…" at bounding box center [381, 281] width 364 height 146
click at [261, 272] on p "Waarbij geldt: A = onsjes meer B = onsjes minder C = minder onsjes" at bounding box center [381, 283] width 358 height 38
drag, startPoint x: 267, startPoint y: 217, endPoint x: 284, endPoint y: 303, distance: 87.4
click at [284, 303] on div "Uitwerkingen Het is handig om de stellingen makkelijker op te schrijven: Premis…" at bounding box center [381, 281] width 364 height 146
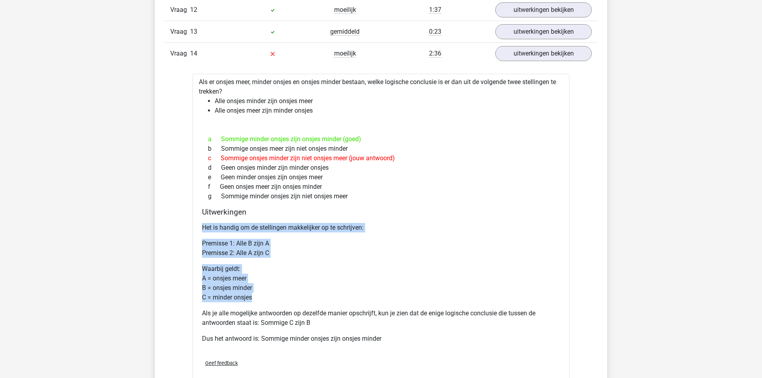
click at [284, 302] on p "Waarbij geldt: A = onsjes meer B = onsjes minder C = minder onsjes" at bounding box center [381, 283] width 358 height 38
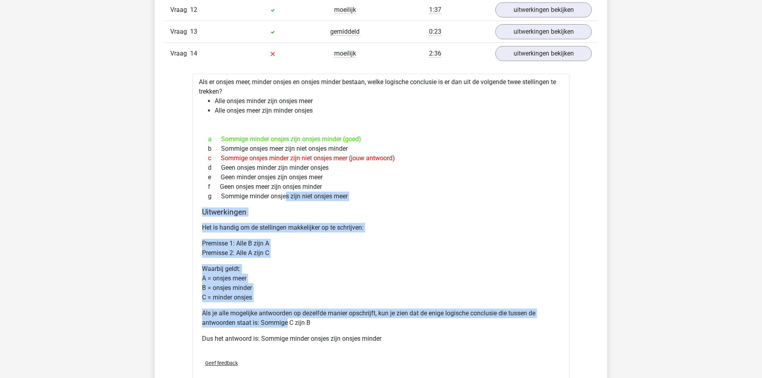
drag, startPoint x: 248, startPoint y: 199, endPoint x: 289, endPoint y: 354, distance: 161.1
click at [290, 347] on div "Als er onsjes meer, minder onsjes en onsjes minder bestaan, welke logische conc…" at bounding box center [380, 232] width 377 height 316
click at [289, 353] on div "Het is handig om de stellingen makkelijker op te schrijven: Premisse 1: Alle B …" at bounding box center [381, 286] width 358 height 133
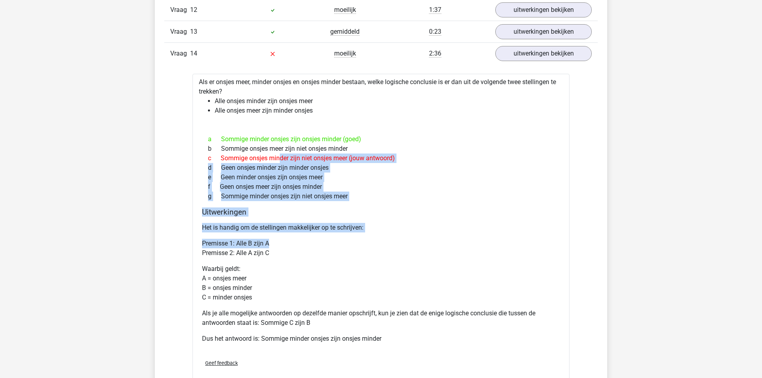
drag, startPoint x: 241, startPoint y: 158, endPoint x: 279, endPoint y: 245, distance: 95.2
click at [286, 250] on div "Als er onsjes meer, minder onsjes en onsjes minder bestaan, welke logische conc…" at bounding box center [380, 232] width 377 height 316
click at [278, 242] on p "Premisse 1: Alle B zijn A Premisse 2: Alle A zijn C" at bounding box center [381, 248] width 358 height 19
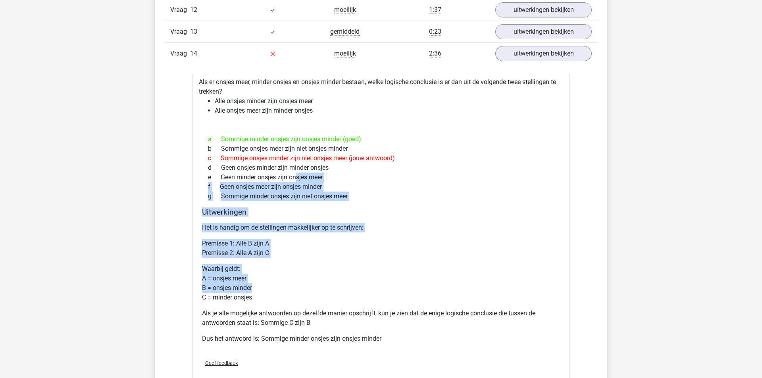
drag, startPoint x: 261, startPoint y: 182, endPoint x: 332, endPoint y: 309, distance: 145.7
click at [330, 308] on div "Als er onsjes meer, minder onsjes en onsjes minder bestaan, welke logische conc…" at bounding box center [380, 232] width 377 height 316
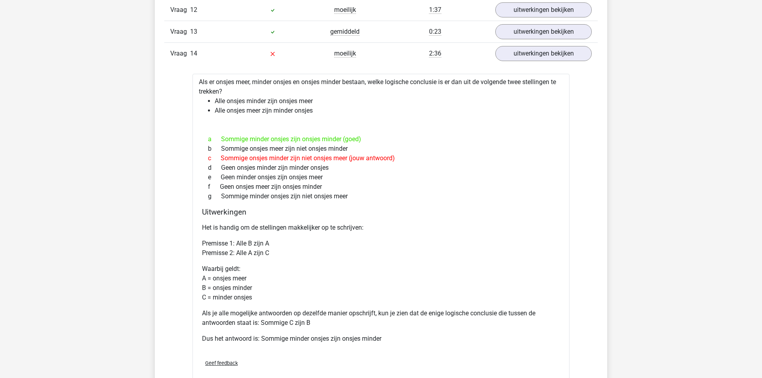
click at [332, 309] on div "Het is handig om de stellingen makkelijker op te schrijven: Premisse 1: Alle B …" at bounding box center [381, 286] width 358 height 133
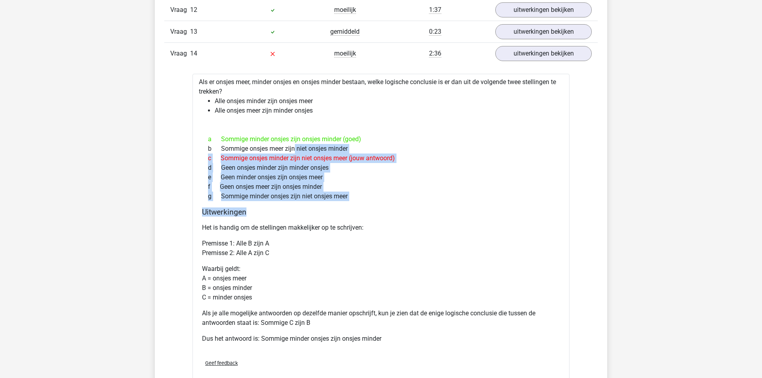
drag, startPoint x: 259, startPoint y: 147, endPoint x: 280, endPoint y: 216, distance: 71.5
click at [280, 214] on div "Als er onsjes meer, minder onsjes en onsjes minder bestaan, welke logische conc…" at bounding box center [380, 232] width 377 height 316
click at [280, 216] on h4 "Uitwerkingen" at bounding box center [381, 212] width 358 height 9
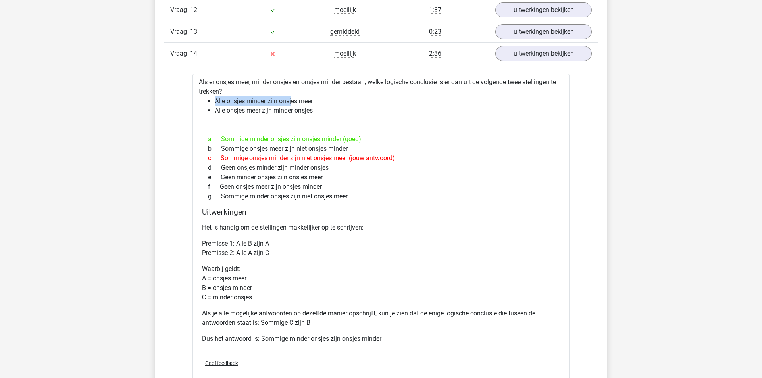
drag, startPoint x: 237, startPoint y: 99, endPoint x: 300, endPoint y: 106, distance: 63.4
click at [299, 106] on li "Alle onsjes minder zijn onsjes meer" at bounding box center [389, 101] width 348 height 10
click at [300, 106] on li "Alle onsjes minder zijn onsjes meer" at bounding box center [389, 101] width 348 height 10
drag, startPoint x: 246, startPoint y: 113, endPoint x: 287, endPoint y: 117, distance: 41.4
click at [287, 115] on li "Alle onsjes meer zijn minder onsjes" at bounding box center [389, 111] width 348 height 10
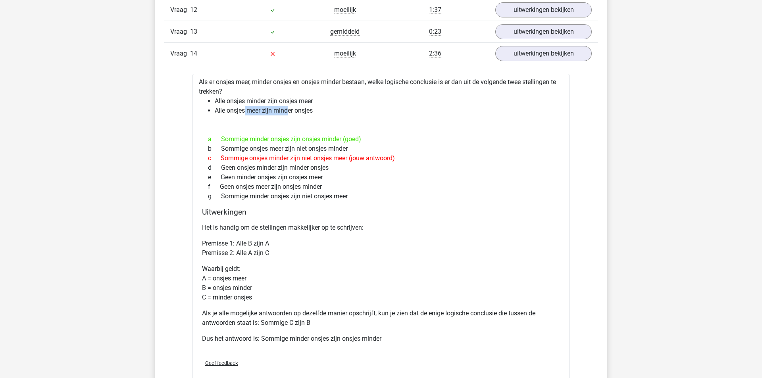
click at [287, 115] on li "Alle onsjes meer zijn minder onsjes" at bounding box center [389, 111] width 348 height 10
drag, startPoint x: 227, startPoint y: 237, endPoint x: 247, endPoint y: 282, distance: 49.4
click at [246, 281] on div "Het is handig om de stellingen makkelijker op te schrijven: Premisse 1: Alle B …" at bounding box center [381, 286] width 358 height 133
click at [247, 282] on p "Waarbij geldt: A = onsjes meer B = onsjes minder C = minder onsjes" at bounding box center [381, 283] width 358 height 38
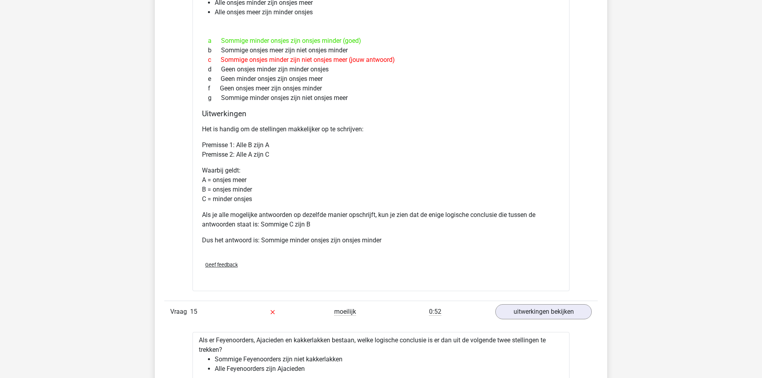
scroll to position [1096, 0]
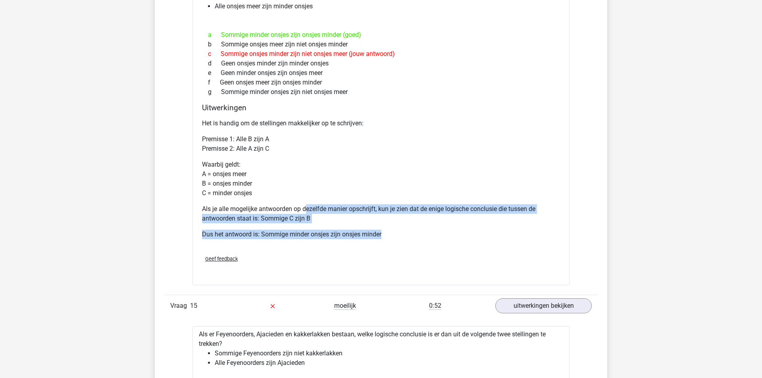
drag, startPoint x: 307, startPoint y: 211, endPoint x: 366, endPoint y: 250, distance: 71.2
click at [366, 249] on div "Het is handig om de stellingen makkelijker op te schrijven: Premisse 1: Alle B …" at bounding box center [381, 181] width 358 height 133
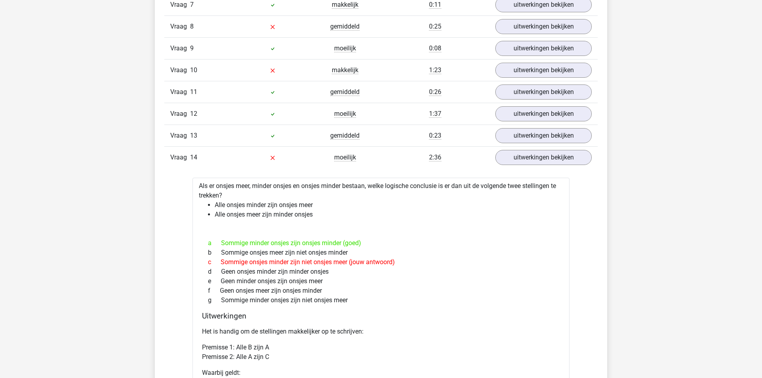
scroll to position [917, 0]
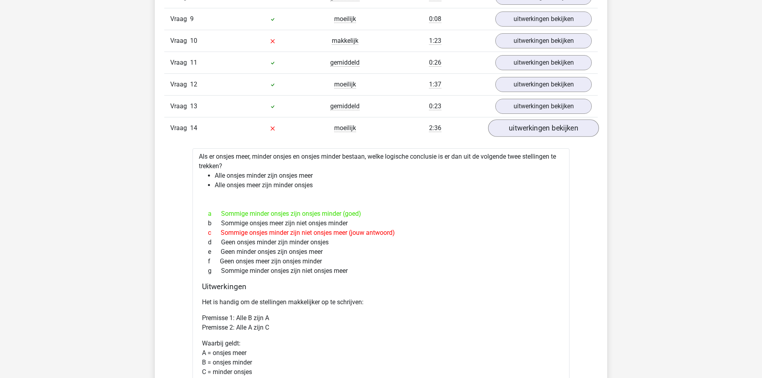
click at [523, 130] on link "uitwerkingen bekijken" at bounding box center [543, 127] width 111 height 17
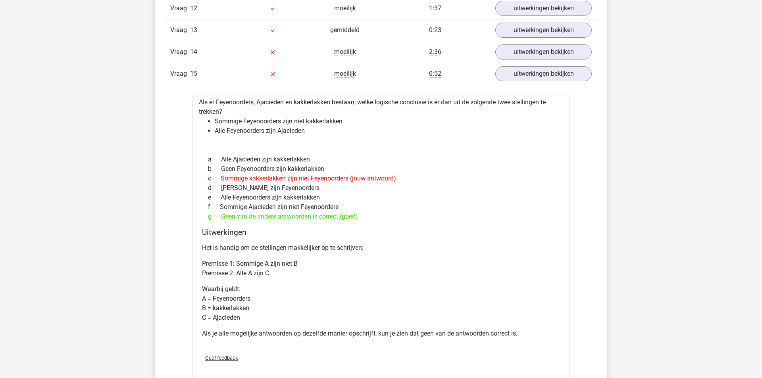
scroll to position [1003, 0]
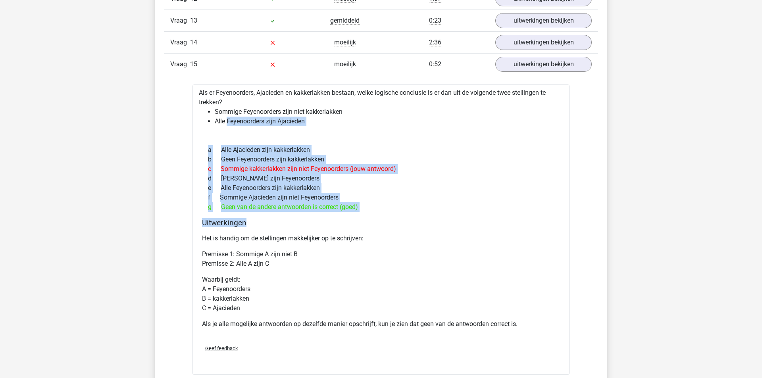
drag, startPoint x: 229, startPoint y: 122, endPoint x: 319, endPoint y: 250, distance: 156.9
click at [316, 248] on div "Als er Feyenoorders, Ajacieden en kakkerlakken bestaan, welke logische conclusi…" at bounding box center [380, 230] width 377 height 291
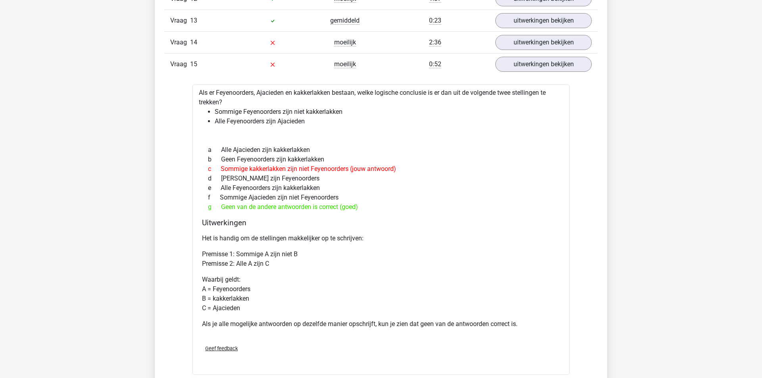
click at [318, 248] on div "Het is handig om de stellingen makkelijker op te schrijven: Premisse 1: Sommige…" at bounding box center [381, 285] width 358 height 108
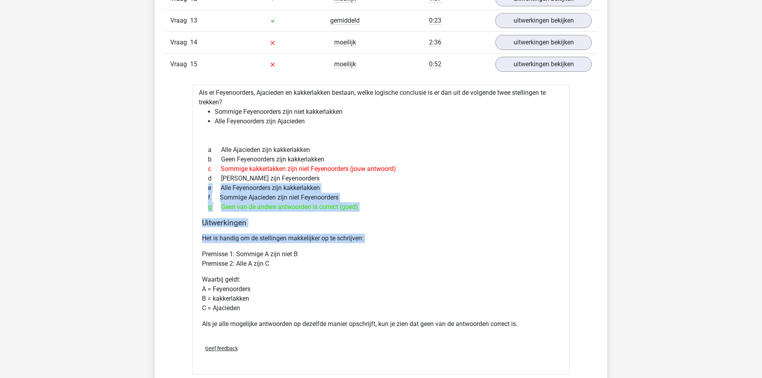
drag, startPoint x: 273, startPoint y: 182, endPoint x: 331, endPoint y: 250, distance: 89.3
click at [331, 250] on div "Als er Feyenoorders, Ajacieden en kakkerlakken bestaan, welke logische conclusi…" at bounding box center [380, 230] width 377 height 291
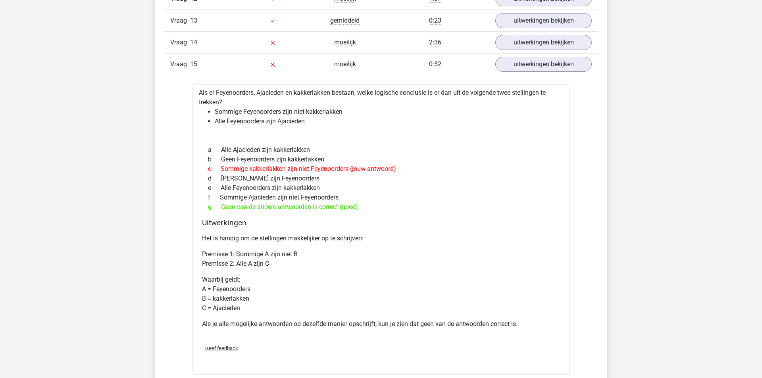
click at [331, 250] on div "Het is handig om de stellingen makkelijker op te schrijven: Premisse 1: Sommige…" at bounding box center [381, 285] width 358 height 108
click at [522, 73] on link "uitwerkingen bekijken" at bounding box center [543, 64] width 111 height 17
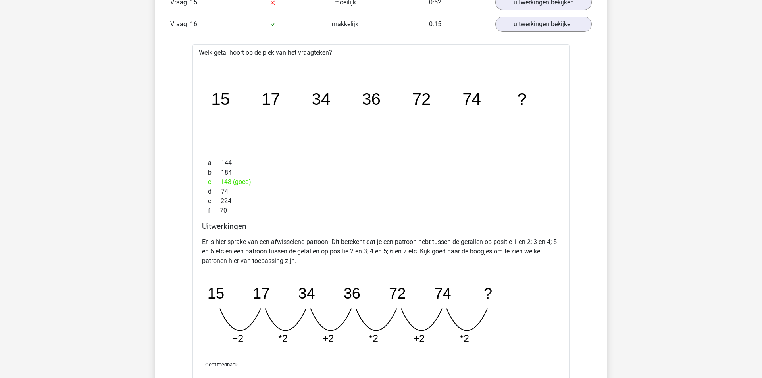
scroll to position [1065, 0]
click at [551, 31] on link "uitwerkingen bekijken" at bounding box center [543, 23] width 111 height 17
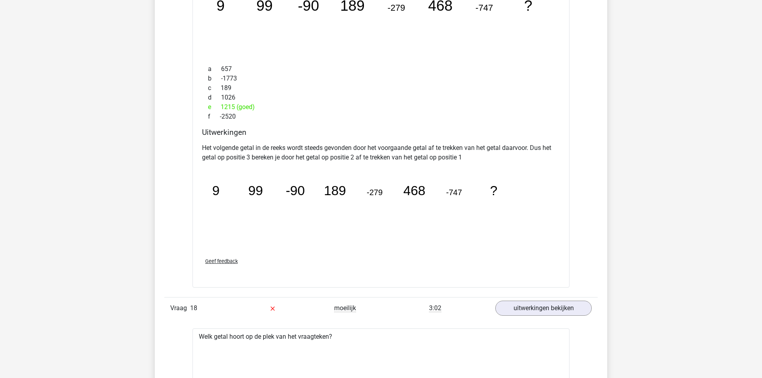
scroll to position [1180, 0]
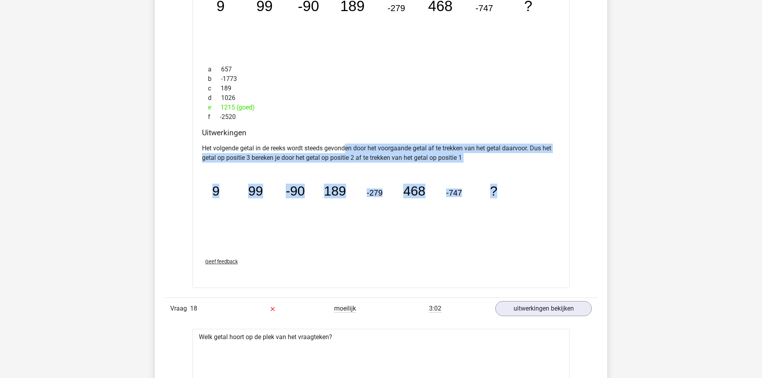
drag, startPoint x: 346, startPoint y: 150, endPoint x: 495, endPoint y: 187, distance: 152.5
click at [495, 187] on div "Het volgende getal in de reeks wordt steeds gevonden door het voorgaande getal …" at bounding box center [381, 195] width 358 height 111
click at [495, 187] on text "?" at bounding box center [494, 190] width 8 height 15
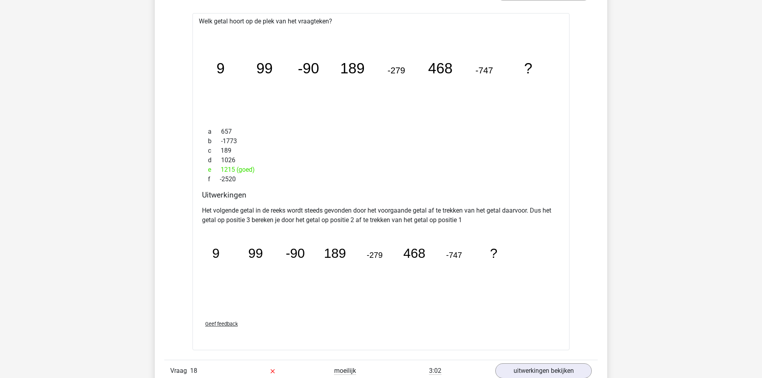
scroll to position [1114, 0]
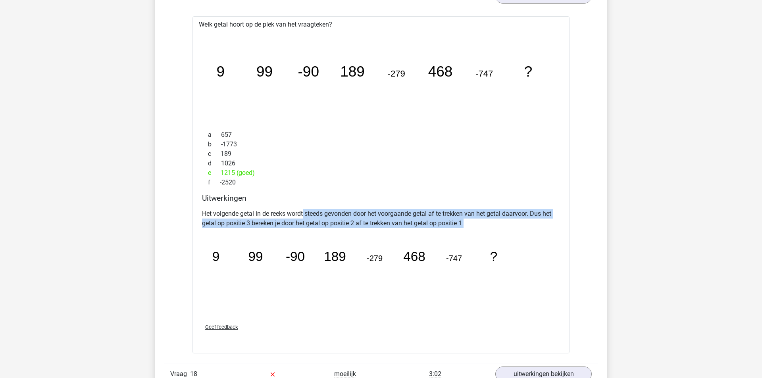
drag, startPoint x: 305, startPoint y: 215, endPoint x: 494, endPoint y: 244, distance: 191.2
click at [493, 244] on div "Het volgende getal in de reeks wordt steeds gevonden door het voorgaande getal …" at bounding box center [381, 261] width 358 height 111
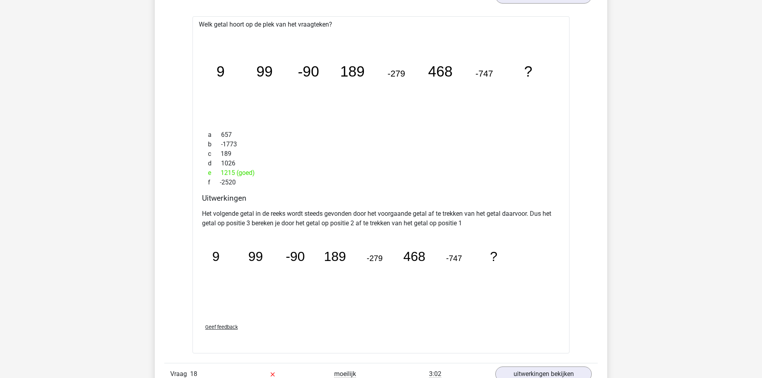
click at [494, 244] on icon "image/svg+xml 9 99 -90 189 -279 468 -747 ?" at bounding box center [361, 274] width 318 height 79
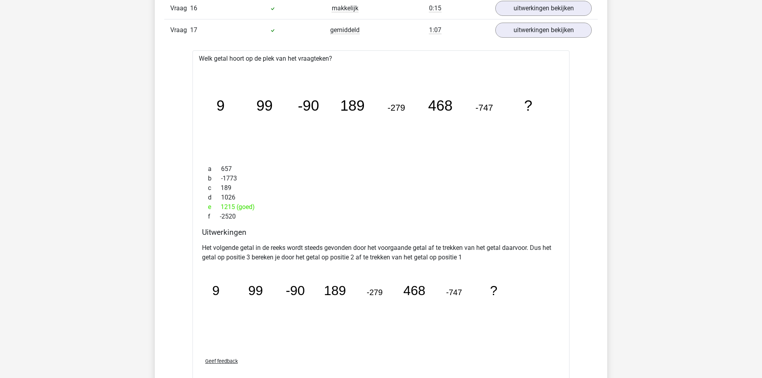
scroll to position [1071, 0]
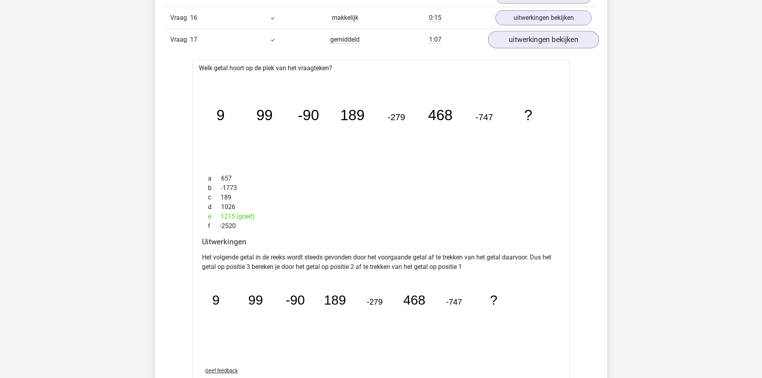
click at [527, 48] on link "uitwerkingen bekijken" at bounding box center [543, 39] width 111 height 17
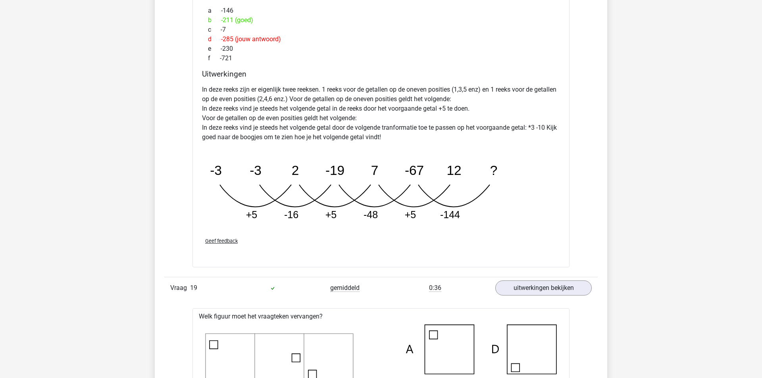
scroll to position [1261, 0]
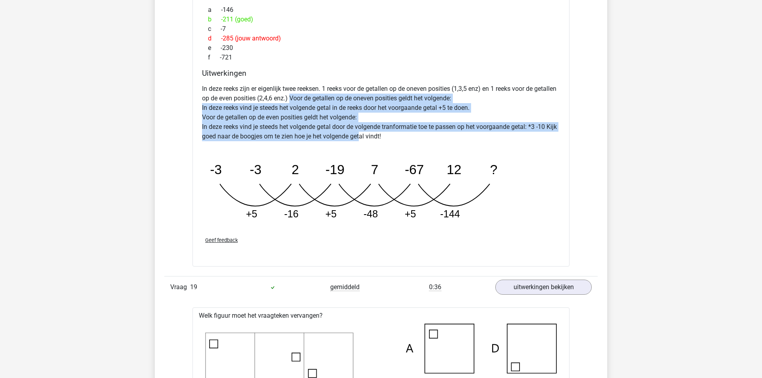
drag, startPoint x: 315, startPoint y: 103, endPoint x: 375, endPoint y: 139, distance: 69.4
click at [375, 139] on p "In deze reeks zijn er eigenlijk twee reeksen. 1 reeks voor de getallen op de on…" at bounding box center [381, 112] width 358 height 57
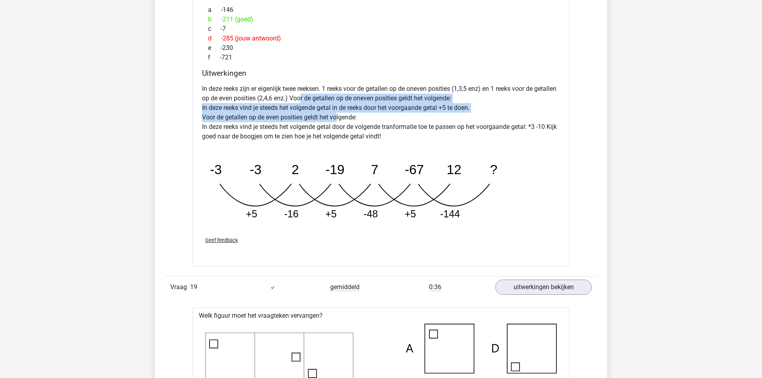
drag, startPoint x: 324, startPoint y: 104, endPoint x: 337, endPoint y: 129, distance: 28.2
click at [336, 123] on p "In deze reeks zijn er eigenlijk twee reeksen. 1 reeks voor de getallen op de on…" at bounding box center [381, 112] width 358 height 57
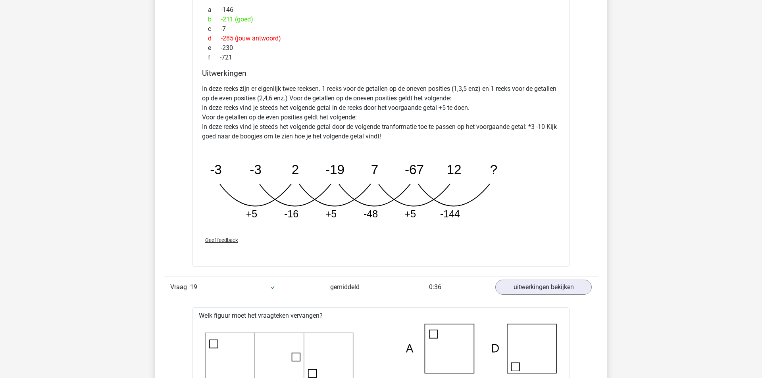
click at [337, 129] on p "In deze reeks zijn er eigenlijk twee reeksen. 1 reeks voor de getallen op de on…" at bounding box center [381, 112] width 358 height 57
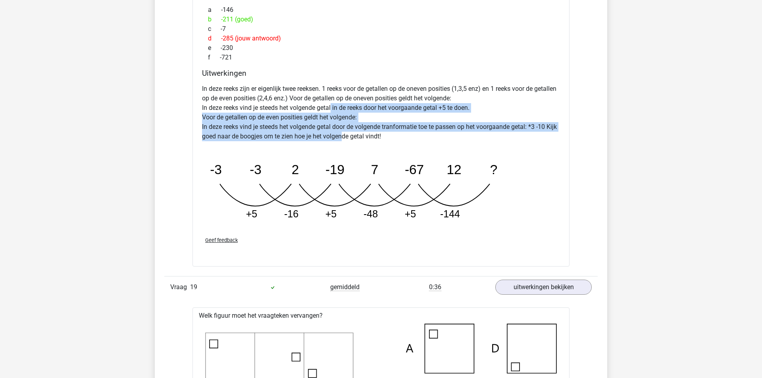
drag, startPoint x: 332, startPoint y: 109, endPoint x: 355, endPoint y: 141, distance: 39.2
click at [356, 140] on p "In deze reeks zijn er eigenlijk twee reeksen. 1 reeks voor de getallen op de on…" at bounding box center [381, 112] width 358 height 57
click at [355, 141] on p "In deze reeks zijn er eigenlijk twee reeksen. 1 reeks voor de getallen op de on…" at bounding box center [381, 112] width 358 height 57
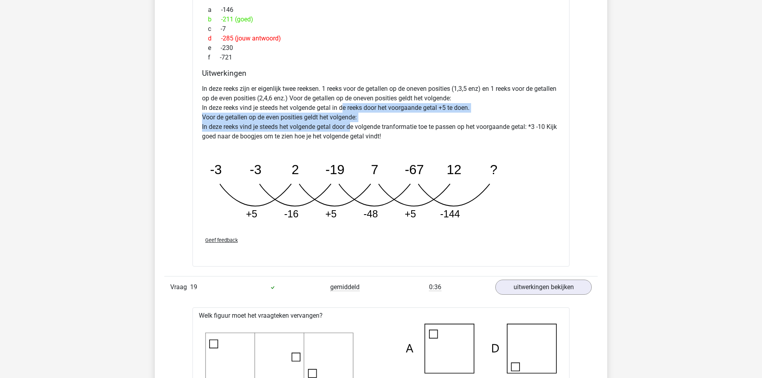
drag, startPoint x: 342, startPoint y: 115, endPoint x: 357, endPoint y: 131, distance: 21.9
click at [354, 129] on p "In deze reeks zijn er eigenlijk twee reeksen. 1 reeks voor de getallen op de on…" at bounding box center [381, 112] width 358 height 57
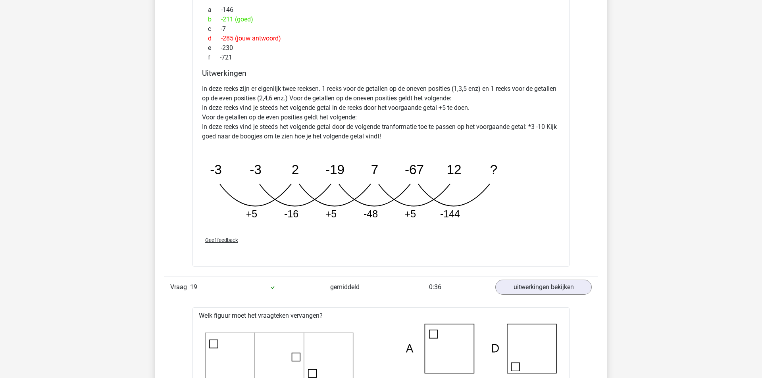
click at [357, 131] on p "In deze reeks zijn er eigenlijk twee reeksen. 1 reeks voor de getallen op de on…" at bounding box center [381, 112] width 358 height 57
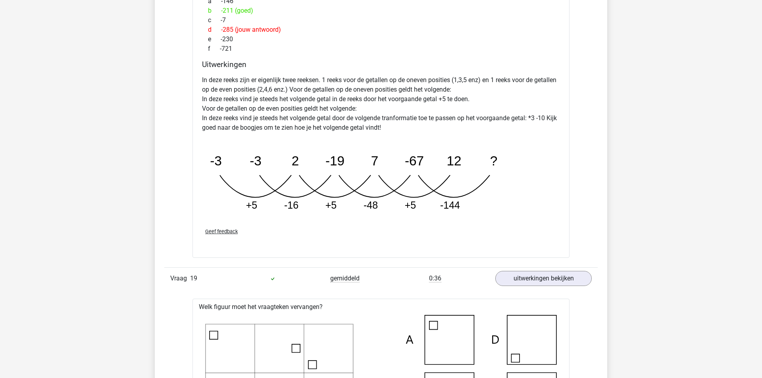
drag, startPoint x: 346, startPoint y: 80, endPoint x: 375, endPoint y: 122, distance: 51.2
click at [375, 121] on div "In deze reeks zijn er eigenlijk twee reeksen. 1 reeks voor de getallen op de on…" at bounding box center [381, 146] width 358 height 149
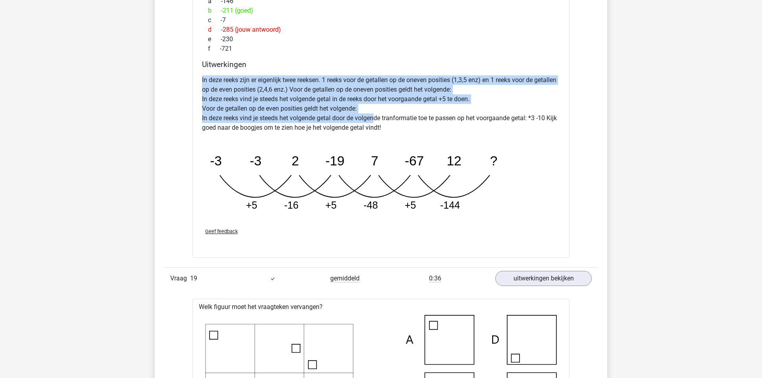
click at [375, 122] on p "In deze reeks zijn er eigenlijk twee reeksen. 1 reeks voor de getallen op de on…" at bounding box center [381, 103] width 358 height 57
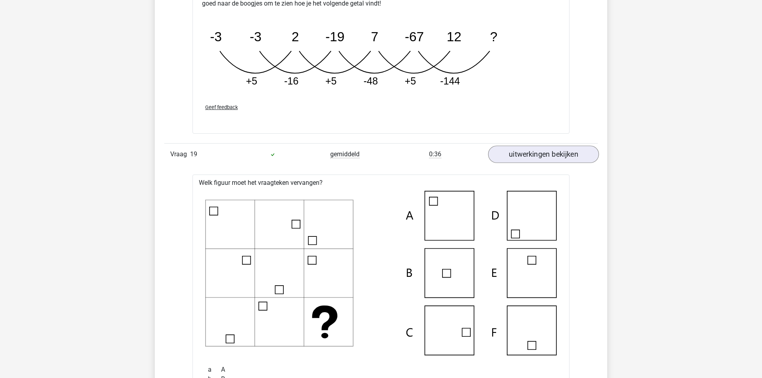
scroll to position [1432, 0]
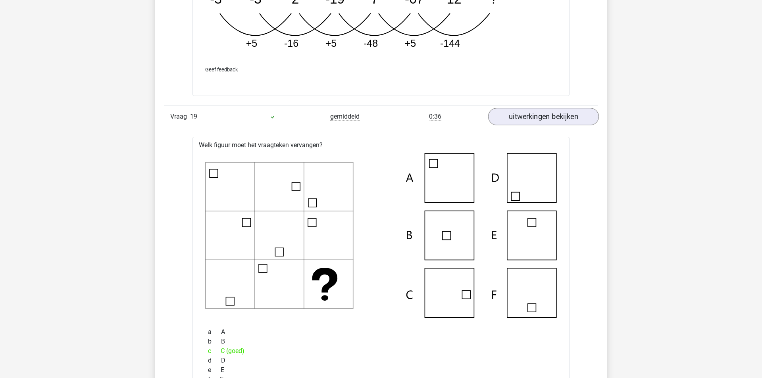
click at [531, 121] on link "uitwerkingen bekijken" at bounding box center [543, 116] width 111 height 17
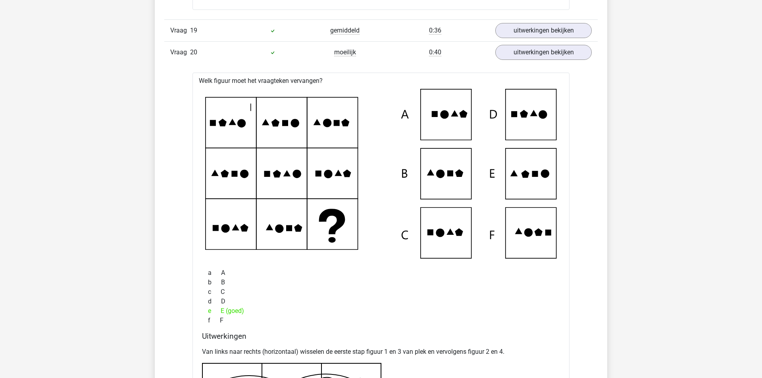
scroll to position [1472, 0]
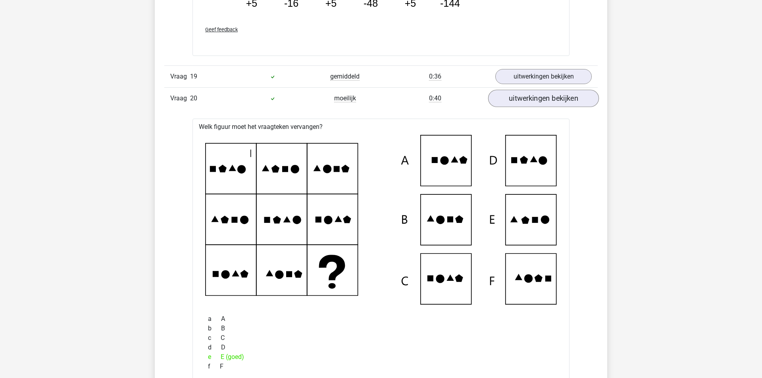
click at [537, 102] on link "uitwerkingen bekijken" at bounding box center [543, 98] width 111 height 17
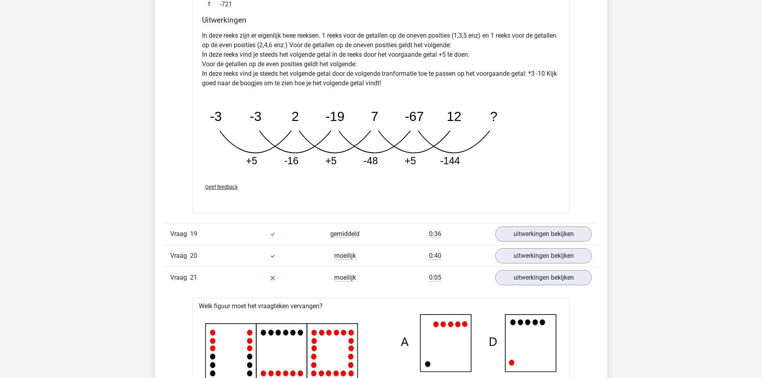
scroll to position [1312, 0]
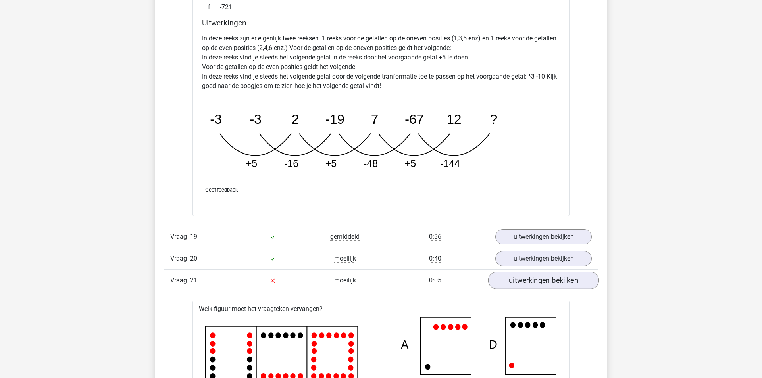
click at [518, 282] on link "uitwerkingen bekijken" at bounding box center [543, 280] width 111 height 17
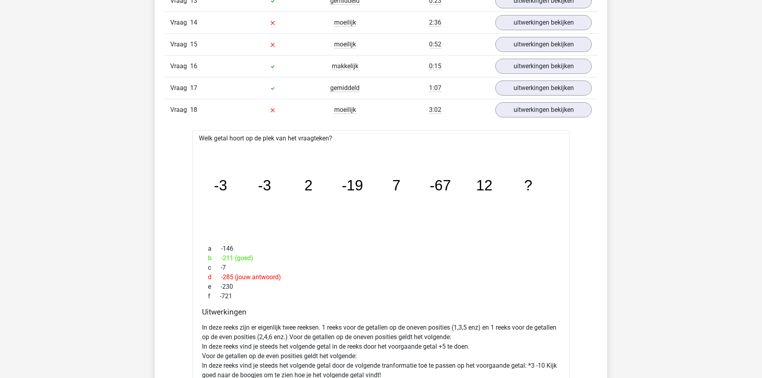
scroll to position [1014, 0]
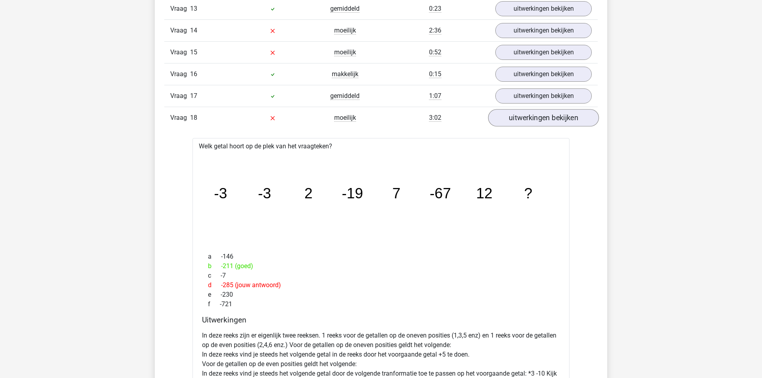
click at [565, 123] on link "uitwerkingen bekijken" at bounding box center [543, 117] width 111 height 17
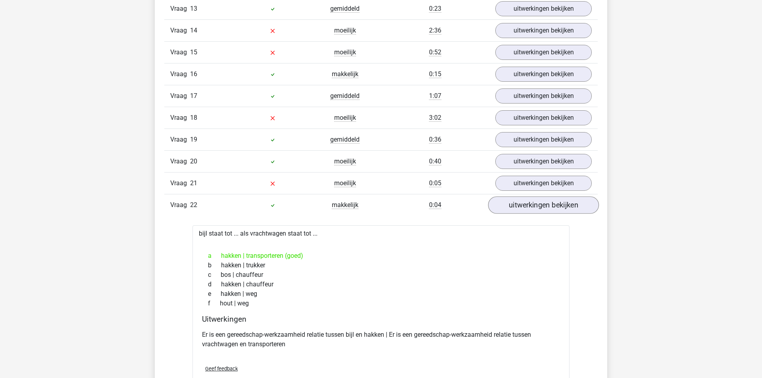
click at [522, 214] on link "uitwerkingen bekijken" at bounding box center [543, 204] width 111 height 17
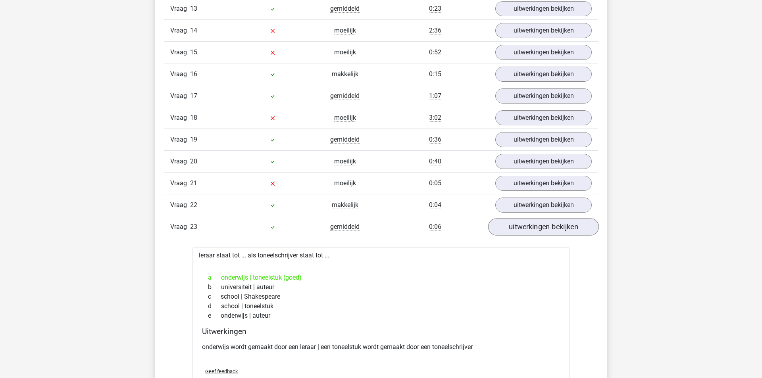
click at [518, 233] on link "uitwerkingen bekijken" at bounding box center [543, 226] width 111 height 17
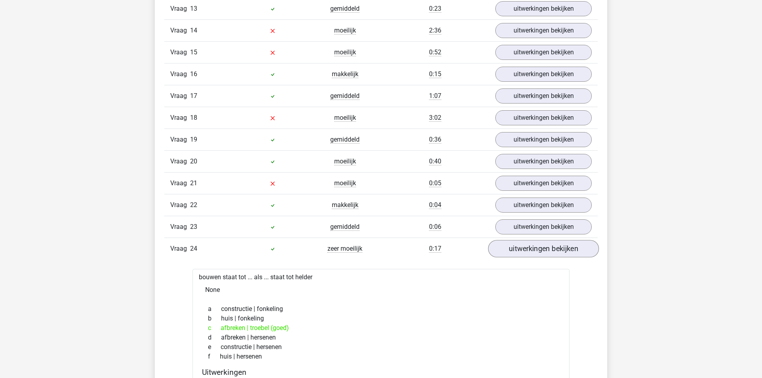
click at [518, 258] on link "uitwerkingen bekijken" at bounding box center [543, 248] width 111 height 17
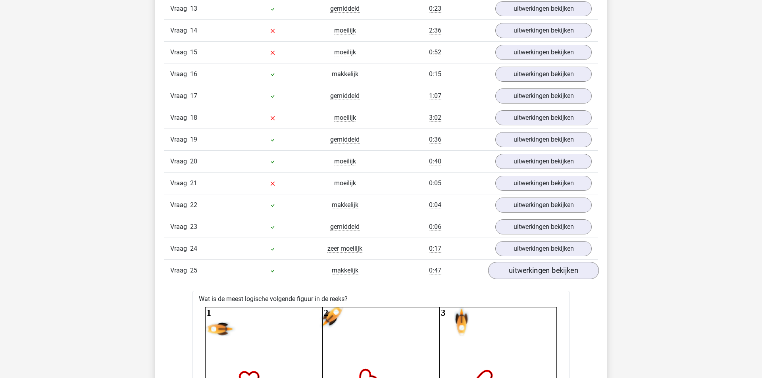
click at [515, 279] on link "uitwerkingen bekijken" at bounding box center [543, 270] width 111 height 17
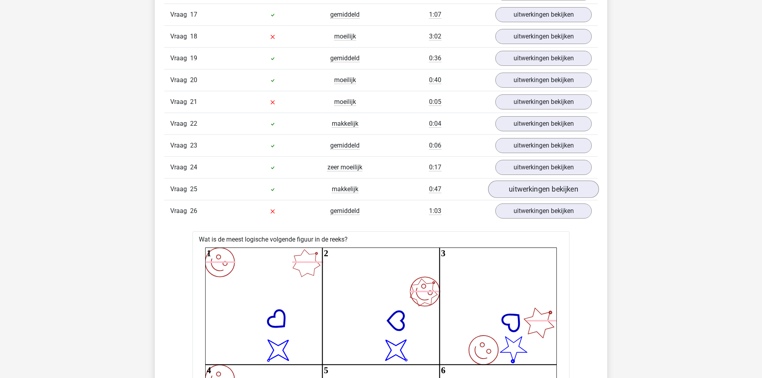
scroll to position [1099, 0]
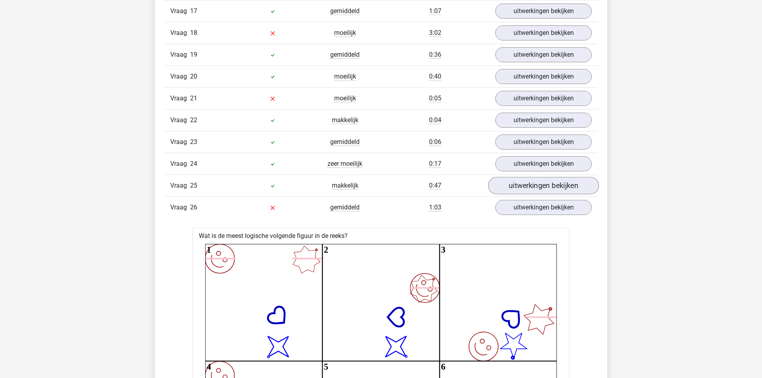
click at [519, 194] on link "uitwerkingen bekijken" at bounding box center [543, 185] width 111 height 17
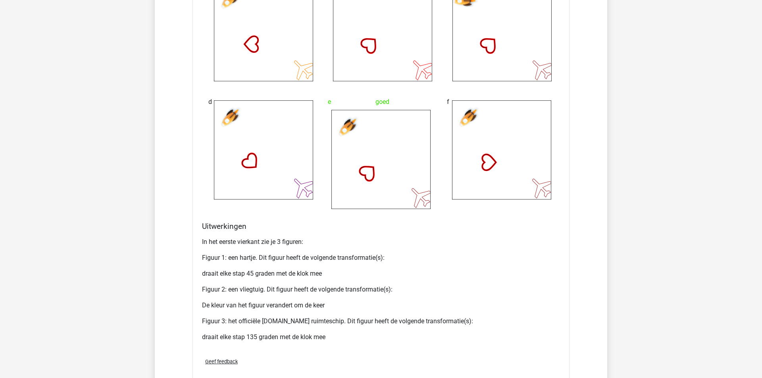
scroll to position [1611, 0]
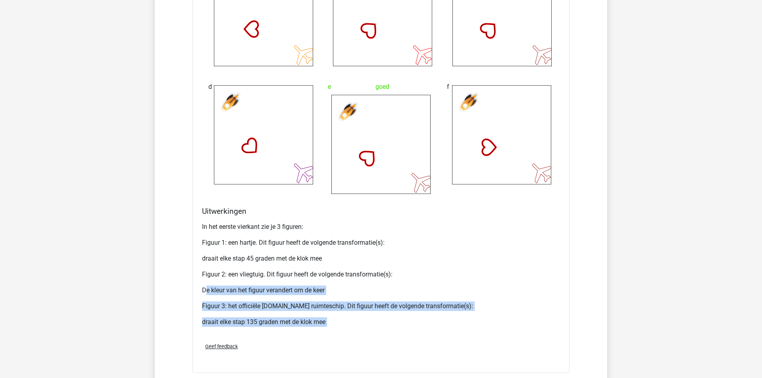
drag, startPoint x: 278, startPoint y: 299, endPoint x: 348, endPoint y: 356, distance: 89.9
click at [348, 357] on div "Wat is de meest logische volgende figuur in de reeks? 1 2 3 4 5 6 a b" at bounding box center [380, 33] width 377 height 679
click at [325, 327] on p "draait elke stap 135 graden met de klok mee" at bounding box center [381, 323] width 358 height 10
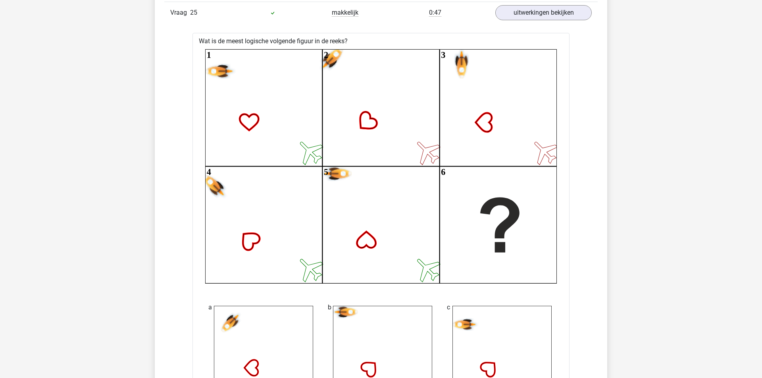
scroll to position [1209, 0]
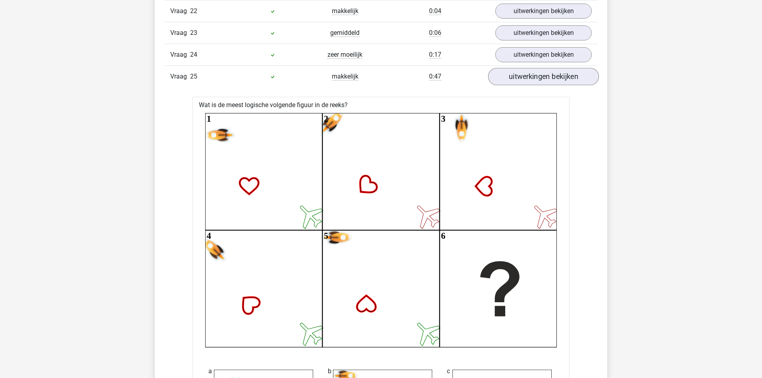
click at [534, 85] on link "uitwerkingen bekijken" at bounding box center [543, 76] width 111 height 17
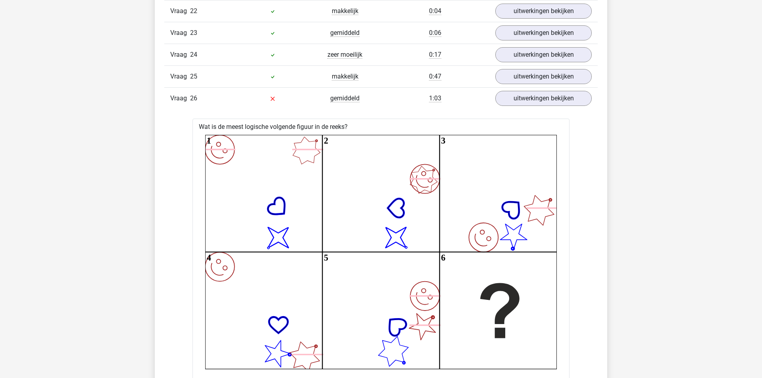
scroll to position [1230, 0]
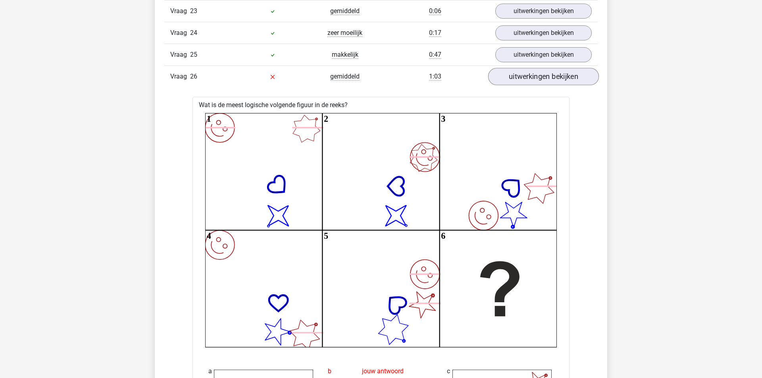
click at [516, 85] on link "uitwerkingen bekijken" at bounding box center [543, 76] width 111 height 17
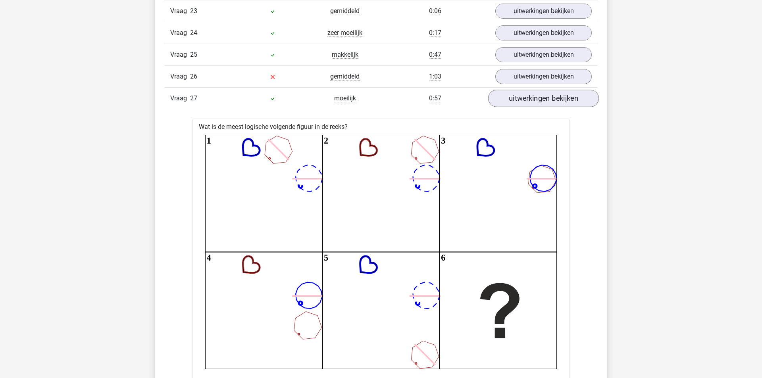
click at [518, 107] on link "uitwerkingen bekijken" at bounding box center [543, 98] width 111 height 17
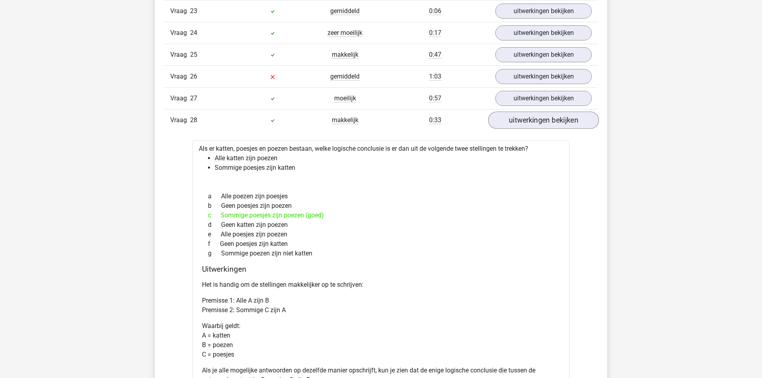
click at [515, 128] on link "uitwerkingen bekijken" at bounding box center [543, 120] width 111 height 17
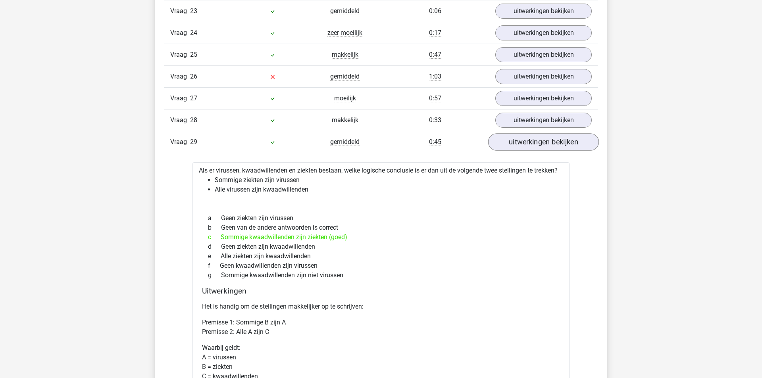
click at [514, 151] on link "uitwerkingen bekijken" at bounding box center [543, 141] width 111 height 17
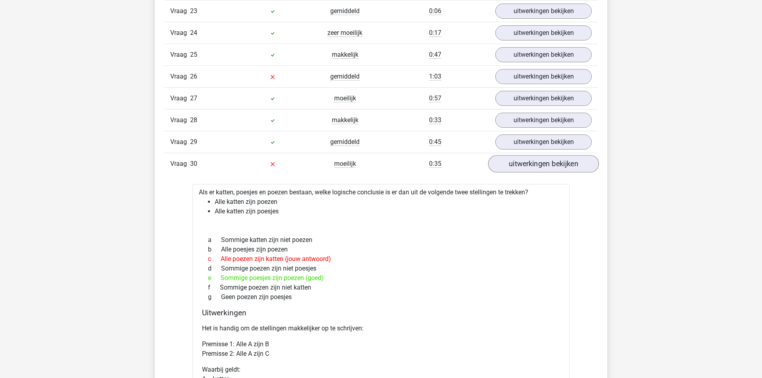
click at [516, 173] on link "uitwerkingen bekijken" at bounding box center [543, 163] width 111 height 17
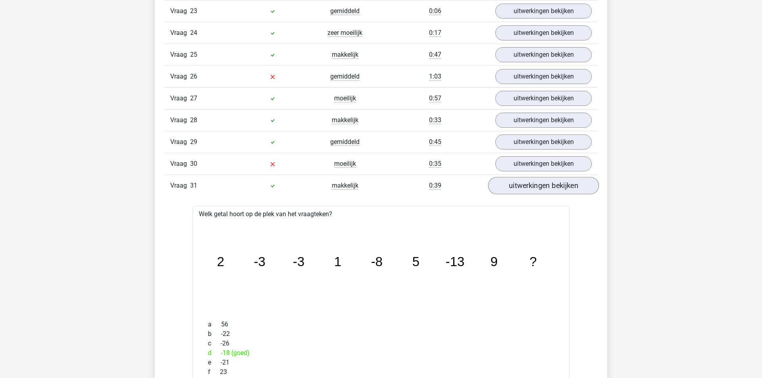
click at [513, 189] on link "uitwerkingen bekijken" at bounding box center [543, 185] width 111 height 17
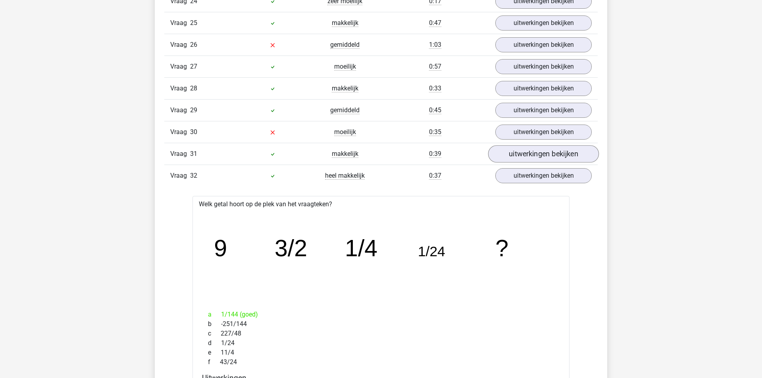
scroll to position [1269, 0]
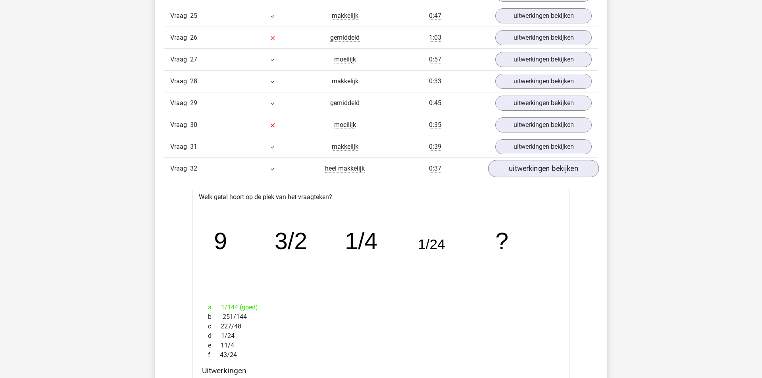
click at [508, 173] on link "uitwerkingen bekijken" at bounding box center [543, 168] width 111 height 17
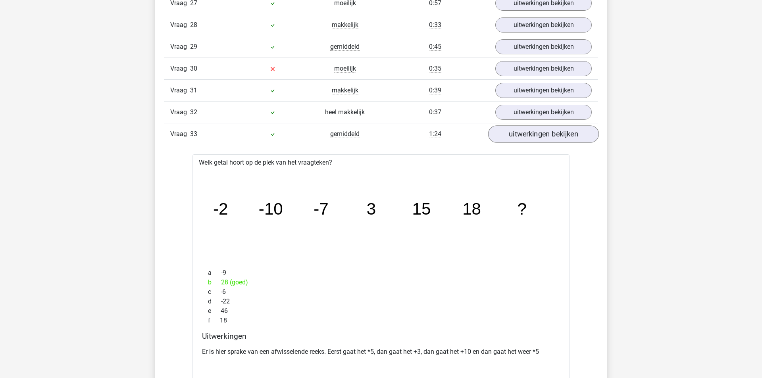
scroll to position [1331, 0]
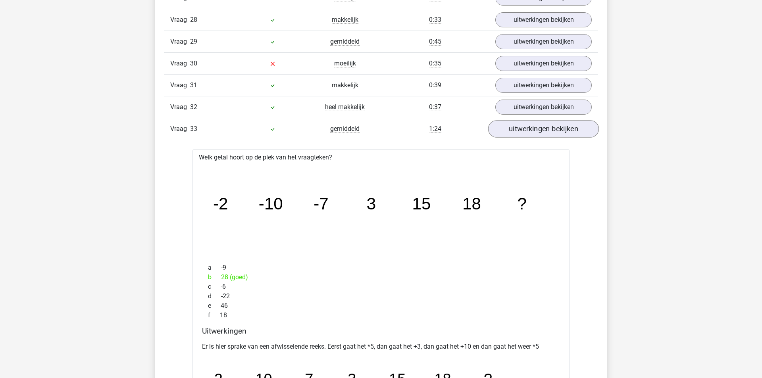
click at [507, 138] on link "uitwerkingen bekijken" at bounding box center [543, 128] width 111 height 17
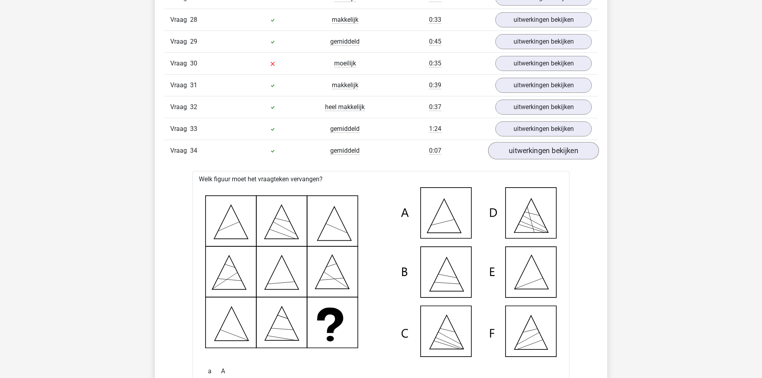
click at [507, 160] on link "uitwerkingen bekijken" at bounding box center [543, 150] width 111 height 17
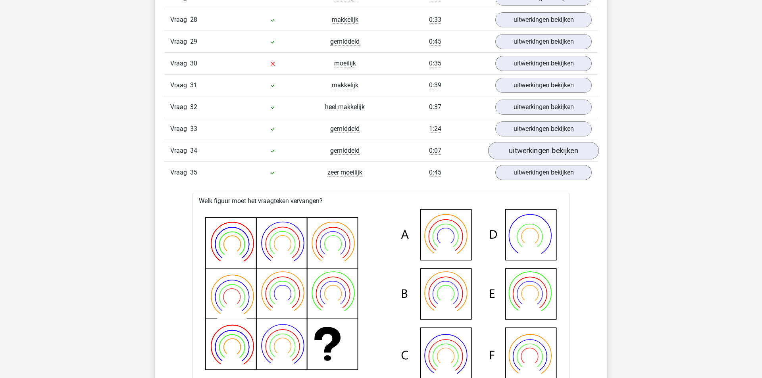
scroll to position [1364, 0]
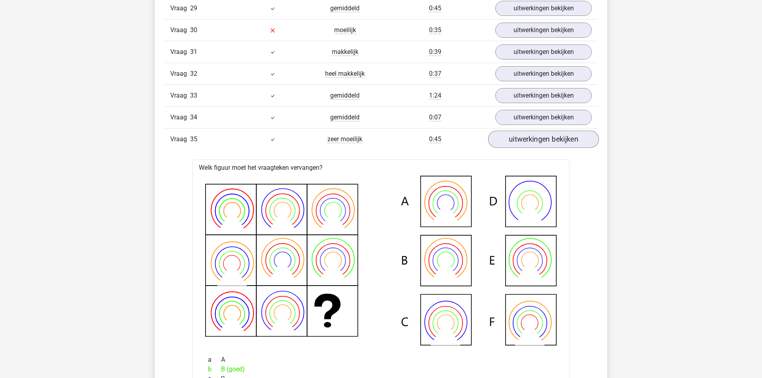
click at [500, 148] on link "uitwerkingen bekijken" at bounding box center [543, 139] width 111 height 17
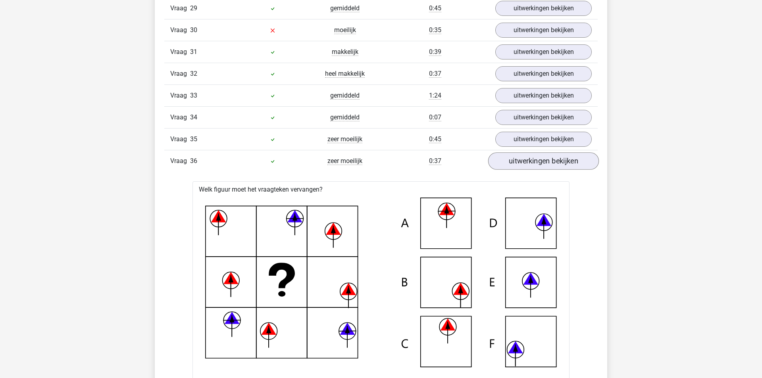
click at [507, 170] on link "uitwerkingen bekijken" at bounding box center [543, 160] width 111 height 17
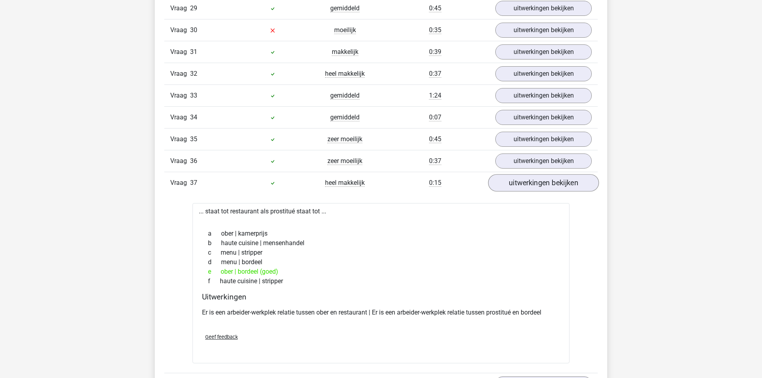
click at [528, 192] on link "uitwerkingen bekijken" at bounding box center [543, 182] width 111 height 17
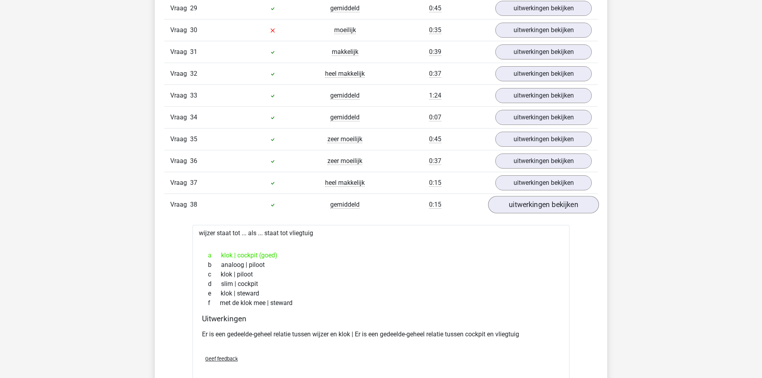
click at [529, 214] on link "uitwerkingen bekijken" at bounding box center [543, 204] width 111 height 17
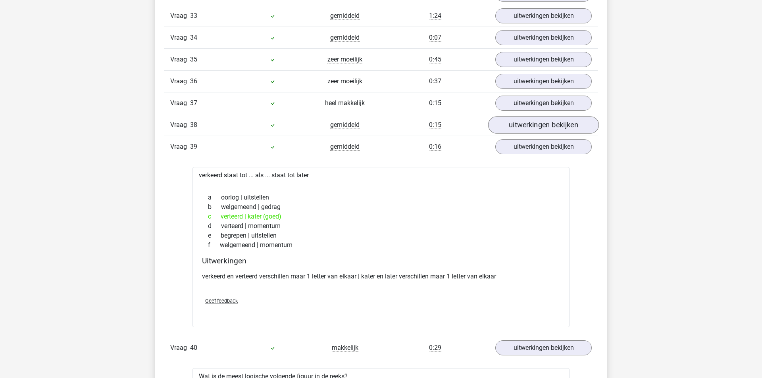
scroll to position [1447, 0]
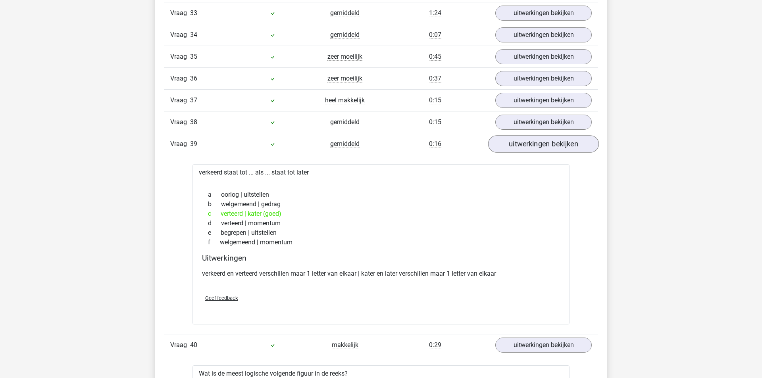
click at [525, 153] on link "uitwerkingen bekijken" at bounding box center [543, 143] width 111 height 17
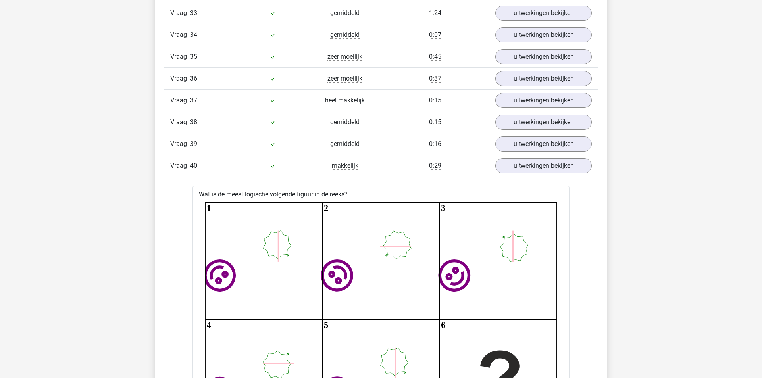
click at [522, 177] on div "Vraag 40 makkelijk 0:29 uitwerkingen bekijken" at bounding box center [380, 166] width 433 height 22
click at [520, 175] on link "uitwerkingen bekijken" at bounding box center [543, 165] width 111 height 17
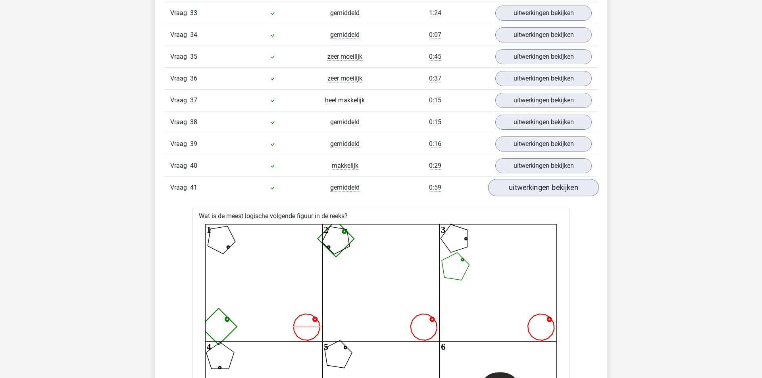
click at [525, 196] on link "uitwerkingen bekijken" at bounding box center [543, 187] width 111 height 17
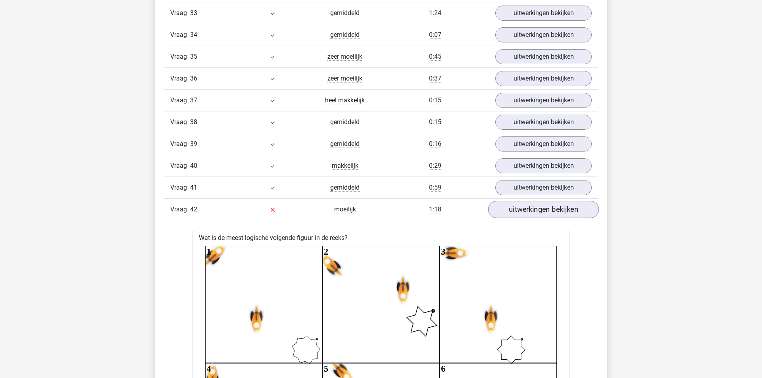
click at [525, 218] on link "uitwerkingen bekijken" at bounding box center [543, 209] width 111 height 17
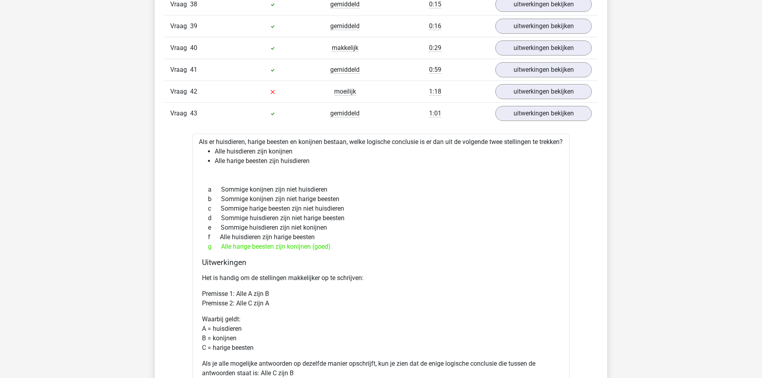
scroll to position [1591, 0]
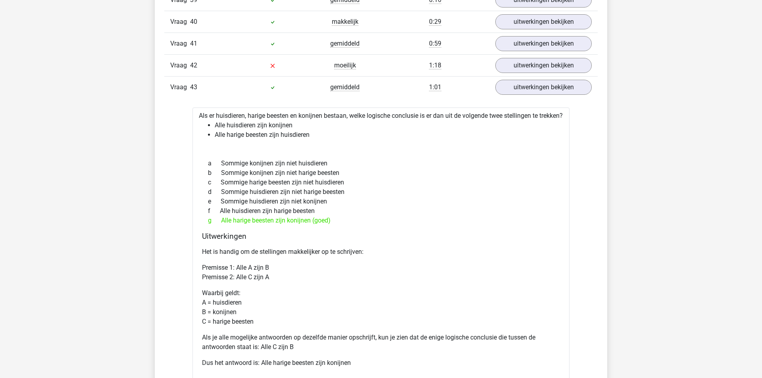
drag, startPoint x: 216, startPoint y: 142, endPoint x: 351, endPoint y: 165, distance: 137.0
click at [350, 164] on div "Als er huisdieren, harige beesten en konijnen bestaan, welke logische conclusie…" at bounding box center [380, 261] width 377 height 306
click at [351, 165] on div "Als er huisdieren, harige beesten en konijnen bestaan, welke logische conclusie…" at bounding box center [380, 261] width 377 height 306
click at [544, 96] on link "uitwerkingen bekijken" at bounding box center [543, 87] width 111 height 17
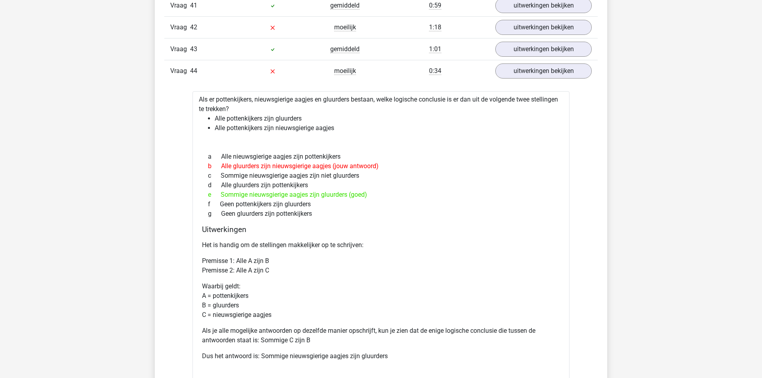
scroll to position [1629, 0]
click at [519, 79] on link "uitwerkingen bekijken" at bounding box center [543, 70] width 111 height 17
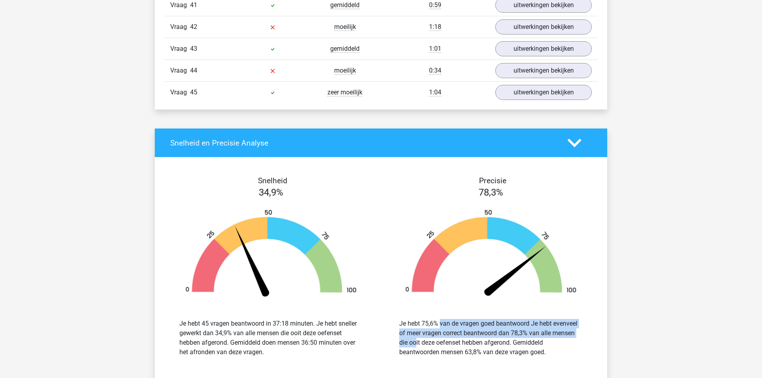
drag, startPoint x: 421, startPoint y: 338, endPoint x: 550, endPoint y: 346, distance: 128.8
click at [549, 346] on div "Je hebt 75,6% van de vragen goed beantwoord Je hebt evenveel of meer vragen cor…" at bounding box center [490, 338] width 183 height 38
click at [518, 347] on div "Je hebt 75,6% van de vragen goed beantwoord Je hebt evenveel of meer vragen cor…" at bounding box center [490, 338] width 183 height 38
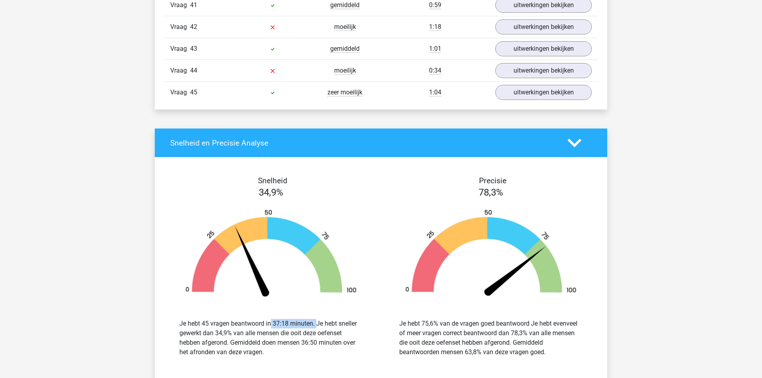
drag, startPoint x: 225, startPoint y: 335, endPoint x: 318, endPoint y: 342, distance: 93.2
click at [318, 342] on div "Je hebt 45 vragen beantwoord in 37:18 minuten. Je hebt sneller gewerkt dan 34,9…" at bounding box center [270, 338] width 183 height 38
click at [505, 101] on link "uitwerkingen bekijken" at bounding box center [543, 92] width 111 height 17
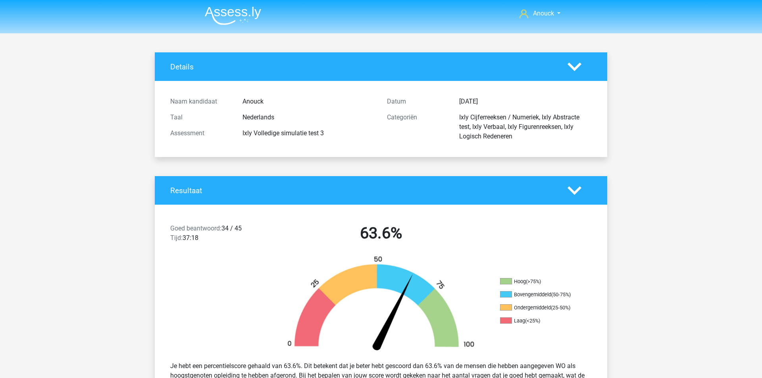
scroll to position [0, 0]
click at [242, 26] on nav "Anouck anouckdl@gmail.com" at bounding box center [380, 14] width 365 height 26
click at [235, 13] on img at bounding box center [233, 15] width 56 height 19
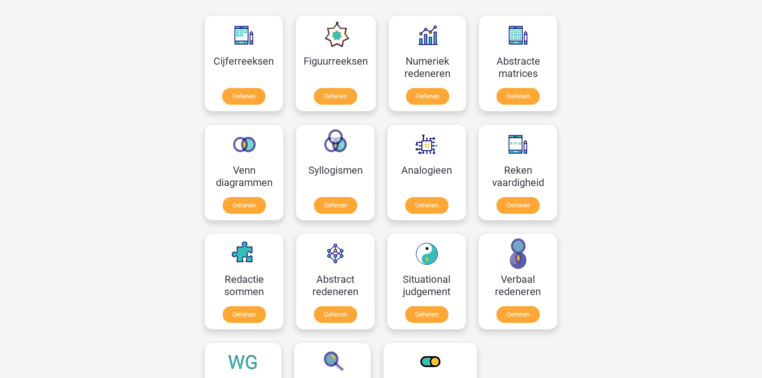
scroll to position [360, 0]
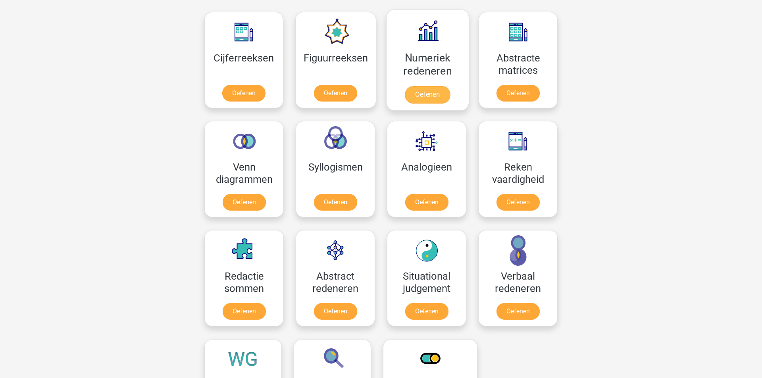
click at [436, 94] on link "Oefenen" at bounding box center [427, 94] width 45 height 17
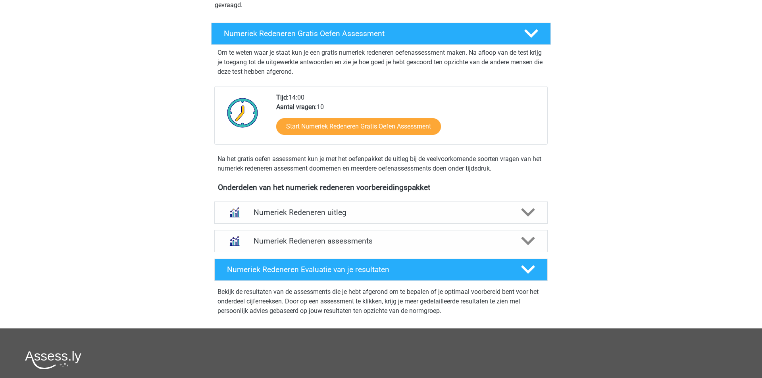
scroll to position [160, 0]
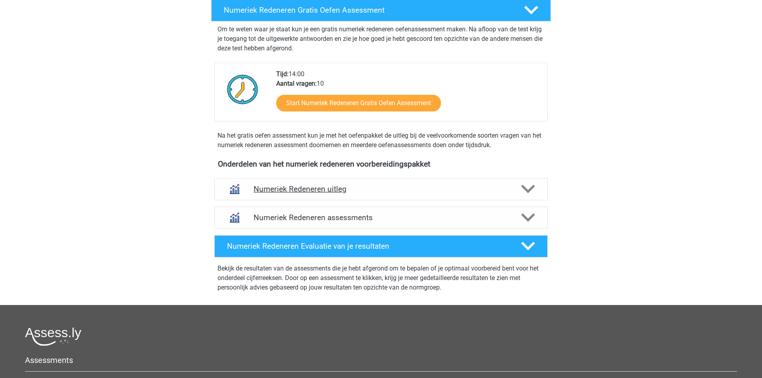
click at [348, 186] on h4 "Numeriek Redeneren uitleg" at bounding box center [381, 189] width 255 height 9
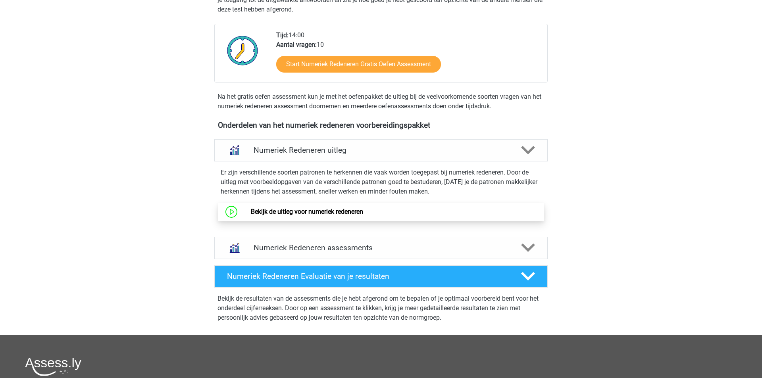
scroll to position [205, 0]
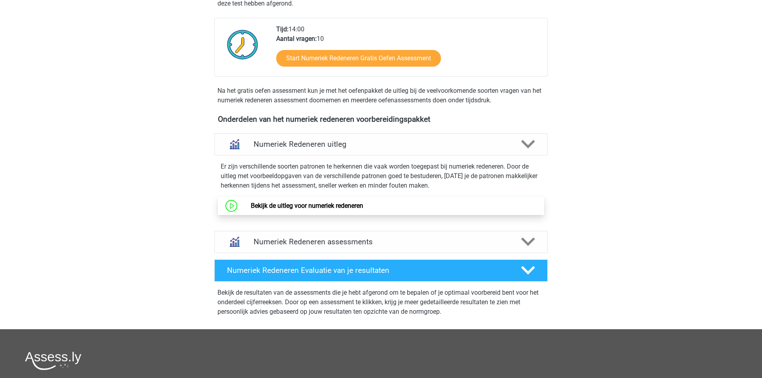
click at [328, 206] on link "Bekijk de uitleg voor numeriek redeneren" at bounding box center [307, 206] width 112 height 8
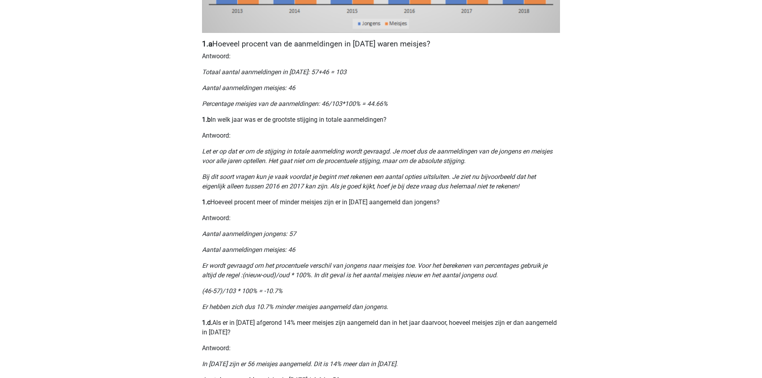
scroll to position [394, 0]
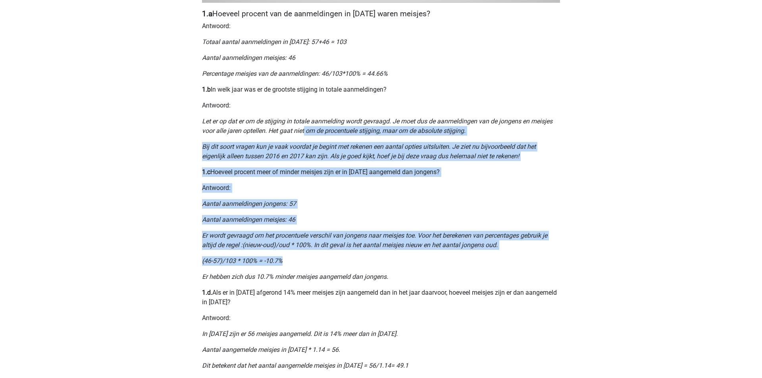
drag, startPoint x: 305, startPoint y: 136, endPoint x: 331, endPoint y: 275, distance: 141.3
click at [332, 272] on div "Nummeriek Redeneren, een belangrijk deel van je assessment Numeriek redeneren i…" at bounding box center [380, 64] width 377 height 807
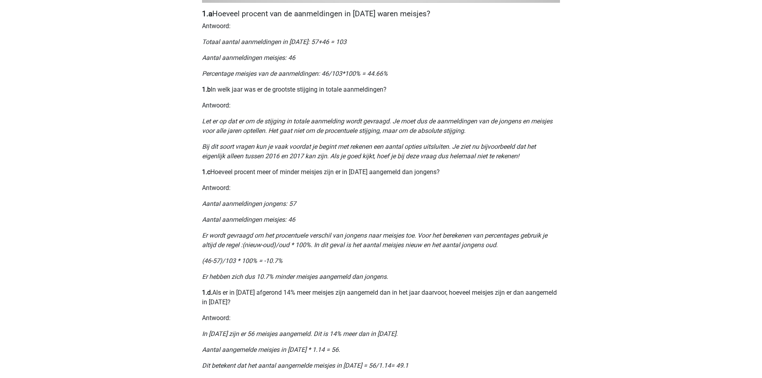
click at [331, 275] on div "Nummeriek Redeneren, een belangrijk deel van je assessment Numeriek redeneren i…" at bounding box center [380, 64] width 377 height 807
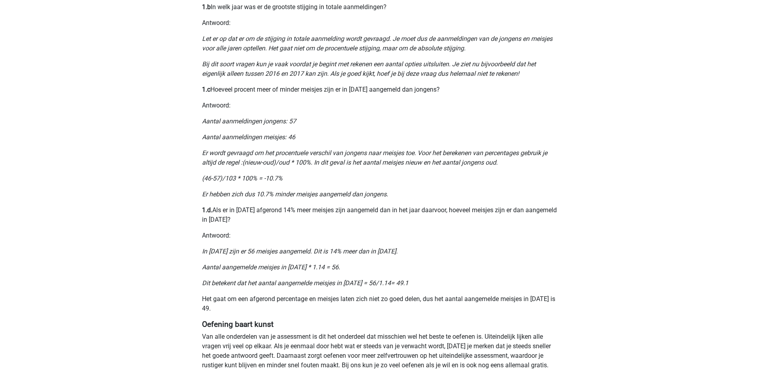
scroll to position [535, 0]
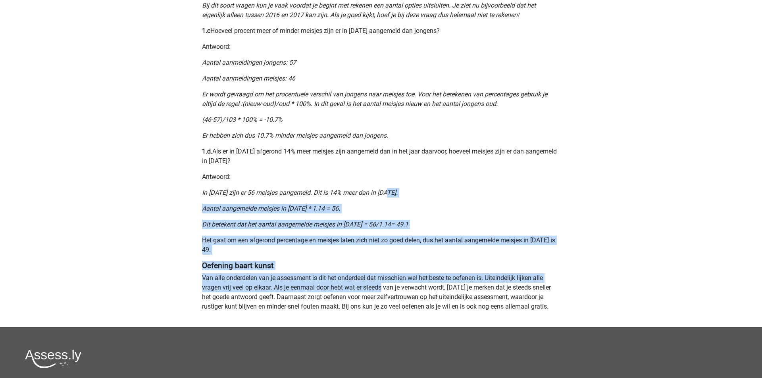
drag, startPoint x: 317, startPoint y: 205, endPoint x: 385, endPoint y: 299, distance: 115.7
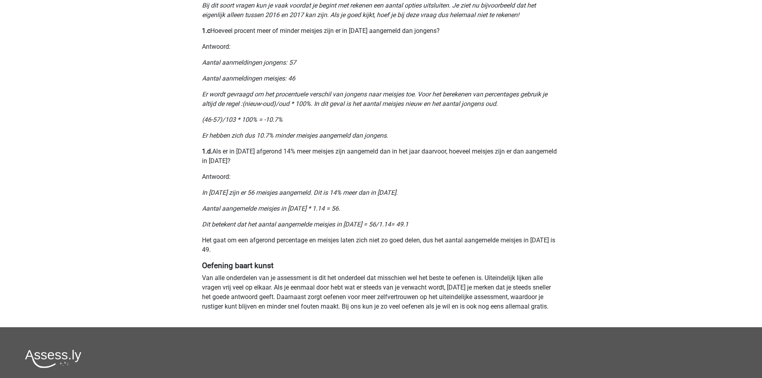
click at [385, 299] on p "Van alle onderdelen van je assessment is dit het onderdeel dat misschien wel he…" at bounding box center [381, 292] width 358 height 38
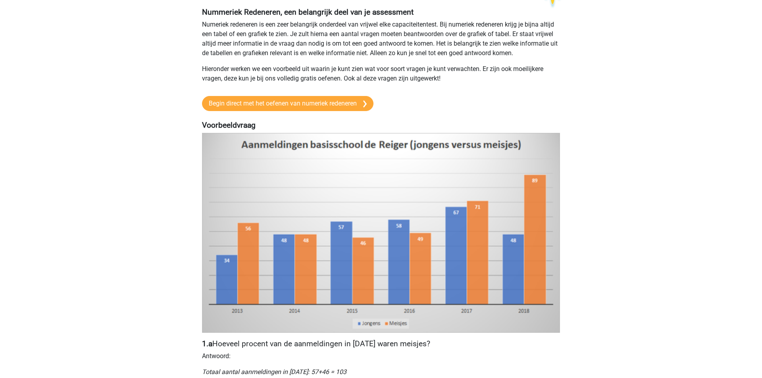
scroll to position [58, 0]
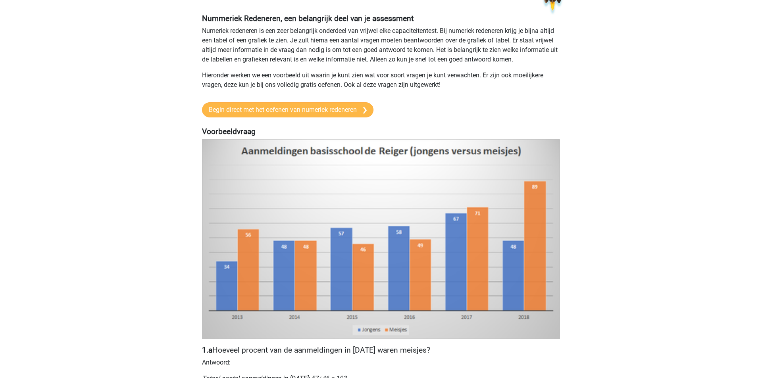
click at [327, 115] on link "Begin direct met het oefenen van numeriek redeneren" at bounding box center [287, 109] width 171 height 15
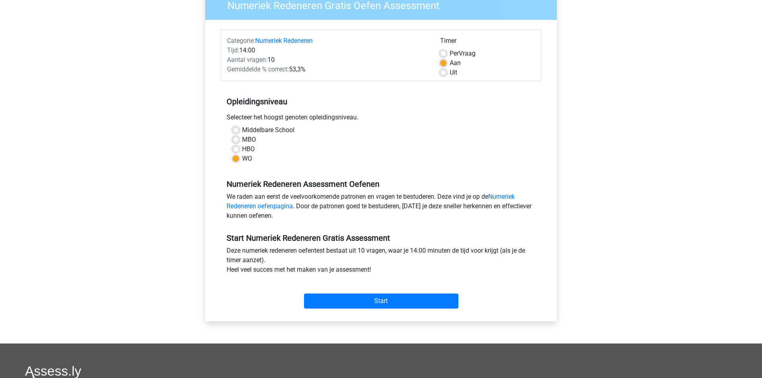
scroll to position [76, 0]
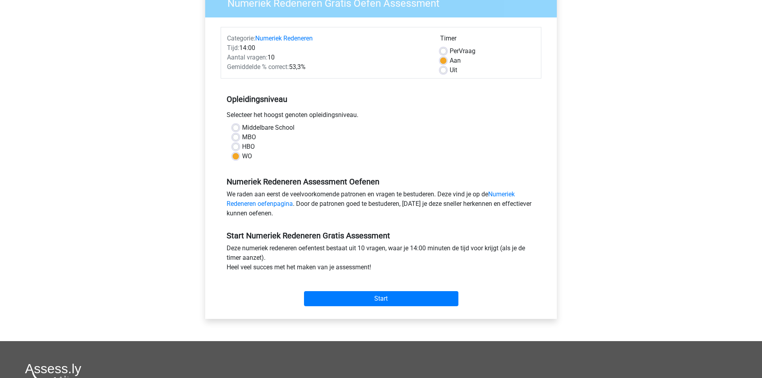
click at [337, 291] on div "Start" at bounding box center [381, 293] width 321 height 28
click at [341, 300] on input "Start" at bounding box center [381, 298] width 154 height 15
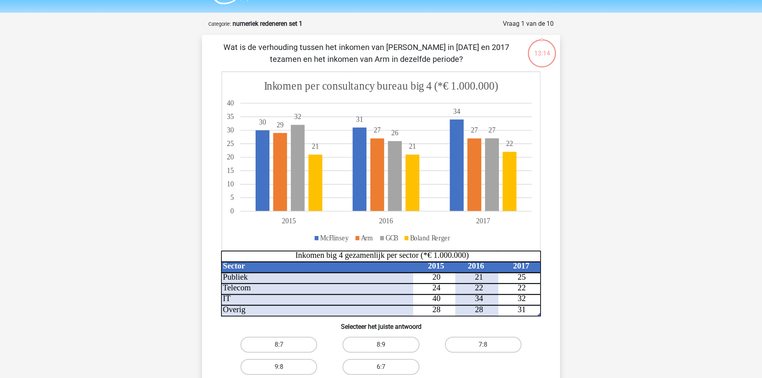
scroll to position [67, 0]
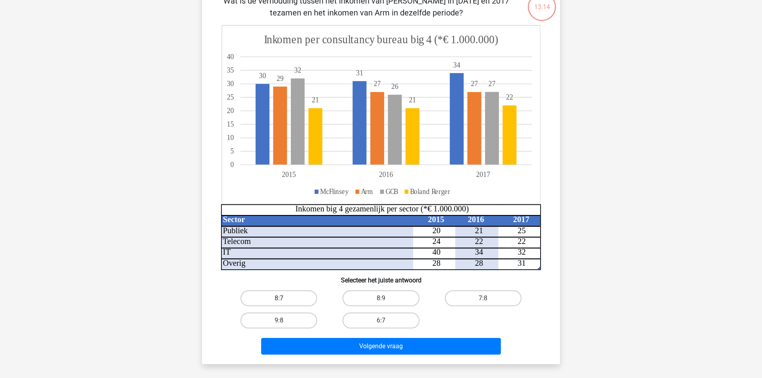
click at [294, 293] on label "8:7" at bounding box center [279, 299] width 77 height 16
click at [284, 298] on input "8:7" at bounding box center [281, 300] width 5 height 5
radio input "true"
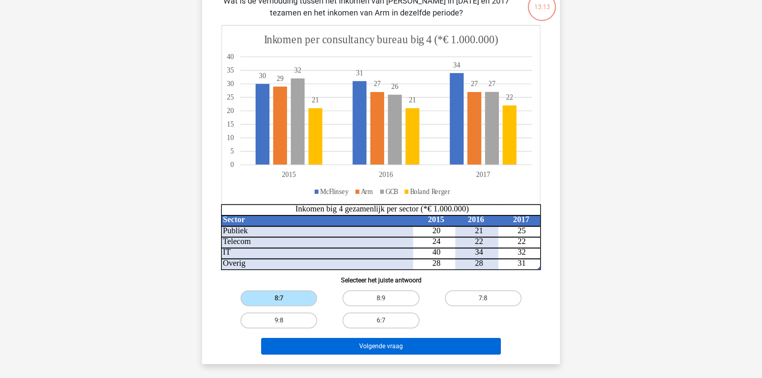
click at [289, 339] on button "Volgende vraag" at bounding box center [381, 346] width 240 height 17
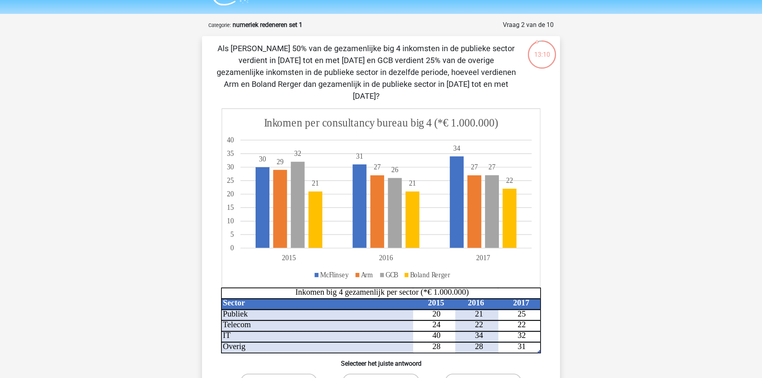
scroll to position [16, 0]
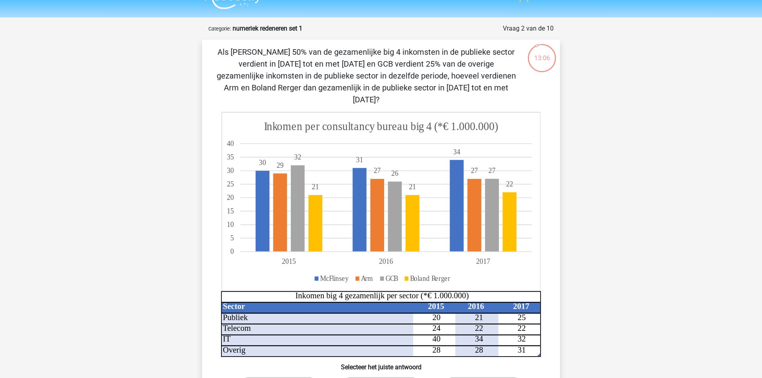
drag, startPoint x: 383, startPoint y: 24, endPoint x: 646, endPoint y: 73, distance: 267.7
click at [646, 73] on div "Anouck anouckdl@gmail.com Nederlands English" at bounding box center [381, 332] width 762 height 696
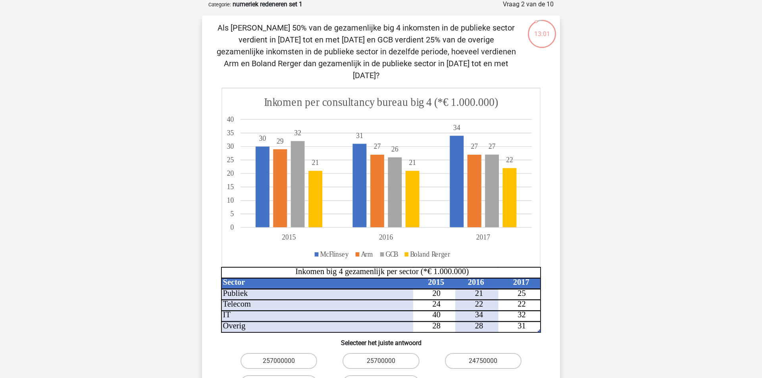
scroll to position [38, 0]
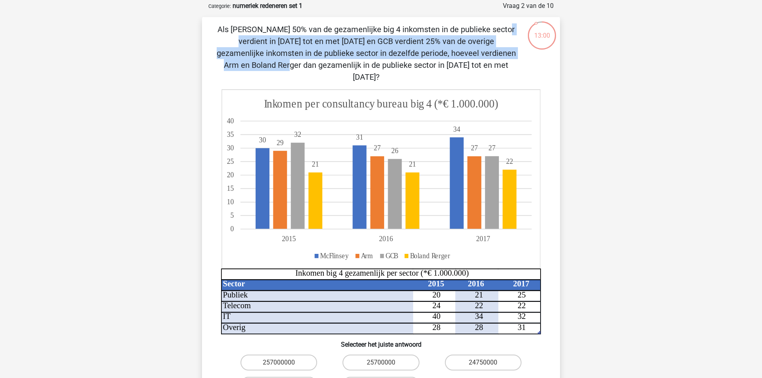
drag, startPoint x: 340, startPoint y: 33, endPoint x: 356, endPoint y: 50, distance: 23.3
click at [356, 50] on p "Als McFlinsey 50% van de gezamenlijke big 4 inkomsten in de publieke sector ver…" at bounding box center [366, 53] width 303 height 60
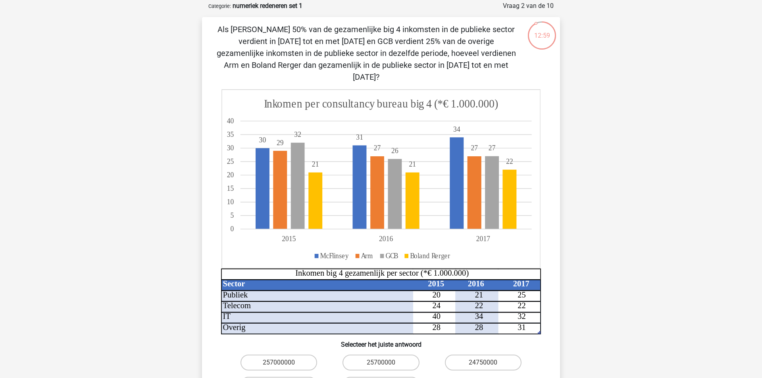
click at [359, 52] on p "Als McFlinsey 50% van de gezamenlijke big 4 inkomsten in de publieke sector ver…" at bounding box center [366, 53] width 303 height 60
drag, startPoint x: 342, startPoint y: 34, endPoint x: 362, endPoint y: 62, distance: 35.0
click at [361, 62] on p "Als McFlinsey 50% van de gezamenlijke big 4 inkomsten in de publieke sector ver…" at bounding box center [366, 53] width 303 height 60
click at [362, 62] on p "Als McFlinsey 50% van de gezamenlijke big 4 inkomsten in de publieke sector ver…" at bounding box center [366, 53] width 303 height 60
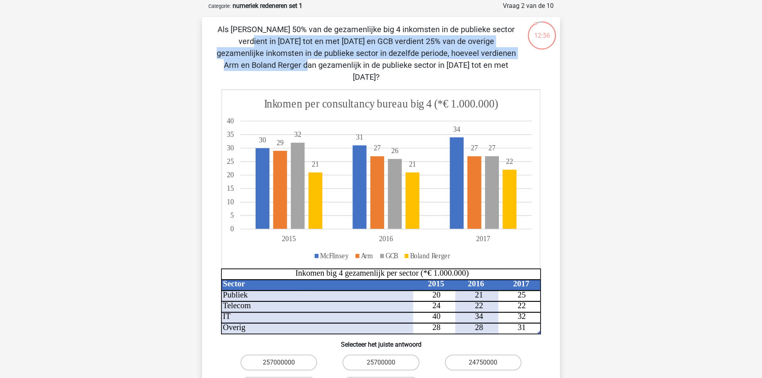
drag, startPoint x: 357, startPoint y: 24, endPoint x: 371, endPoint y: 54, distance: 33.0
click at [371, 54] on p "Als McFlinsey 50% van de gezamenlijke big 4 inkomsten in de publieke sector ver…" at bounding box center [366, 53] width 303 height 60
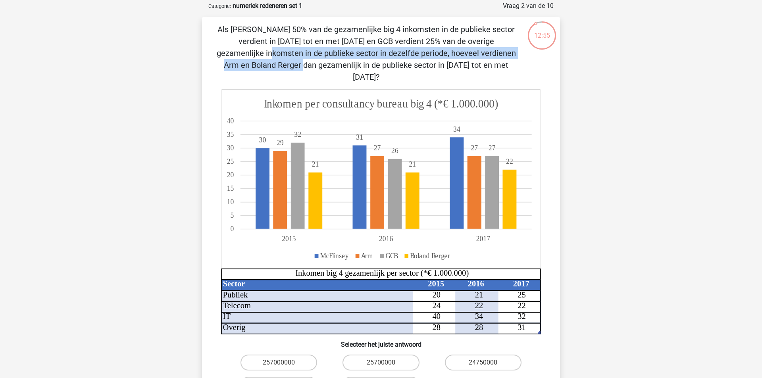
drag, startPoint x: 348, startPoint y: 36, endPoint x: 368, endPoint y: 58, distance: 30.1
click at [367, 58] on p "Als McFlinsey 50% van de gezamenlijke big 4 inkomsten in de publieke sector ver…" at bounding box center [366, 53] width 303 height 60
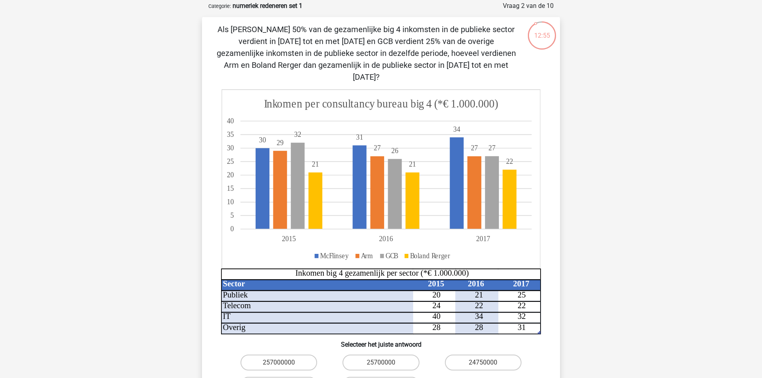
click at [368, 58] on p "Als McFlinsey 50% van de gezamenlijke big 4 inkomsten in de publieke sector ver…" at bounding box center [366, 53] width 303 height 60
drag, startPoint x: 360, startPoint y: 54, endPoint x: 407, endPoint y: 66, distance: 49.1
click at [407, 66] on p "Als McFlinsey 50% van de gezamenlijke big 4 inkomsten in de publieke sector ver…" at bounding box center [366, 53] width 303 height 60
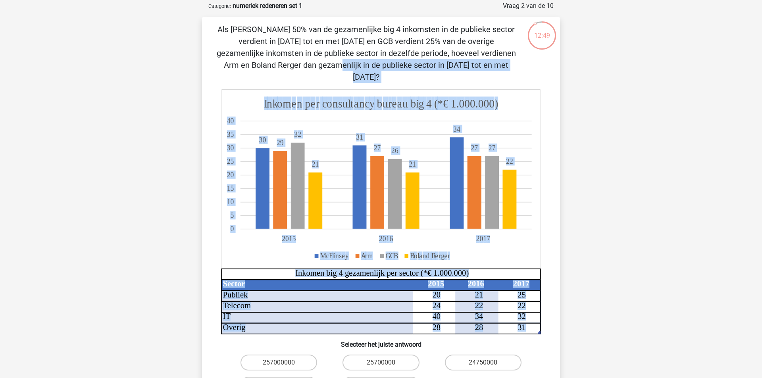
drag, startPoint x: 397, startPoint y: 55, endPoint x: 427, endPoint y: 77, distance: 37.4
click at [426, 77] on div "Als McFlinsey 50% van de gezamenlijke big 4 inkomsten in de publieke sector ver…" at bounding box center [381, 222] width 352 height 399
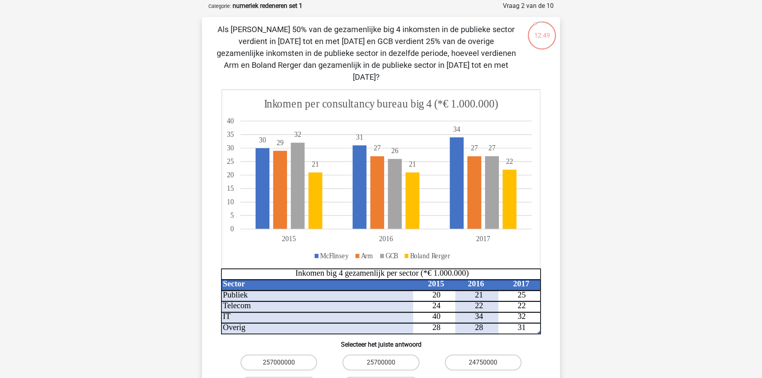
click at [427, 90] on icon at bounding box center [381, 179] width 318 height 179
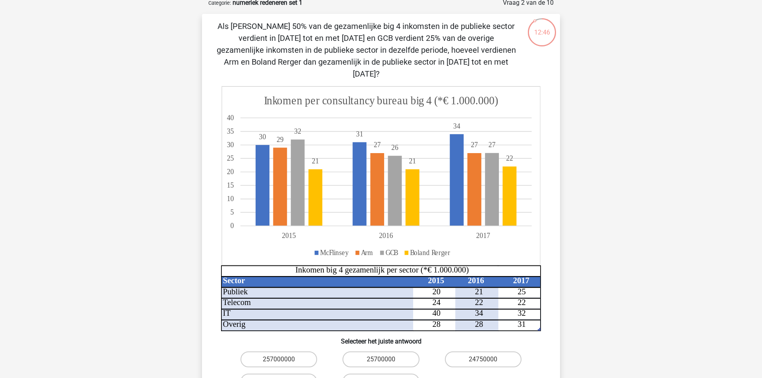
scroll to position [62, 0]
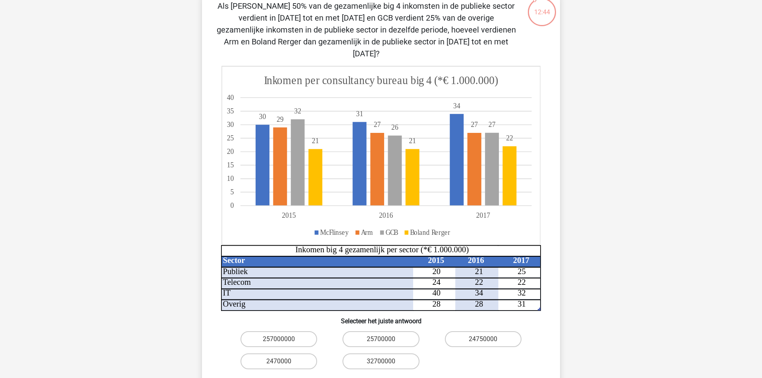
drag, startPoint x: 527, startPoint y: 5, endPoint x: 641, endPoint y: 66, distance: 129.4
click at [641, 66] on div "Anouck anouckdl@gmail.com Nederlands English" at bounding box center [381, 286] width 762 height 696
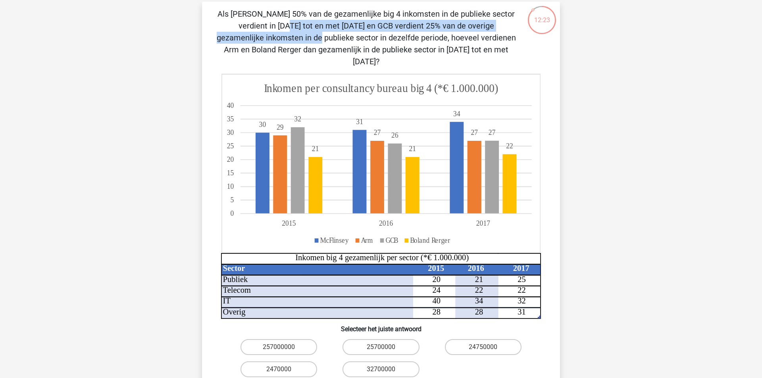
drag, startPoint x: 397, startPoint y: 18, endPoint x: 403, endPoint y: 35, distance: 18.2
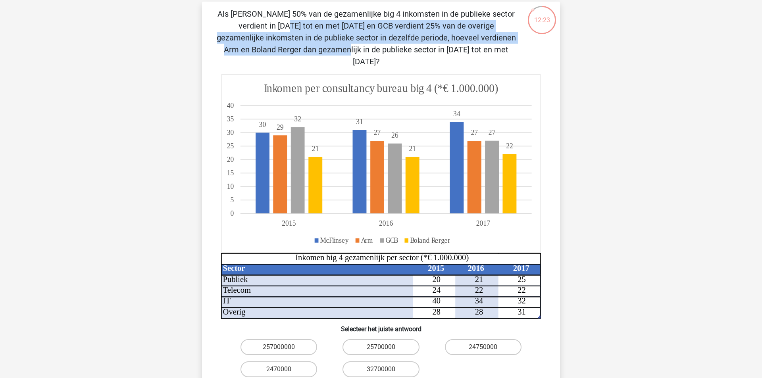
click at [403, 35] on p "Als McFlinsey 50% van de gezamenlijke big 4 inkomsten in de publieke sector ver…" at bounding box center [366, 38] width 303 height 60
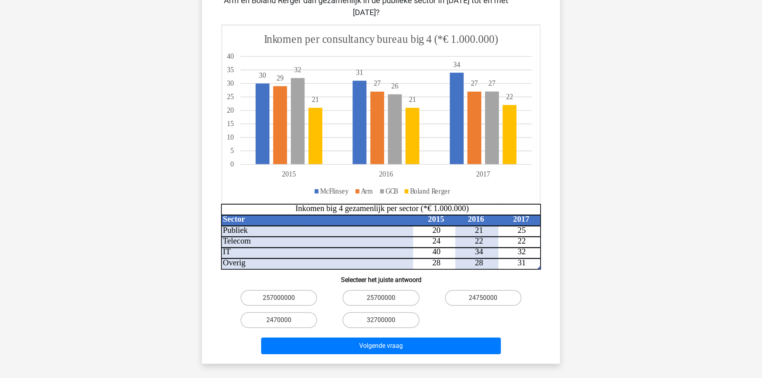
scroll to position [105, 0]
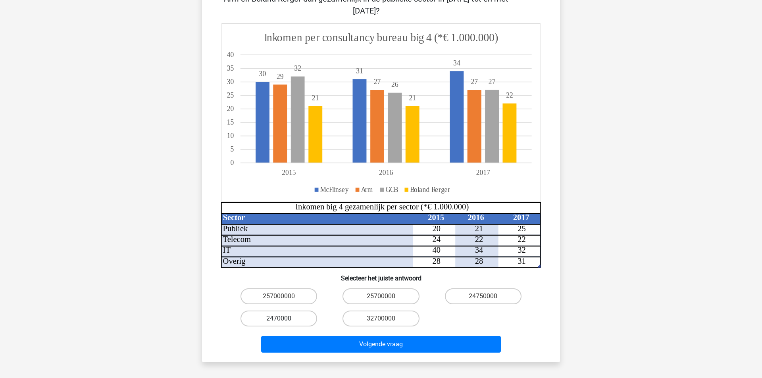
click at [290, 311] on label "2470000" at bounding box center [279, 319] width 77 height 16
click at [284, 319] on input "2470000" at bounding box center [281, 321] width 5 height 5
radio input "true"
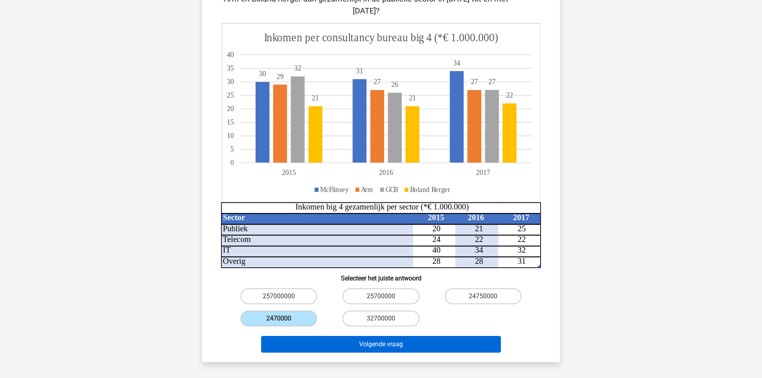
click at [291, 336] on button "Volgende vraag" at bounding box center [381, 344] width 240 height 17
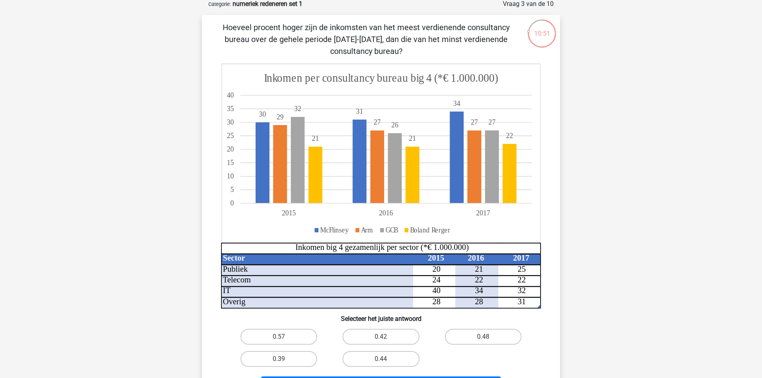
scroll to position [37, 0]
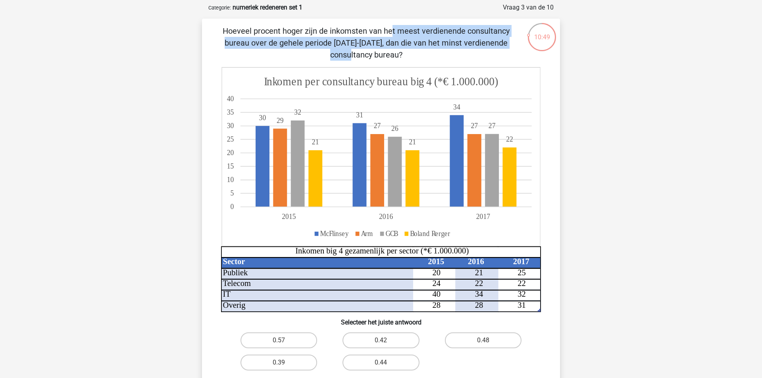
drag, startPoint x: 349, startPoint y: 24, endPoint x: 373, endPoint y: 45, distance: 32.1
click at [373, 46] on div "Hoeveel procent hoger zijn de inkomsten van het meest verdienende consultancy b…" at bounding box center [381, 213] width 358 height 388
click at [373, 45] on p "Hoeveel procent hoger zijn de inkomsten van het meest verdienende consultancy b…" at bounding box center [366, 43] width 303 height 36
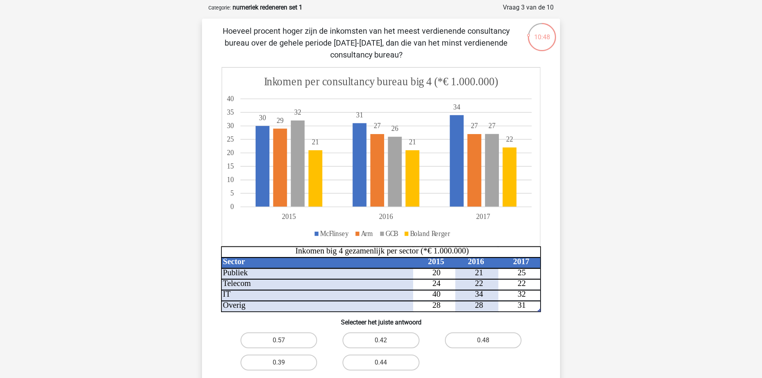
drag, startPoint x: 359, startPoint y: 31, endPoint x: 396, endPoint y: 60, distance: 46.4
click at [394, 60] on p "Hoeveel procent hoger zijn de inkomsten van het meest verdienende consultancy b…" at bounding box center [366, 43] width 303 height 36
click at [396, 60] on div "Hoeveel procent hoger zijn de inkomsten van het meest verdienende consultancy b…" at bounding box center [381, 212] width 352 height 375
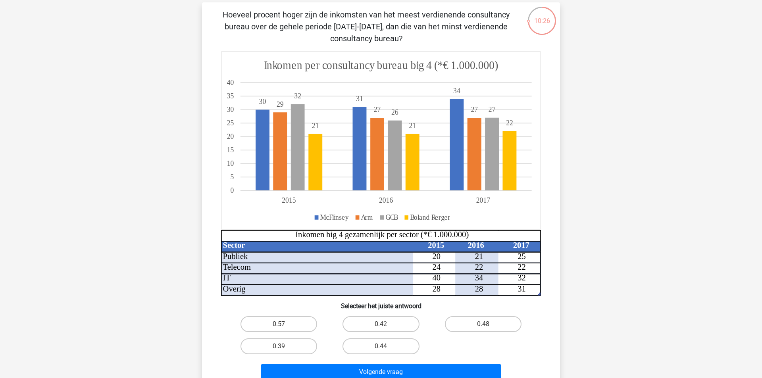
click at [280, 347] on input "0.39" at bounding box center [281, 348] width 5 height 5
radio input "true"
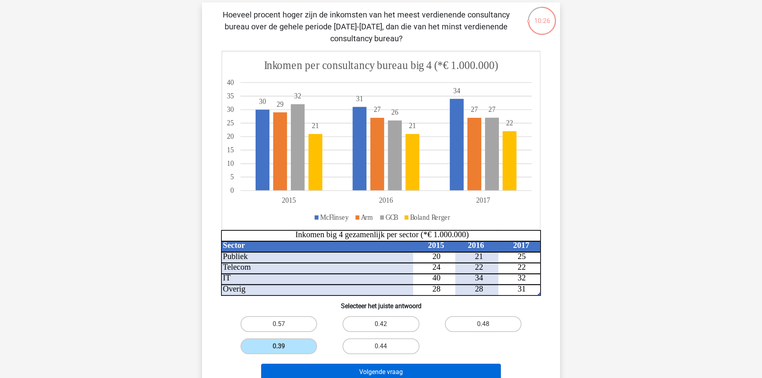
click at [286, 369] on button "Volgende vraag" at bounding box center [381, 372] width 240 height 17
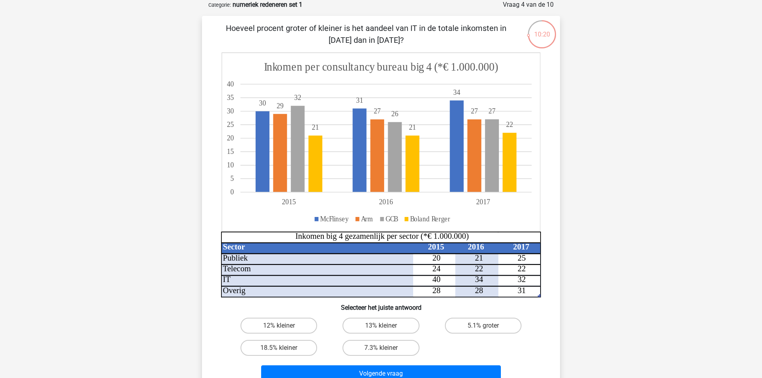
scroll to position [50, 0]
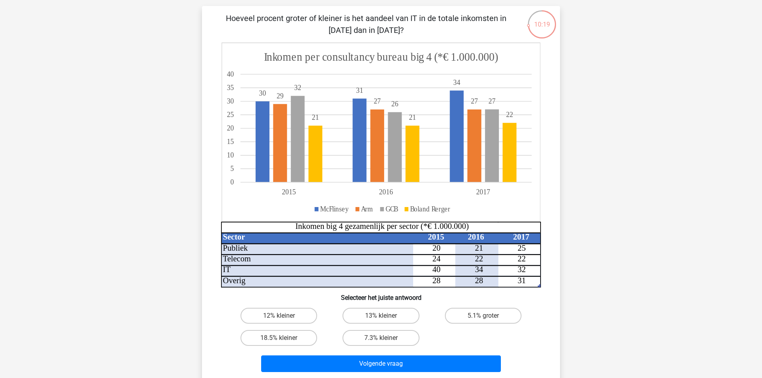
click at [385, 319] on input "13% kleiner" at bounding box center [383, 318] width 5 height 5
radio input "true"
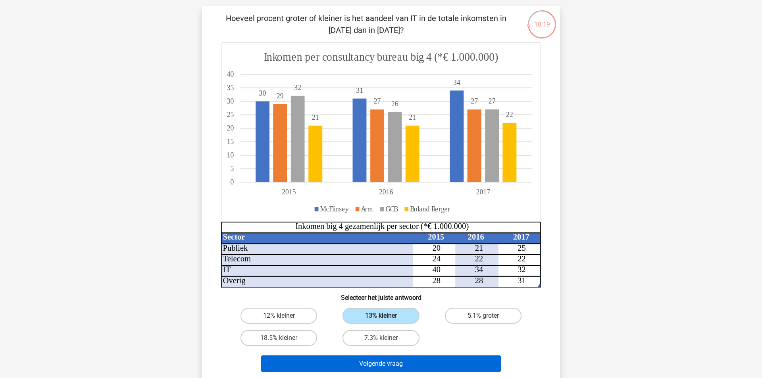
click at [370, 358] on button "Volgende vraag" at bounding box center [381, 364] width 240 height 17
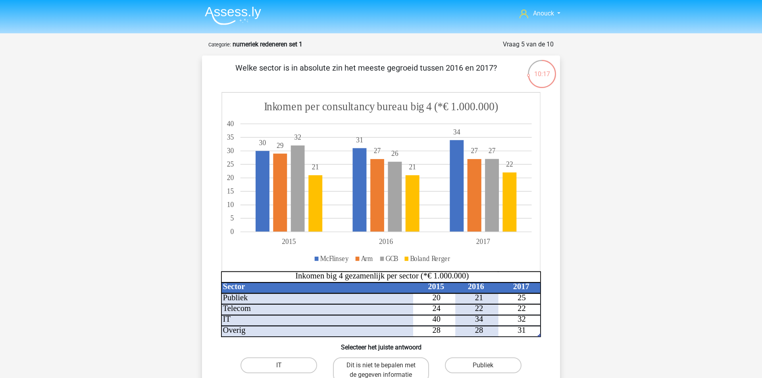
scroll to position [0, 0]
click at [252, 13] on img at bounding box center [233, 15] width 56 height 19
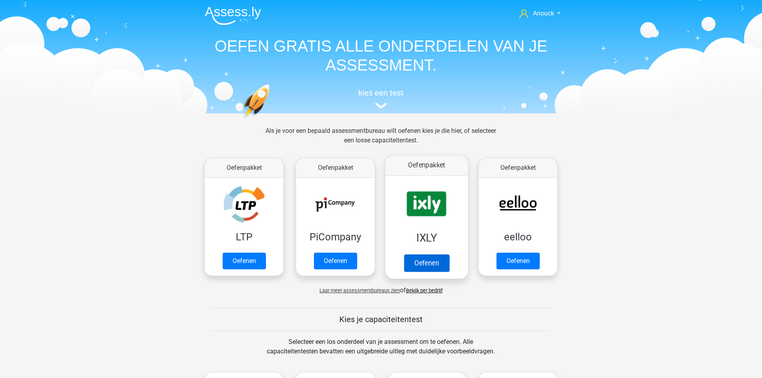
click at [421, 264] on link "Oefenen" at bounding box center [426, 262] width 45 height 17
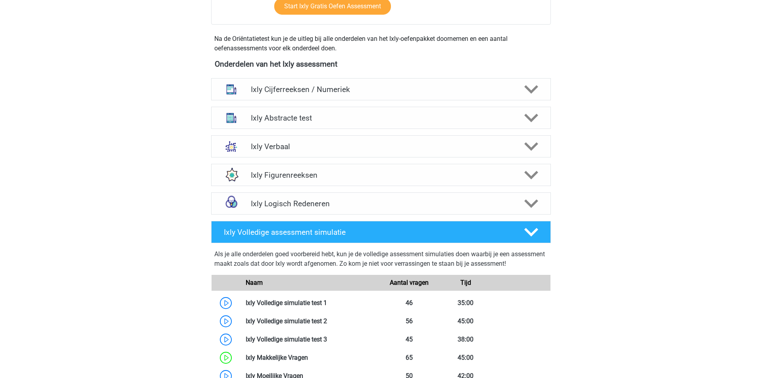
scroll to position [285, 0]
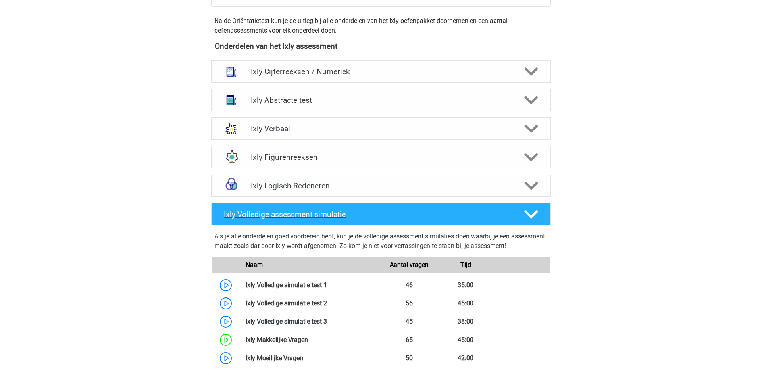
click at [372, 215] on h4 "Ixly Volledige assessment simulatie" at bounding box center [367, 214] width 287 height 9
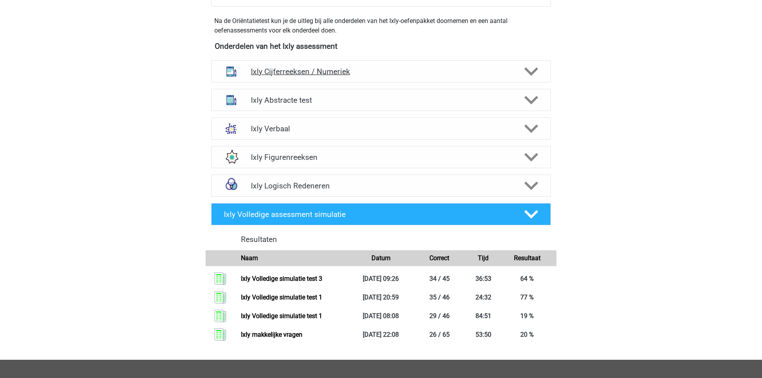
click at [329, 70] on h4 "Ixly Cijferreeksen / Numeriek" at bounding box center [381, 71] width 260 height 9
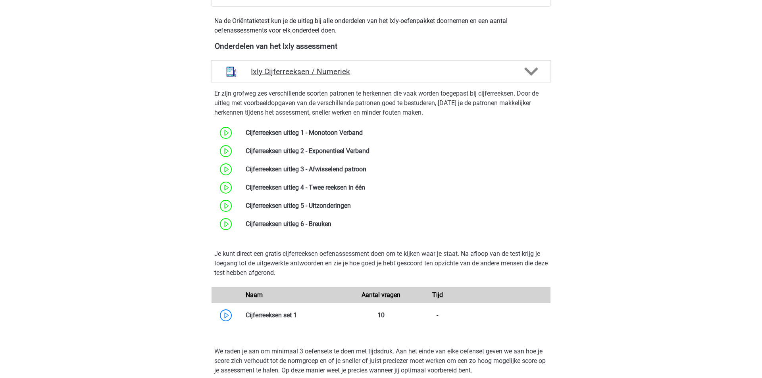
click at [368, 72] on h4 "Ixly Cijferreeksen / Numeriek" at bounding box center [381, 71] width 260 height 9
